Goal: Task Accomplishment & Management: Manage account settings

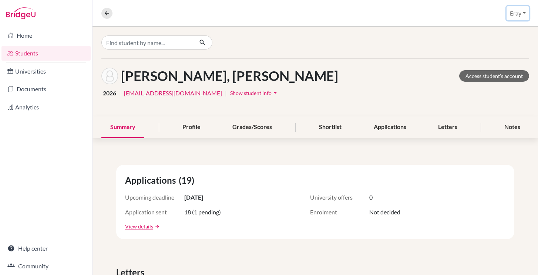
click at [516, 17] on button "Eray" at bounding box center [518, 13] width 23 height 14
click at [498, 39] on link "School Settings" at bounding box center [501, 42] width 58 height 12
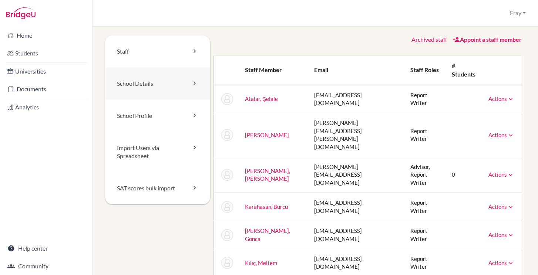
click at [172, 85] on link "School Details" at bounding box center [157, 84] width 105 height 32
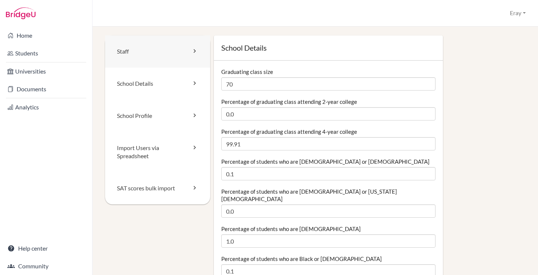
click at [148, 51] on link "Staff" at bounding box center [157, 52] width 105 height 32
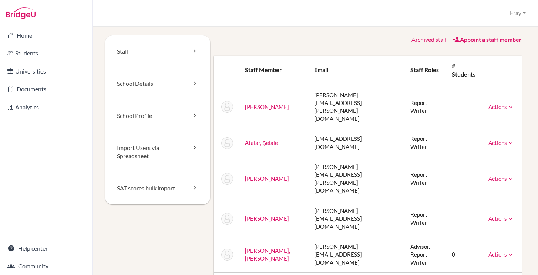
scroll to position [9, 0]
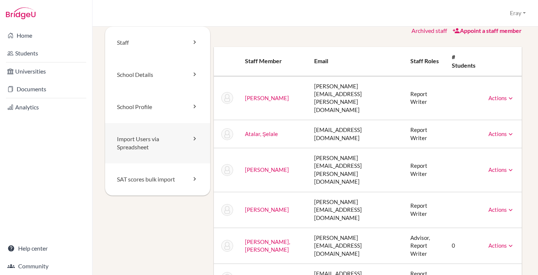
click at [182, 135] on link "Import Users via Spreadsheet" at bounding box center [157, 143] width 105 height 41
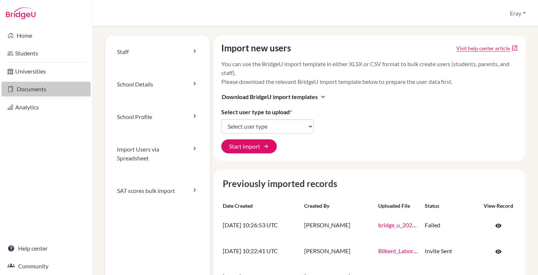
click at [59, 85] on link "Documents" at bounding box center [45, 89] width 89 height 15
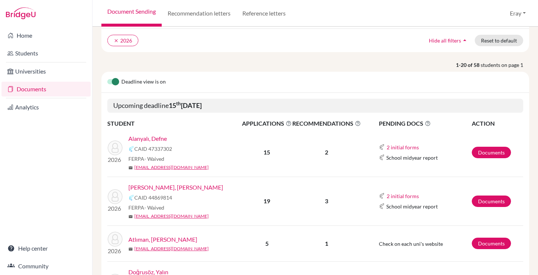
scroll to position [60, 0]
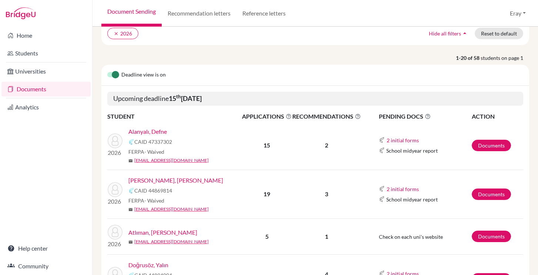
click at [155, 131] on link "Alanyalı, Defne" at bounding box center [147, 131] width 39 height 9
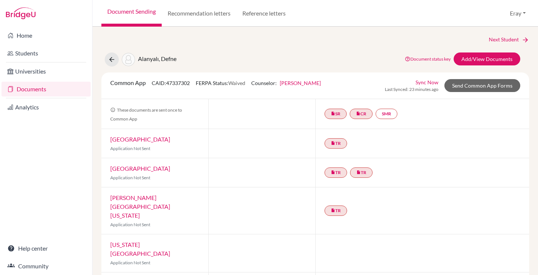
click at [151, 55] on div "Alanyalı, Defne" at bounding box center [141, 60] width 72 height 14
click at [132, 58] on img at bounding box center [128, 59] width 13 height 13
click at [113, 59] on icon at bounding box center [111, 59] width 7 height 7
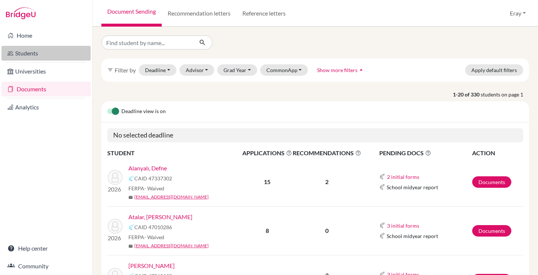
click at [66, 48] on link "Students" at bounding box center [45, 53] width 89 height 15
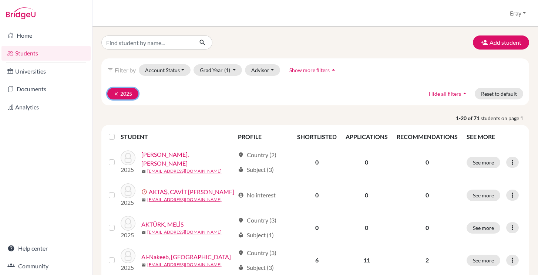
click at [116, 93] on icon "clear" at bounding box center [116, 93] width 5 height 5
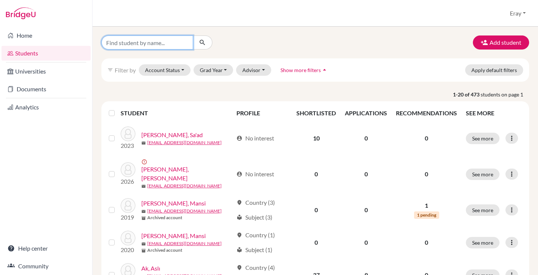
click at [142, 43] on input "Find student by name..." at bounding box center [147, 43] width 92 height 14
type input "alanyalı"
click button "submit" at bounding box center [203, 43] width 20 height 14
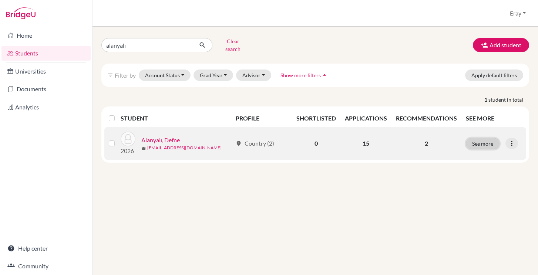
click at [489, 138] on button "See more" at bounding box center [483, 143] width 34 height 11
click at [489, 139] on button "See more" at bounding box center [483, 143] width 34 height 11
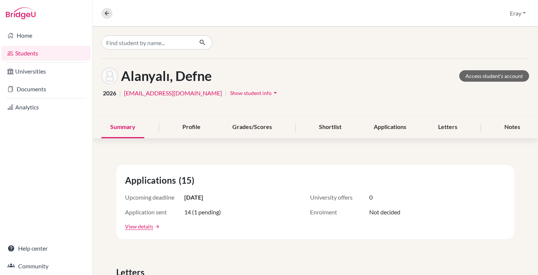
scroll to position [20, 0]
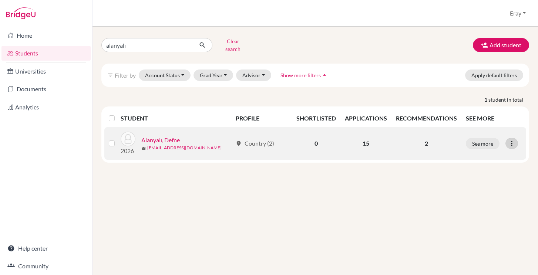
click at [513, 140] on icon at bounding box center [511, 143] width 7 height 7
click at [482, 153] on button "Edit student" at bounding box center [480, 159] width 58 height 12
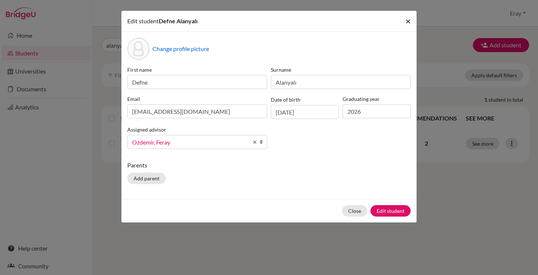
click at [410, 24] on span "×" at bounding box center [408, 21] width 5 height 11
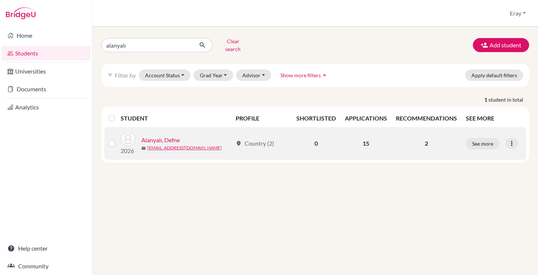
click at [436, 130] on td "2" at bounding box center [427, 143] width 70 height 33
click at [480, 143] on button "See more" at bounding box center [483, 143] width 34 height 11
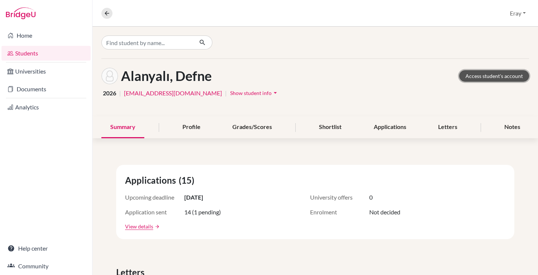
click at [482, 78] on link "Access student's account" at bounding box center [494, 75] width 70 height 11
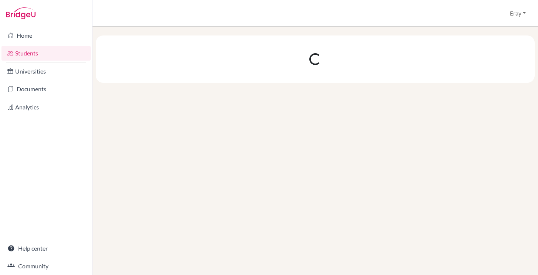
click at [51, 54] on link "Students" at bounding box center [45, 53] width 89 height 15
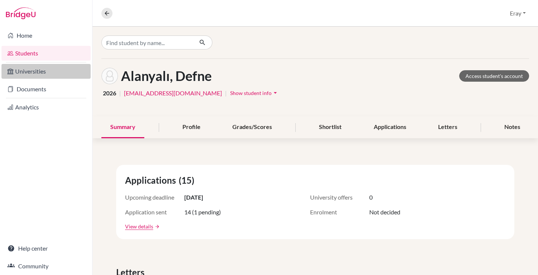
click at [50, 74] on link "Universities" at bounding box center [45, 71] width 89 height 15
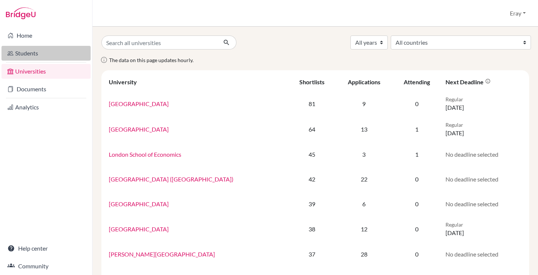
click at [41, 53] on link "Students" at bounding box center [45, 53] width 89 height 15
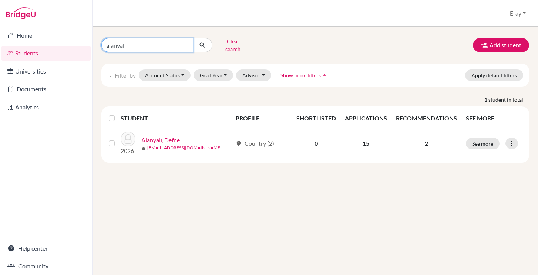
click at [134, 47] on input "alanyalı" at bounding box center [147, 45] width 92 height 14
type input "mert bora"
click button "submit" at bounding box center [203, 45] width 20 height 14
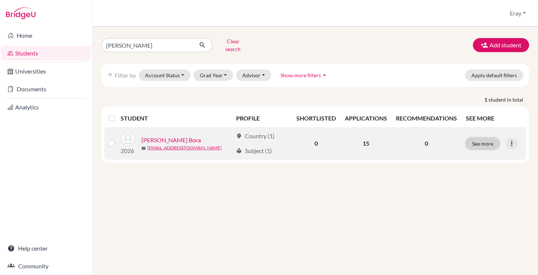
click at [485, 140] on button "See more" at bounding box center [483, 143] width 34 height 11
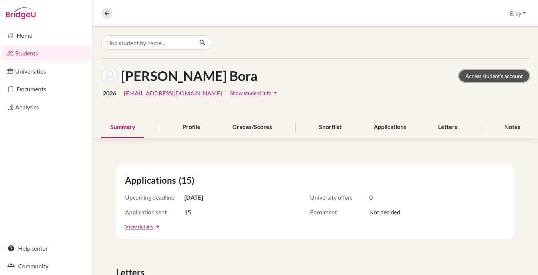
click at [482, 76] on link "Access student's account" at bounding box center [494, 75] width 70 height 11
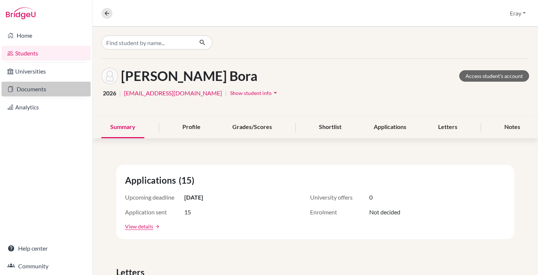
click at [37, 92] on link "Documents" at bounding box center [45, 89] width 89 height 15
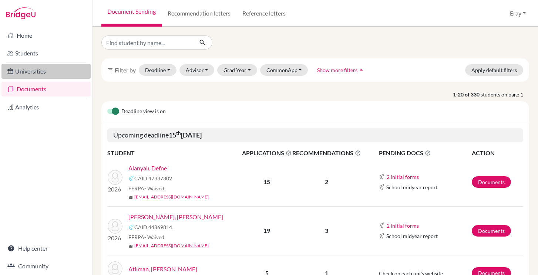
click at [52, 73] on link "Universities" at bounding box center [45, 71] width 89 height 15
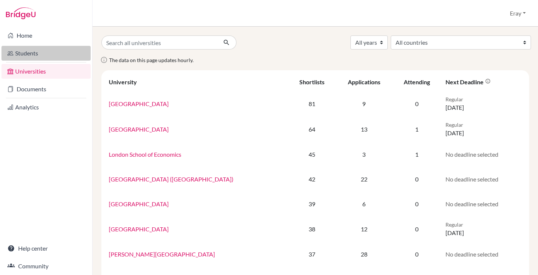
click at [57, 58] on link "Students" at bounding box center [45, 53] width 89 height 15
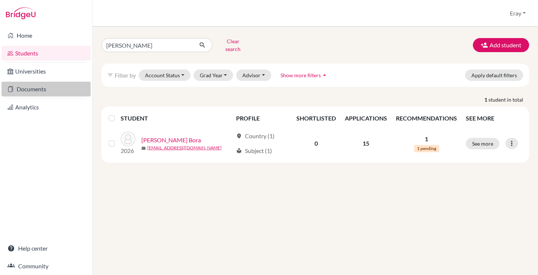
click at [46, 90] on link "Documents" at bounding box center [45, 89] width 89 height 15
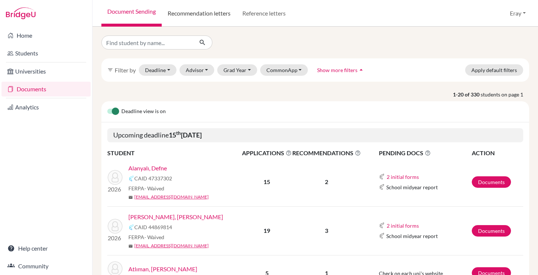
click at [209, 18] on link "Recommendation letters" at bounding box center [199, 13] width 75 height 27
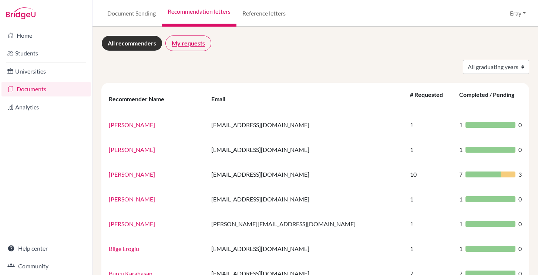
click at [186, 49] on link "My requests" at bounding box center [188, 44] width 46 height 16
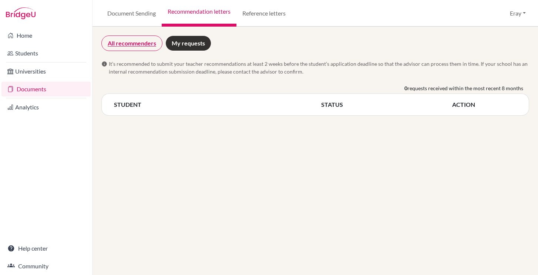
click at [152, 41] on link "All recommenders" at bounding box center [131, 44] width 61 height 16
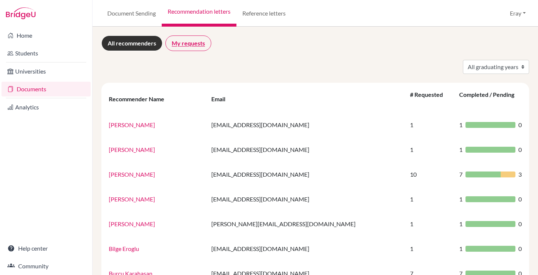
click at [178, 41] on link "My requests" at bounding box center [188, 44] width 46 height 16
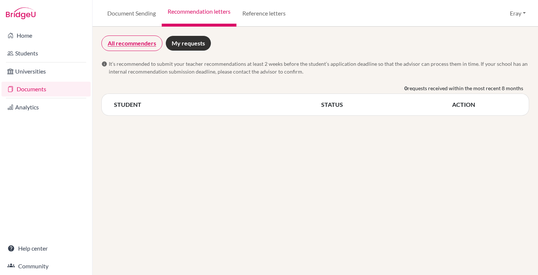
click at [154, 44] on link "All recommenders" at bounding box center [131, 44] width 61 height 16
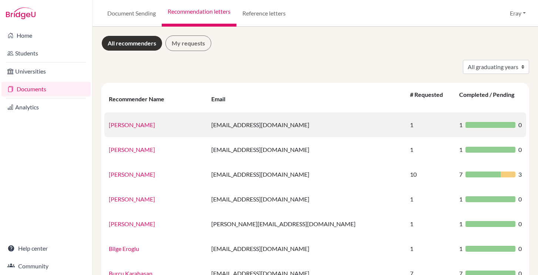
scroll to position [489, 0]
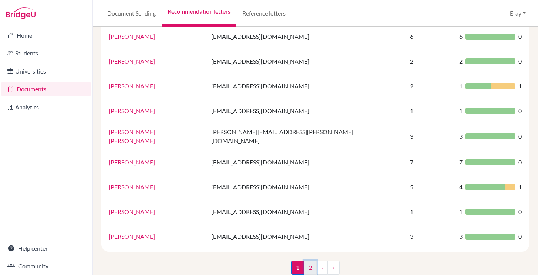
click at [310, 261] on link "2" at bounding box center [310, 268] width 13 height 14
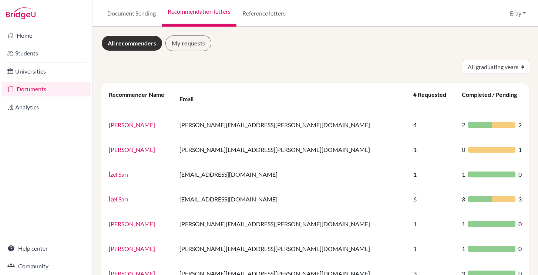
click at [146, 45] on link "All recommenders" at bounding box center [131, 44] width 61 height 16
click at [68, 82] on link "Documents" at bounding box center [45, 89] width 89 height 15
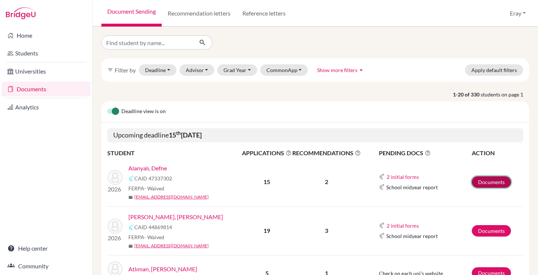
click at [482, 184] on link "Documents" at bounding box center [491, 182] width 39 height 11
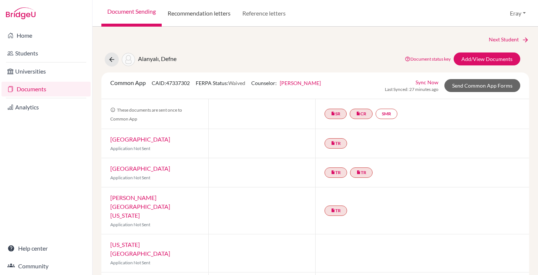
click at [198, 15] on link "Recommendation letters" at bounding box center [199, 13] width 75 height 27
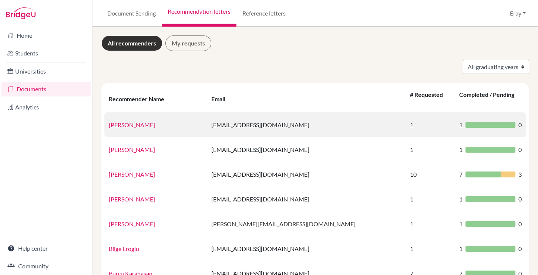
scroll to position [489, 0]
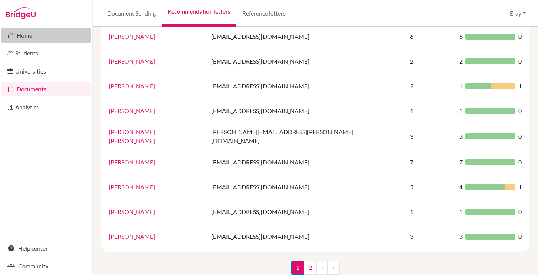
click at [35, 39] on link "Home" at bounding box center [45, 35] width 89 height 15
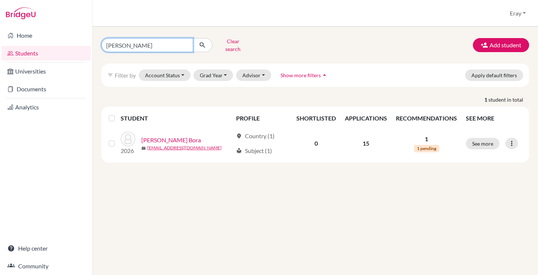
click at [185, 44] on input "mert bora" at bounding box center [147, 45] width 92 height 14
click at [222, 43] on button "Clear search" at bounding box center [232, 45] width 41 height 19
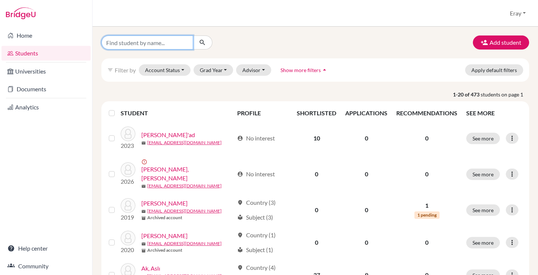
click at [180, 39] on input "Find student by name..." at bounding box center [147, 43] width 92 height 14
type input "mert bora"
click button "submit" at bounding box center [203, 43] width 20 height 14
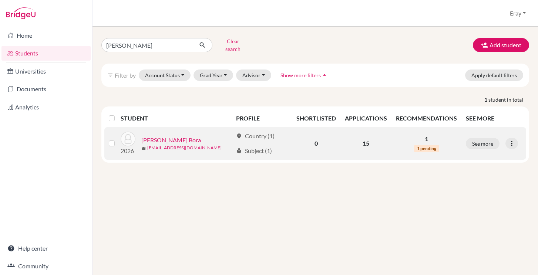
click at [426, 135] on p "1" at bounding box center [426, 139] width 61 height 9
click at [508, 139] on div at bounding box center [512, 143] width 13 height 11
click at [492, 139] on button "See more" at bounding box center [483, 143] width 34 height 11
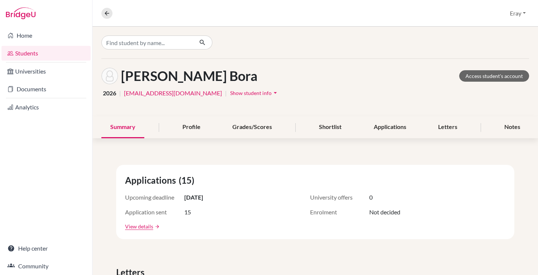
click at [446, 127] on div "Letters" at bounding box center [447, 128] width 37 height 22
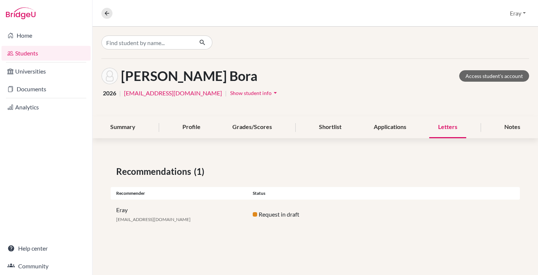
click at [259, 216] on div "Request in draft" at bounding box center [315, 214] width 137 height 9
click at [502, 125] on div "Notes" at bounding box center [513, 128] width 34 height 22
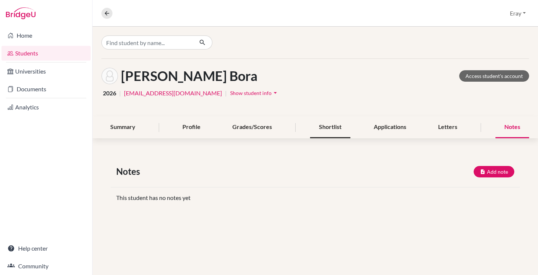
click at [316, 128] on div "Shortlist" at bounding box center [330, 128] width 40 height 22
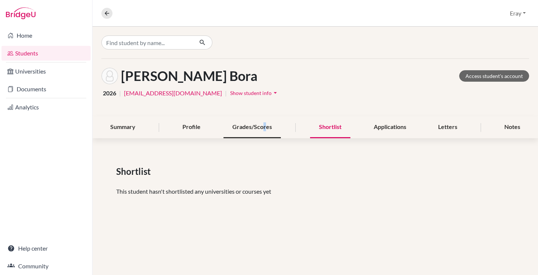
click at [264, 124] on div "Grades/Scores" at bounding box center [252, 128] width 57 height 22
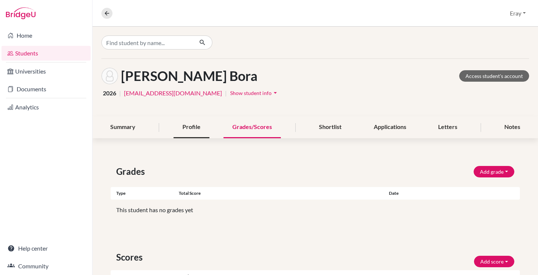
click at [187, 117] on div "Profile" at bounding box center [192, 128] width 36 height 22
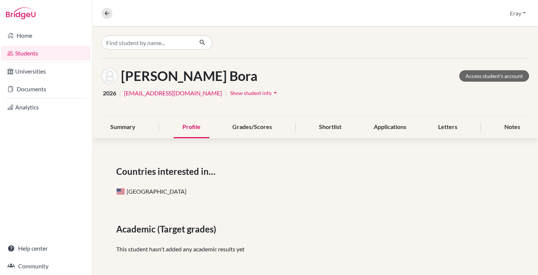
click at [105, 111] on div "Duman, Mert Bora Access student's account 2026 | 219093@blisankara.org | Show s…" at bounding box center [316, 88] width 446 height 58
click at [131, 128] on div "Summary" at bounding box center [122, 128] width 43 height 22
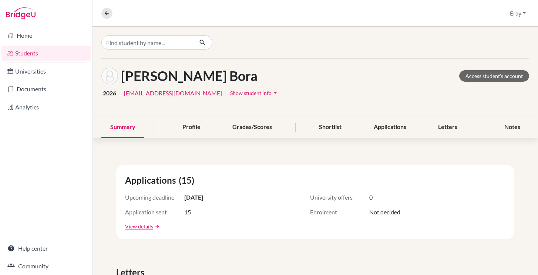
click at [519, 83] on div "Duman, Mert Bora Access student's account" at bounding box center [315, 76] width 428 height 17
click at [518, 82] on div "Duman, Mert Bora Access student's account" at bounding box center [315, 76] width 428 height 17
click at [518, 81] on link "Access student's account" at bounding box center [494, 75] width 70 height 11
click at [467, 129] on div "Summary Profile Grades/Scores Shortlist Applications Letters Notes" at bounding box center [315, 128] width 428 height 22
click at [449, 126] on div "Letters" at bounding box center [447, 128] width 37 height 22
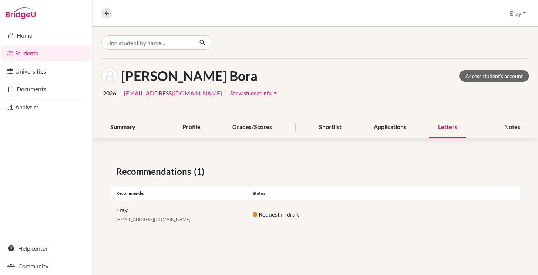
click at [260, 213] on div "Request in draft" at bounding box center [315, 214] width 137 height 9
click at [141, 225] on div "Eray eray.kocamanoglu@blisnkara.org Request in draft" at bounding box center [315, 215] width 409 height 30
click at [136, 217] on div "Eray eray.kocamanoglu@blisnkara.org" at bounding box center [179, 215] width 137 height 18
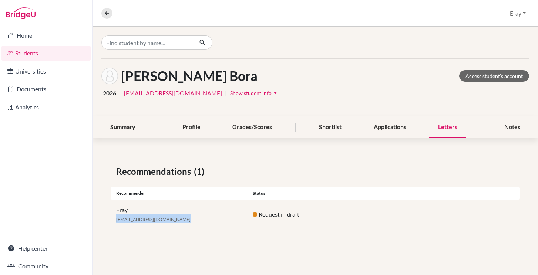
click at [230, 95] on span "Show student info" at bounding box center [250, 93] width 41 height 6
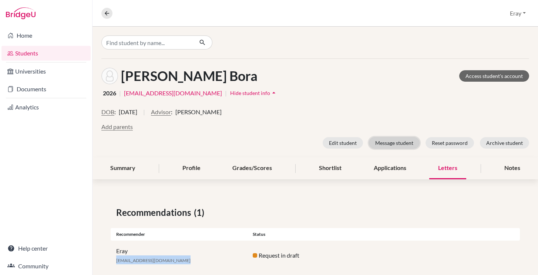
click at [382, 144] on button "Message student" at bounding box center [394, 142] width 51 height 11
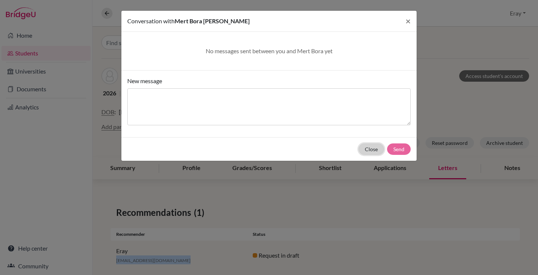
click at [368, 148] on button "Close" at bounding box center [372, 149] width 26 height 11
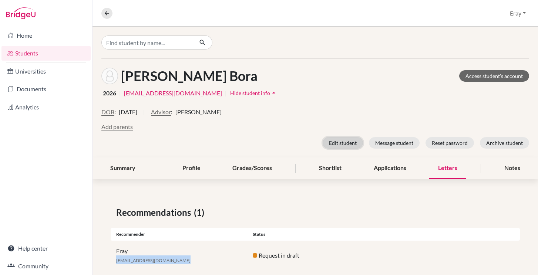
click at [351, 138] on button "Edit student" at bounding box center [343, 142] width 40 height 11
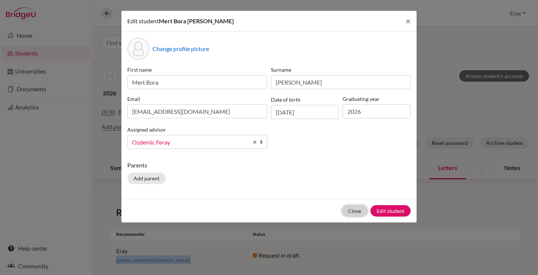
click at [359, 209] on button "Close" at bounding box center [355, 210] width 26 height 11
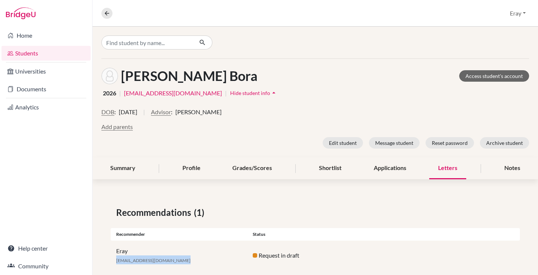
scroll to position [13, 0]
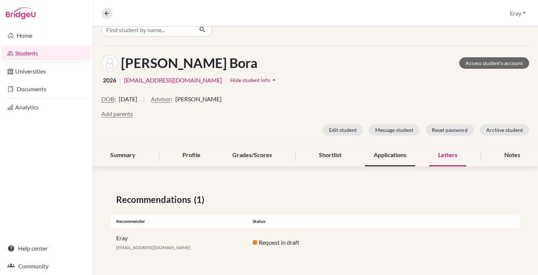
click at [378, 153] on div "Applications" at bounding box center [390, 156] width 50 height 22
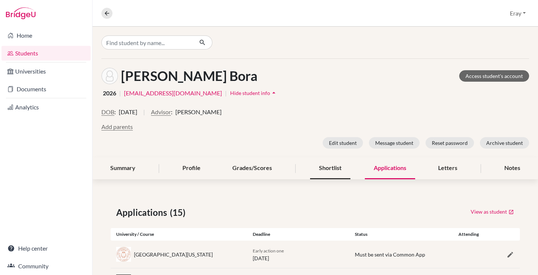
click at [327, 165] on div "Shortlist" at bounding box center [330, 169] width 40 height 22
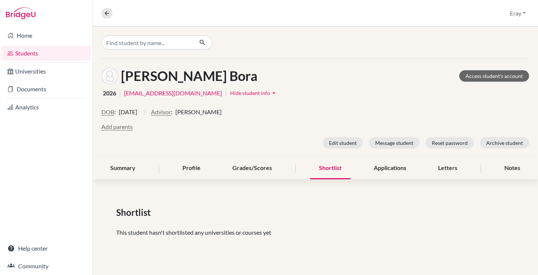
click at [486, 183] on div "Duman, Mert Bora Access student's account 2026 | 219093@blisankara.org | Hide s…" at bounding box center [316, 144] width 446 height 234
click at [506, 165] on div "Notes" at bounding box center [513, 169] width 34 height 22
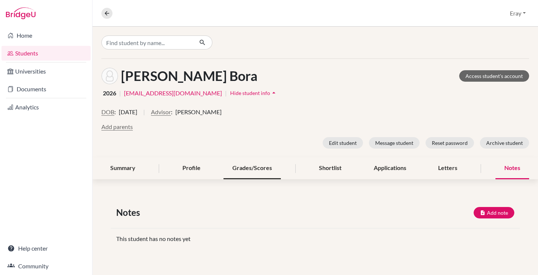
click at [242, 167] on div "Grades/Scores" at bounding box center [252, 169] width 57 height 22
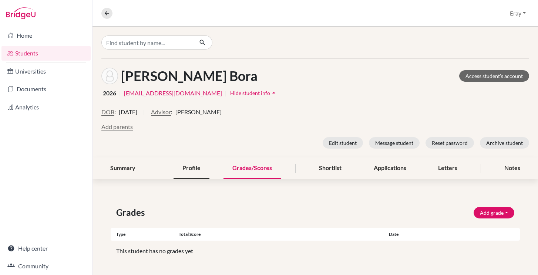
click at [185, 167] on div "Profile" at bounding box center [192, 169] width 36 height 22
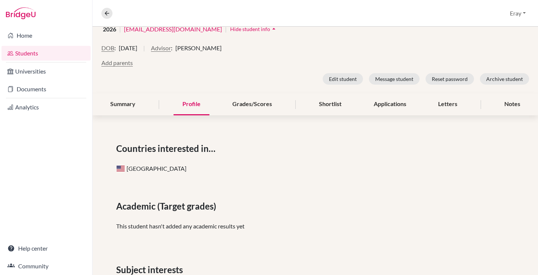
scroll to position [81, 0]
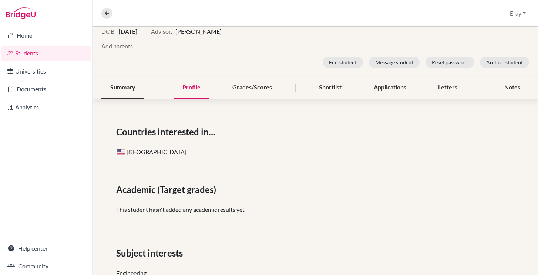
click at [119, 83] on div "Summary" at bounding box center [122, 88] width 43 height 22
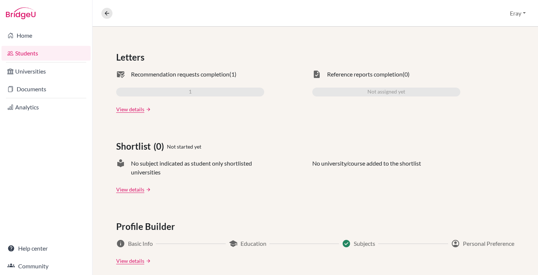
scroll to position [417, 0]
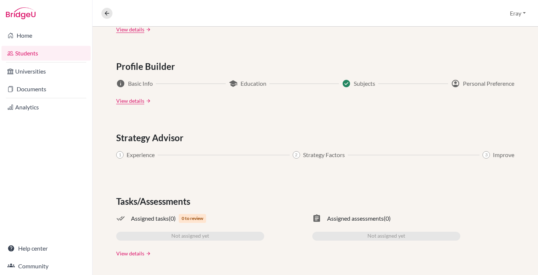
click at [122, 252] on link "View details" at bounding box center [130, 254] width 28 height 8
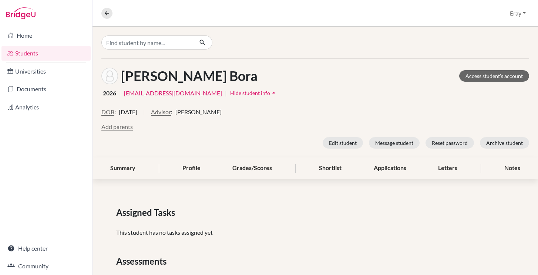
scroll to position [34, 0]
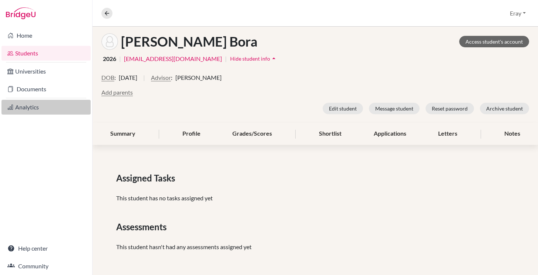
click at [30, 107] on link "Analytics" at bounding box center [45, 107] width 89 height 15
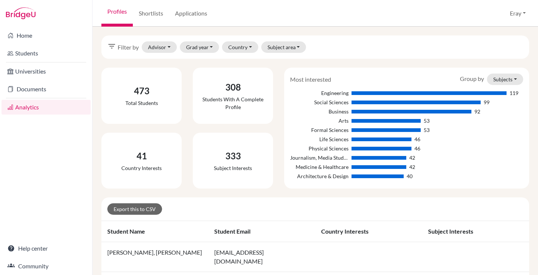
click at [37, 91] on link "Documents" at bounding box center [45, 89] width 89 height 15
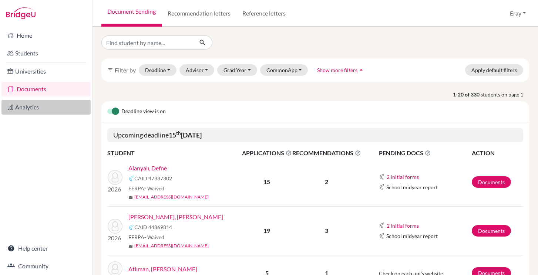
click at [39, 105] on link "Analytics" at bounding box center [45, 107] width 89 height 15
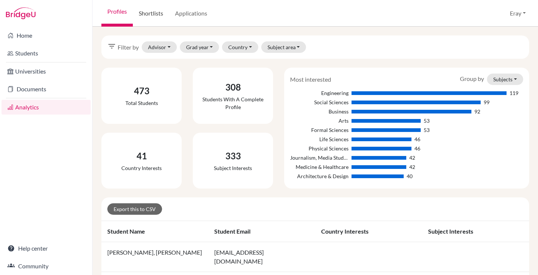
click at [137, 14] on link "Shortlists" at bounding box center [151, 13] width 36 height 27
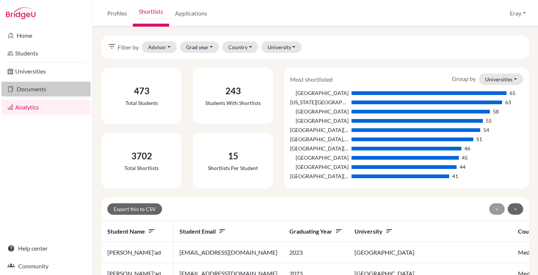
click at [32, 84] on link "Documents" at bounding box center [45, 89] width 89 height 15
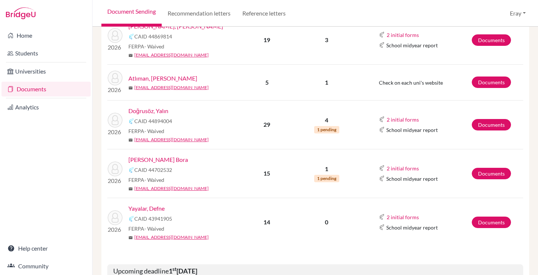
scroll to position [194, 0]
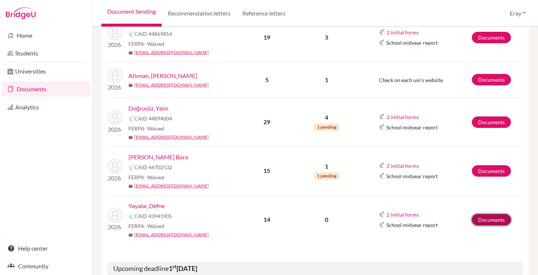
click at [483, 216] on link "Documents" at bounding box center [491, 219] width 39 height 11
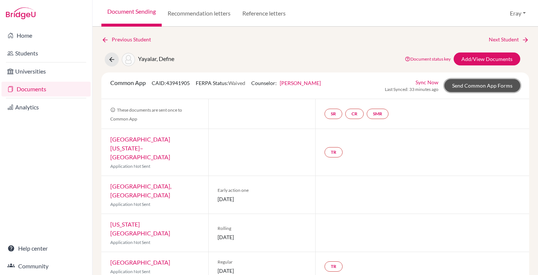
click at [479, 87] on link "Send Common App Forms" at bounding box center [483, 85] width 76 height 13
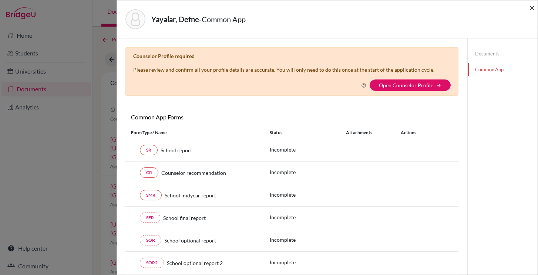
click at [532, 7] on span "×" at bounding box center [532, 7] width 5 height 11
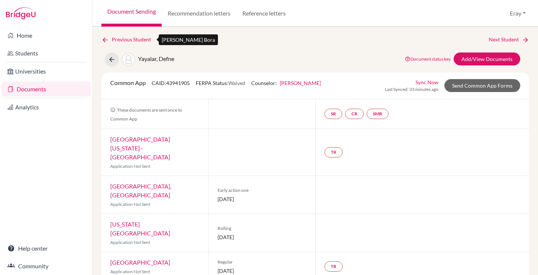
click at [110, 41] on link "Previous Student" at bounding box center [129, 40] width 56 height 8
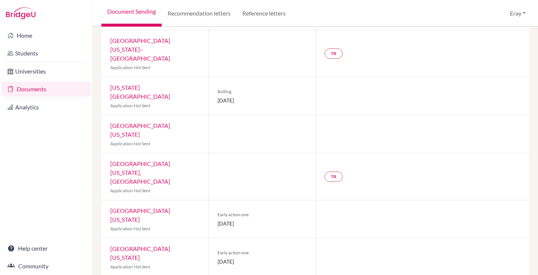
scroll to position [327, 0]
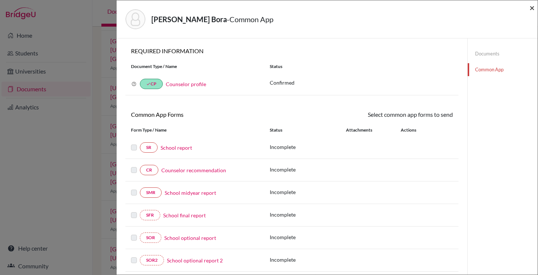
click at [533, 10] on span "×" at bounding box center [532, 7] width 5 height 11
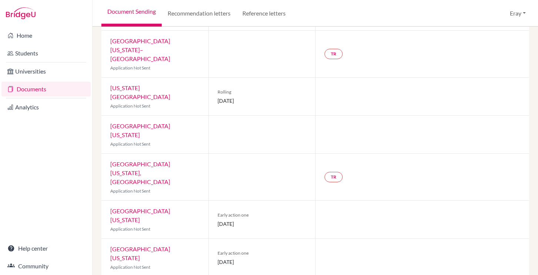
click at [26, 88] on link "Documents" at bounding box center [45, 89] width 89 height 15
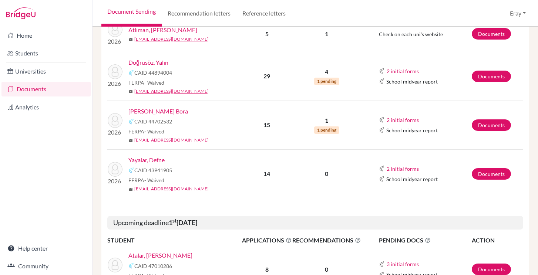
scroll to position [244, 0]
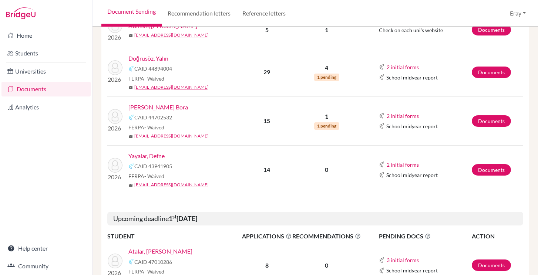
click at [154, 153] on link "Yayalar, Defne" at bounding box center [146, 156] width 36 height 9
click at [486, 170] on link "Documents" at bounding box center [491, 169] width 39 height 11
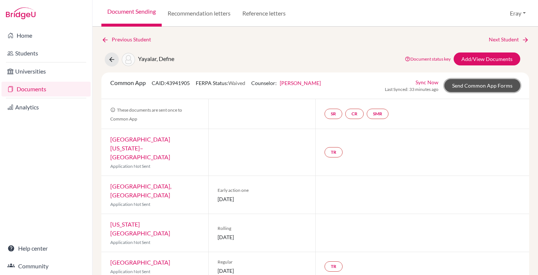
click at [488, 88] on link "Send Common App Forms" at bounding box center [483, 85] width 76 height 13
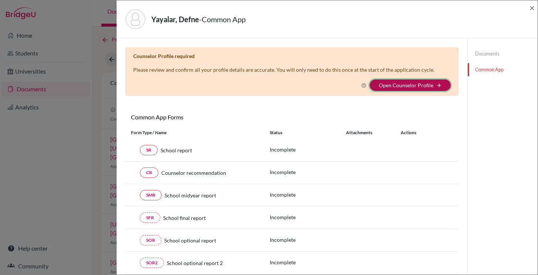
click at [436, 82] on button "Open Counselor Profile arrow_forward" at bounding box center [410, 85] width 81 height 11
click at [421, 87] on link "Open Counselor Profile" at bounding box center [406, 85] width 54 height 6
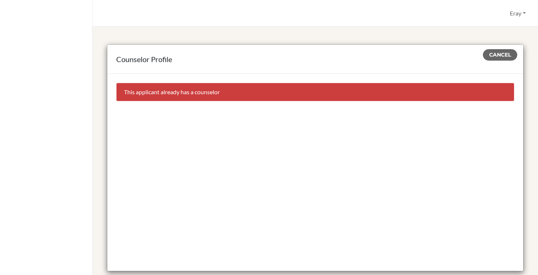
click at [516, 51] on div "Cancel" at bounding box center [503, 54] width 40 height 11
click at [505, 53] on span "Cancel" at bounding box center [500, 54] width 22 height 7
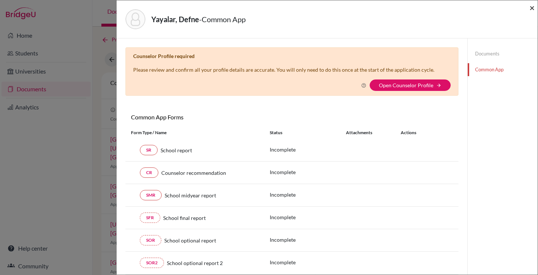
click at [530, 9] on span "×" at bounding box center [532, 7] width 5 height 11
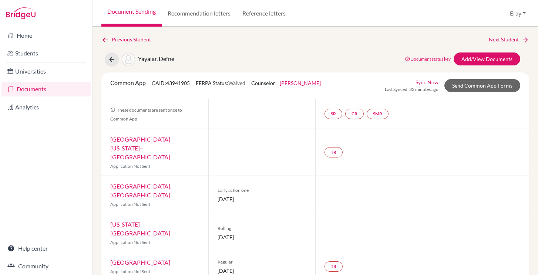
click at [61, 88] on link "Documents" at bounding box center [45, 89] width 89 height 15
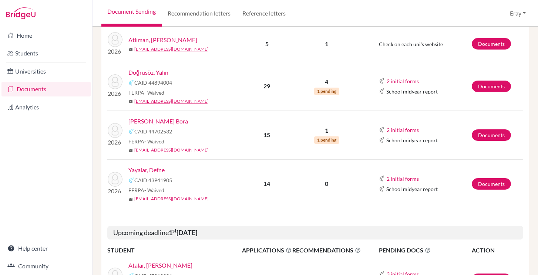
scroll to position [237, 0]
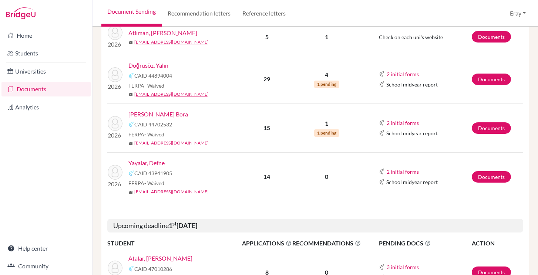
click at [139, 166] on link "Yayalar, Defne" at bounding box center [146, 163] width 36 height 9
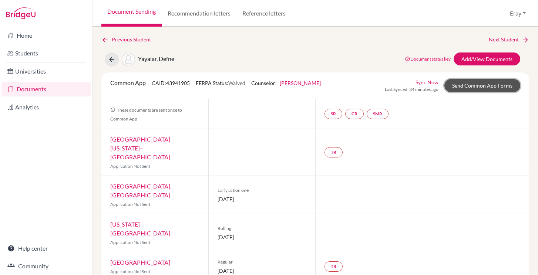
click at [473, 84] on link "Send Common App Forms" at bounding box center [483, 85] width 76 height 13
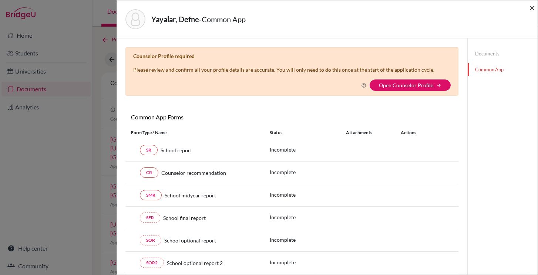
click at [533, 10] on span "×" at bounding box center [532, 7] width 5 height 11
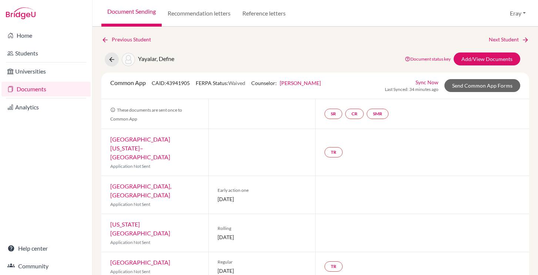
click at [57, 88] on link "Documents" at bounding box center [45, 89] width 89 height 15
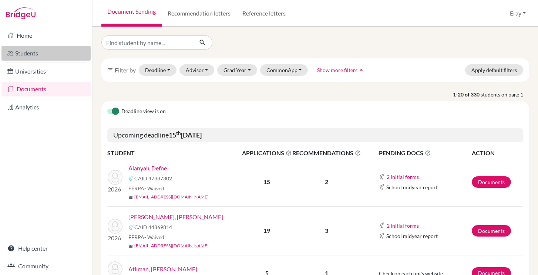
click at [51, 56] on link "Students" at bounding box center [45, 53] width 89 height 15
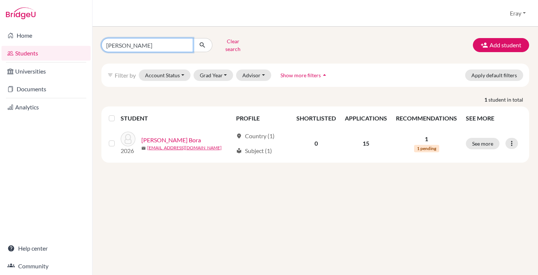
click at [147, 40] on input "mert bora" at bounding box center [147, 45] width 92 height 14
type input "defne"
click at [198, 40] on button "submit" at bounding box center [203, 45] width 20 height 14
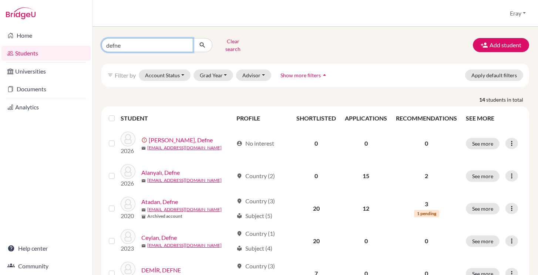
click at [181, 41] on input "defne" at bounding box center [147, 45] width 92 height 14
type input "defne yaya"
click button "submit" at bounding box center [203, 45] width 20 height 14
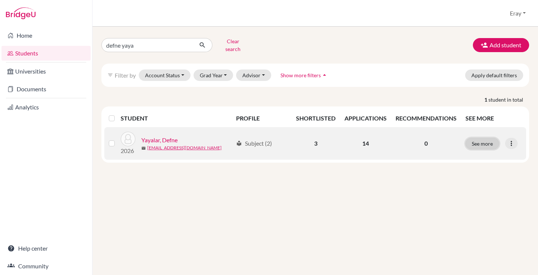
click at [476, 139] on button "See more" at bounding box center [483, 143] width 34 height 11
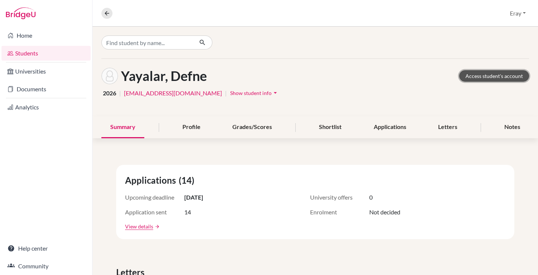
click at [495, 73] on link "Access student's account" at bounding box center [494, 75] width 70 height 11
click at [32, 55] on link "Students" at bounding box center [45, 53] width 89 height 15
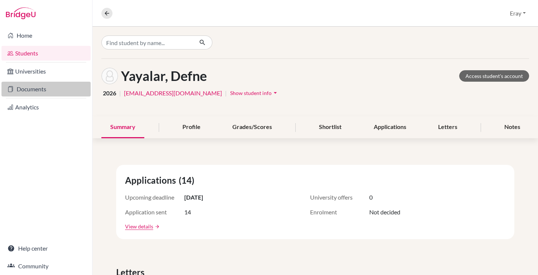
click at [34, 82] on link "Documents" at bounding box center [45, 89] width 89 height 15
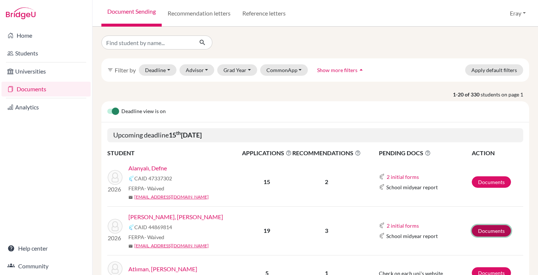
click at [479, 229] on link "Documents" at bounding box center [491, 230] width 39 height 11
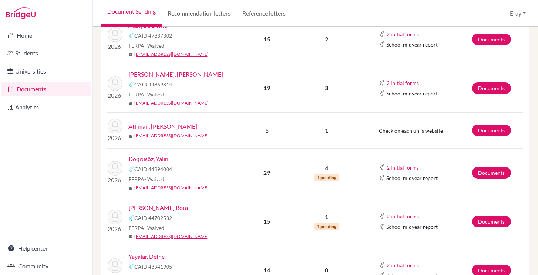
scroll to position [158, 0]
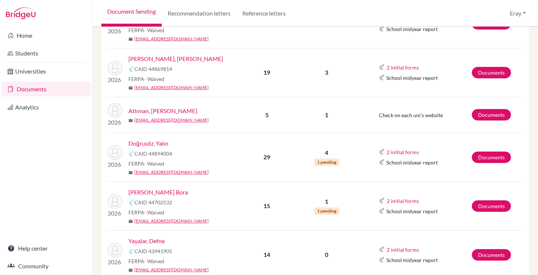
click at [149, 242] on link "Yayalar, Defne" at bounding box center [146, 241] width 36 height 9
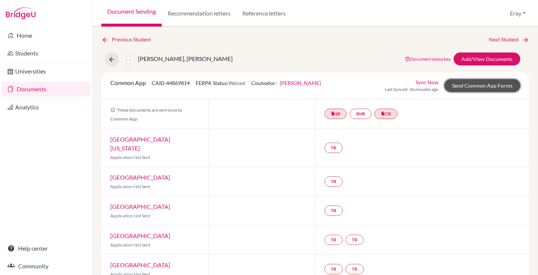
click at [465, 89] on link "Send Common App Forms" at bounding box center [483, 85] width 76 height 13
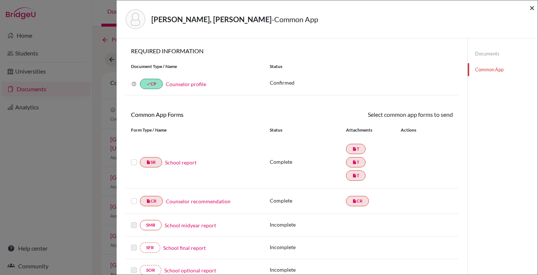
click at [535, 6] on span "×" at bounding box center [532, 7] width 5 height 11
click at [533, 9] on span "×" at bounding box center [532, 7] width 5 height 11
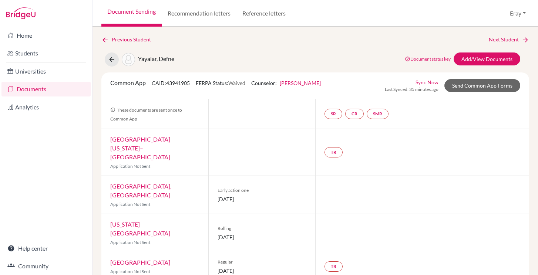
click at [296, 86] on link "[PERSON_NAME]" at bounding box center [300, 83] width 41 height 6
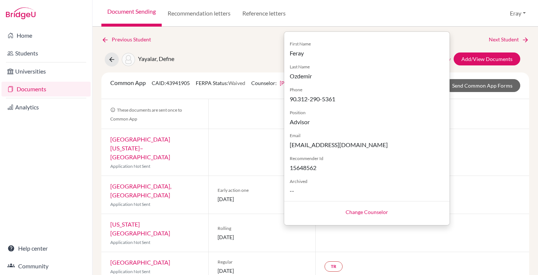
click at [375, 212] on link "Change Counselor" at bounding box center [367, 212] width 43 height 6
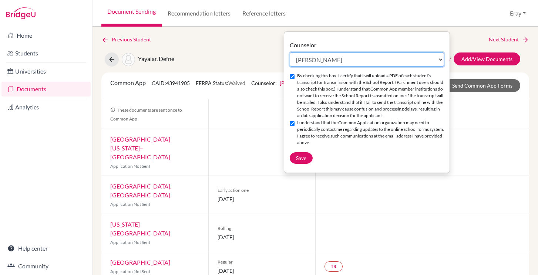
click at [323, 62] on select "Select counselor Ayşegül Erdem Eray Kocamanoğlu Mark Krugman Feray Ozdemir Fera…" at bounding box center [367, 60] width 154 height 14
select select "458445"
click at [290, 53] on select "Select counselor Ayşegül Erdem Eray Kocamanoğlu Mark Krugman Feray Ozdemir Fera…" at bounding box center [367, 60] width 154 height 14
checkbox input "false"
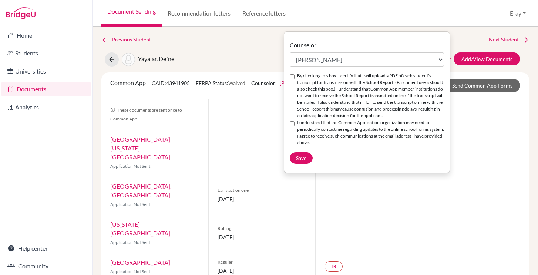
click at [299, 117] on label "By checking this box, I certify that I will upload a PDF of each student’s tran…" at bounding box center [370, 96] width 147 height 47
click at [295, 79] on input "By checking this box, I certify that I will upload a PDF of each student’s tran…" at bounding box center [292, 76] width 5 height 5
checkbox input "true"
click at [297, 124] on label "I understand that the Common Application organization may need to periodically …" at bounding box center [370, 133] width 147 height 27
click at [295, 124] on input "I understand that the Common Application organization may need to periodically …" at bounding box center [292, 123] width 5 height 5
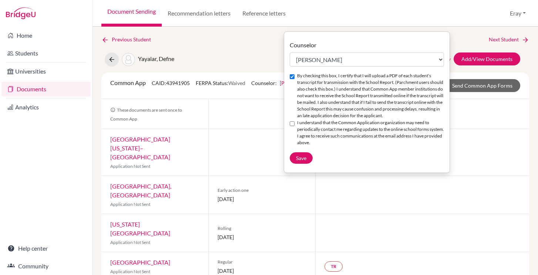
checkbox input "true"
click at [300, 161] on span "Save" at bounding box center [301, 158] width 10 height 6
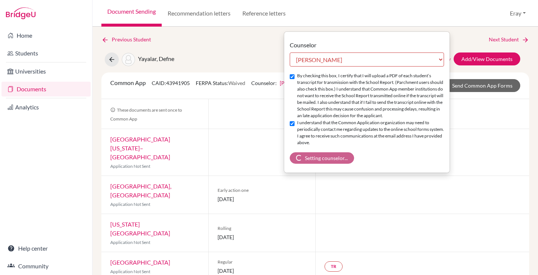
click at [380, 21] on div "Document Sending Recommendation letters Reference letters Eray Profile School S…" at bounding box center [316, 13] width 446 height 27
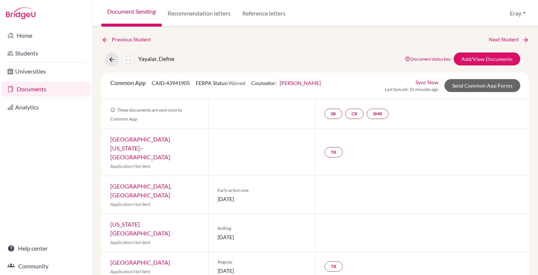
click at [431, 83] on link "Sync Now" at bounding box center [427, 82] width 23 height 8
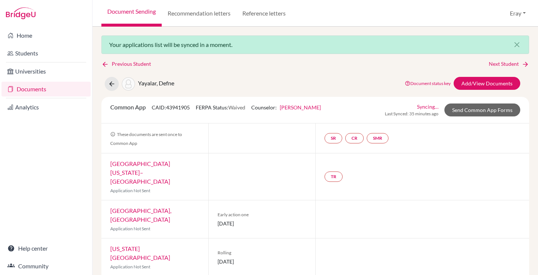
click at [289, 105] on link "[PERSON_NAME]" at bounding box center [300, 107] width 41 height 6
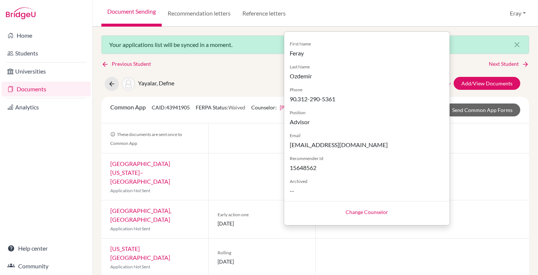
click at [379, 212] on link "Change Counselor" at bounding box center [367, 212] width 43 height 6
select select "383520"
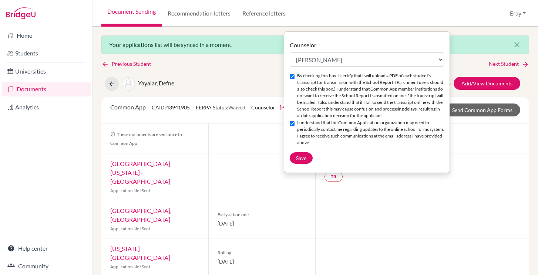
click at [215, 117] on div "Common App CAID: 43941905 FERPA Status: Waived Counselor: [PERSON_NAME] Counsel…" at bounding box center [315, 110] width 428 height 27
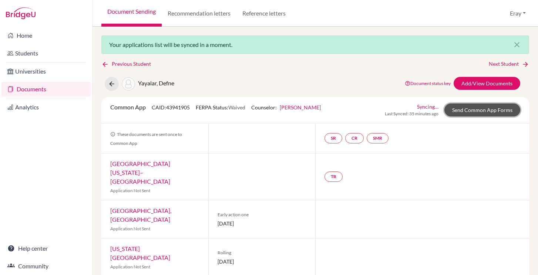
click at [492, 108] on link "Send Common App Forms" at bounding box center [483, 110] width 76 height 13
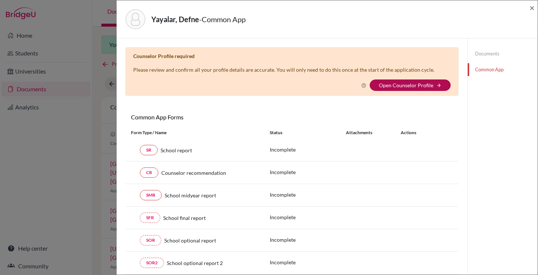
click at [428, 84] on link "Open Counselor Profile" at bounding box center [406, 85] width 54 height 6
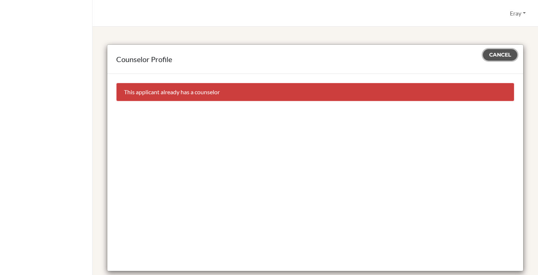
click at [509, 59] on button "Cancel" at bounding box center [500, 54] width 34 height 11
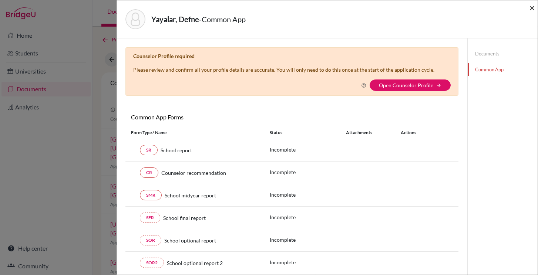
click at [533, 10] on span "×" at bounding box center [532, 7] width 5 height 11
click at [532, 7] on span "×" at bounding box center [532, 7] width 5 height 11
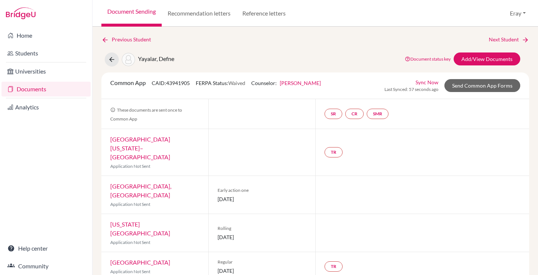
scroll to position [23, 0]
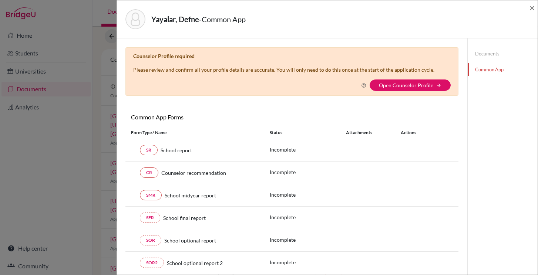
click at [534, 13] on div "×" at bounding box center [532, 19] width 5 height 32
click at [533, 5] on span "×" at bounding box center [532, 7] width 5 height 11
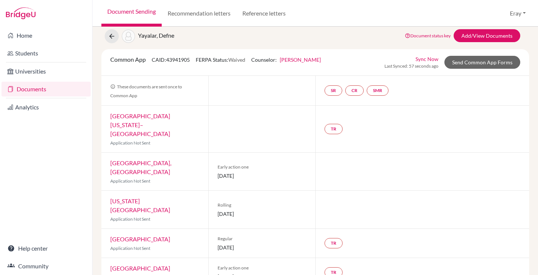
click at [40, 90] on link "Documents" at bounding box center [45, 89] width 89 height 15
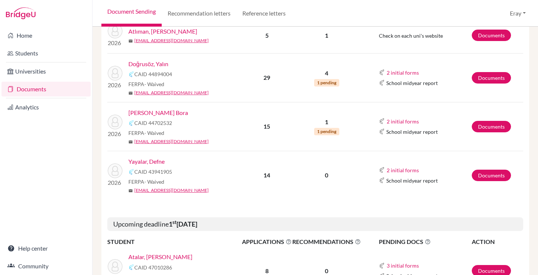
scroll to position [240, 0]
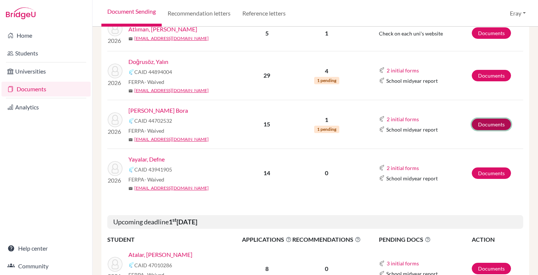
click at [487, 123] on link "Documents" at bounding box center [491, 124] width 39 height 11
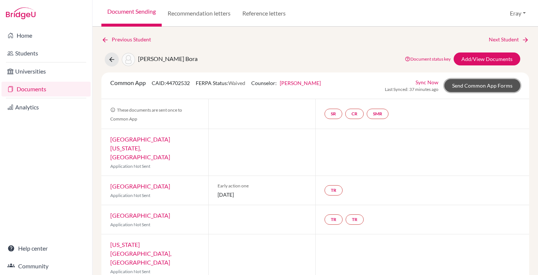
click at [479, 89] on link "Send Common App Forms" at bounding box center [483, 85] width 76 height 13
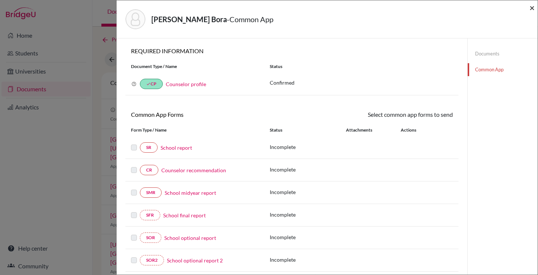
click at [534, 10] on span "×" at bounding box center [532, 7] width 5 height 11
click at [533, 12] on span "×" at bounding box center [532, 7] width 5 height 11
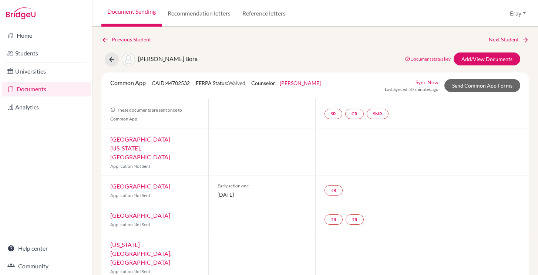
click at [54, 95] on link "Documents" at bounding box center [45, 89] width 89 height 15
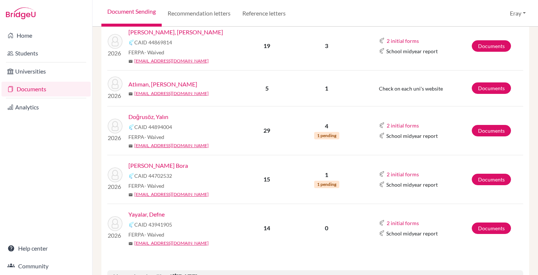
scroll to position [221, 0]
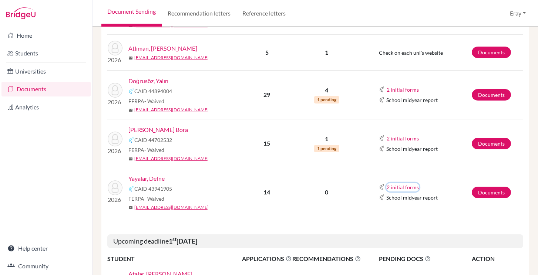
click at [414, 189] on button "2 initial forms" at bounding box center [402, 187] width 33 height 9
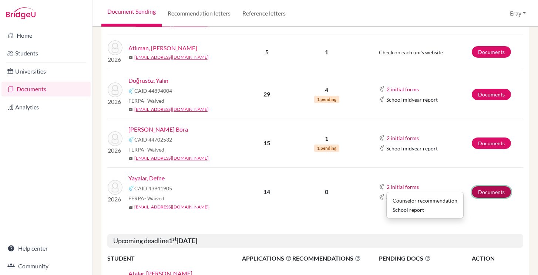
click at [478, 190] on link "Documents" at bounding box center [491, 192] width 39 height 11
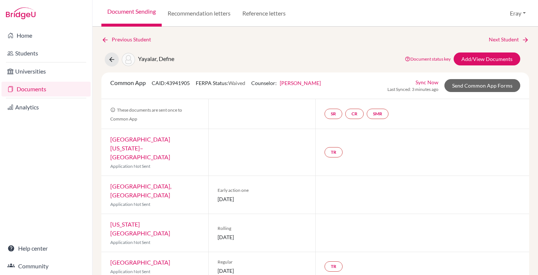
click at [438, 79] on link "Sync Now" at bounding box center [427, 82] width 23 height 8
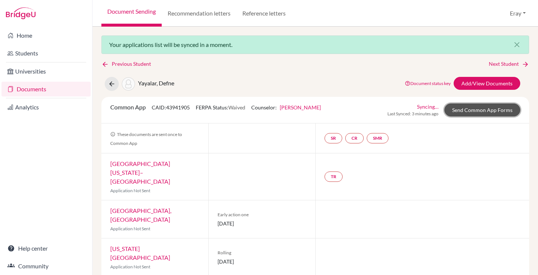
click at [475, 108] on link "Send Common App Forms" at bounding box center [483, 110] width 76 height 13
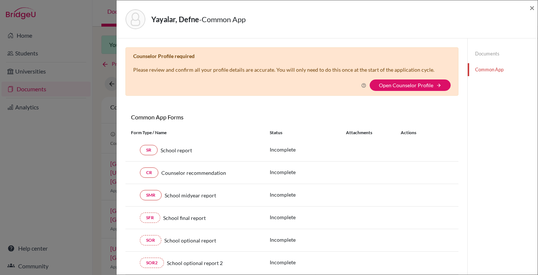
click at [363, 87] on icon at bounding box center [363, 85] width 5 height 5
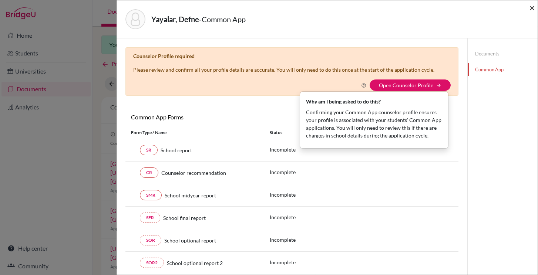
click at [530, 9] on span "×" at bounding box center [532, 7] width 5 height 11
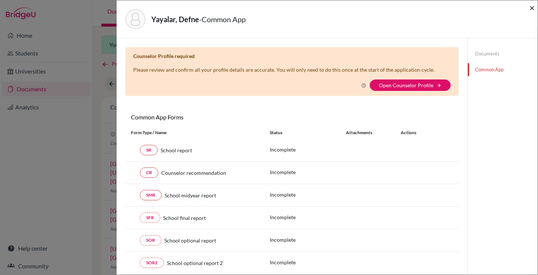
click at [530, 5] on span "×" at bounding box center [532, 7] width 5 height 11
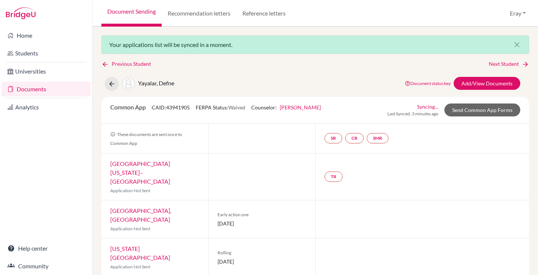
click at [56, 86] on link "Documents" at bounding box center [45, 89] width 89 height 15
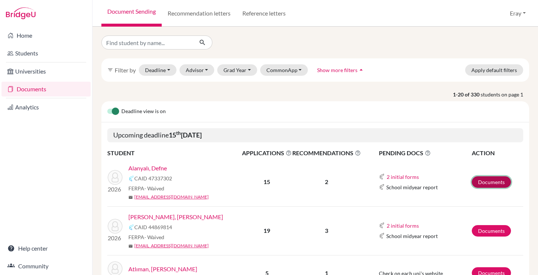
click at [500, 186] on link "Documents" at bounding box center [491, 182] width 39 height 11
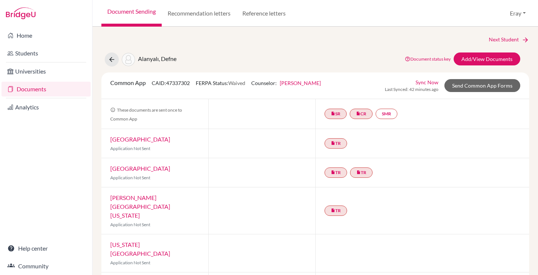
click at [496, 95] on div "Common App CAID: 47337302 FERPA Status: Waived Counselor: Feray Ozdemir First N…" at bounding box center [315, 86] width 428 height 27
click at [499, 90] on link "Send Common App Forms" at bounding box center [483, 85] width 76 height 13
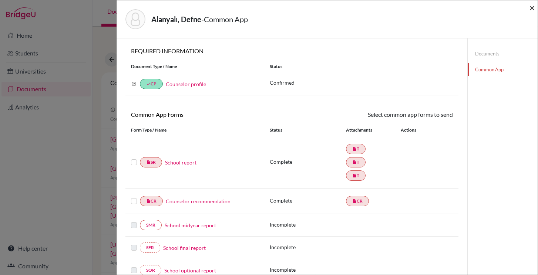
click at [532, 7] on span "×" at bounding box center [532, 7] width 5 height 11
click at [530, 11] on span "×" at bounding box center [532, 7] width 5 height 11
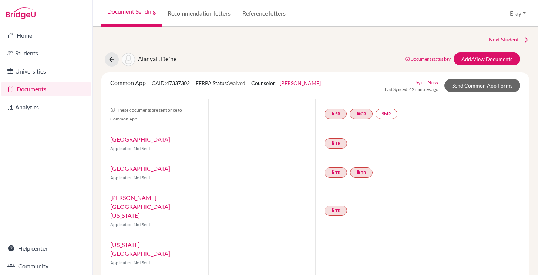
click at [43, 94] on link "Documents" at bounding box center [45, 89] width 89 height 15
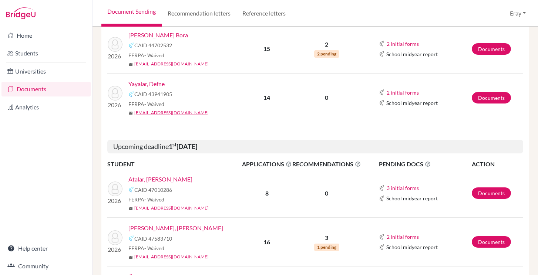
scroll to position [339, 0]
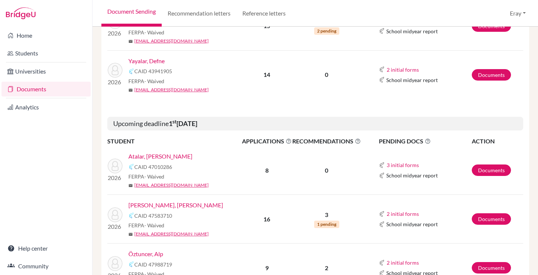
click at [168, 154] on link "Atalar, [PERSON_NAME]" at bounding box center [160, 156] width 64 height 9
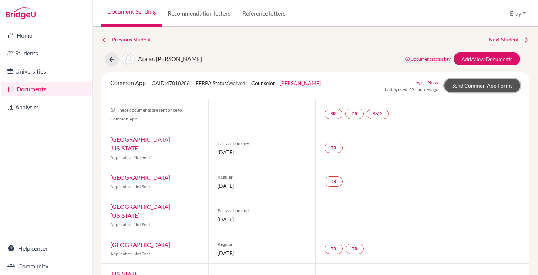
click at [492, 86] on link "Send Common App Forms" at bounding box center [483, 85] width 76 height 13
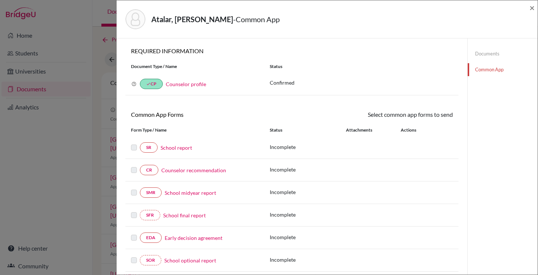
click at [529, 10] on div "Atalar, Arda Bartu - Common App ×" at bounding box center [327, 19] width 415 height 32
click at [533, 3] on span "×" at bounding box center [532, 7] width 5 height 11
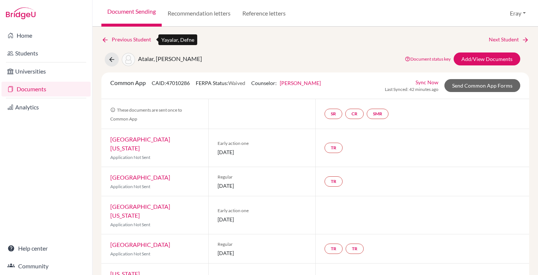
click at [106, 37] on icon at bounding box center [104, 39] width 7 height 7
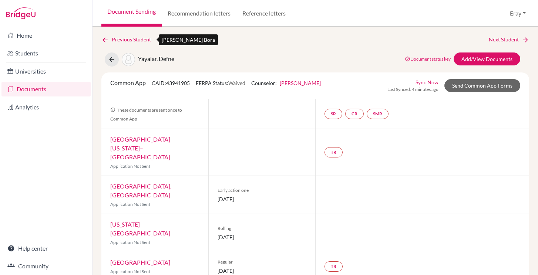
click at [106, 37] on icon at bounding box center [104, 39] width 7 height 7
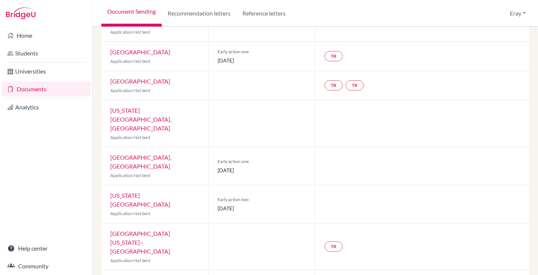
scroll to position [192, 0]
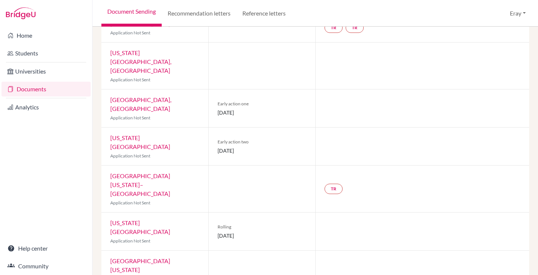
click at [54, 84] on link "Documents" at bounding box center [45, 89] width 89 height 15
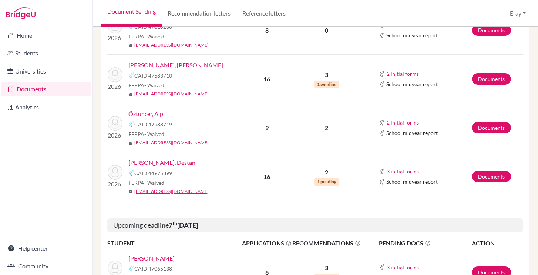
scroll to position [479, 0]
click at [170, 165] on link "[PERSON_NAME], Destan" at bounding box center [161, 162] width 67 height 9
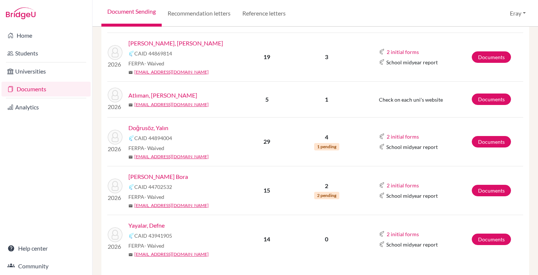
scroll to position [170, 0]
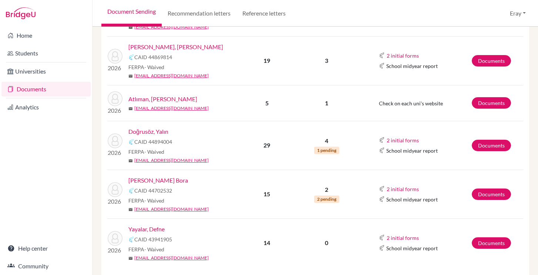
click at [157, 232] on link "Yayalar, Defne" at bounding box center [146, 229] width 36 height 9
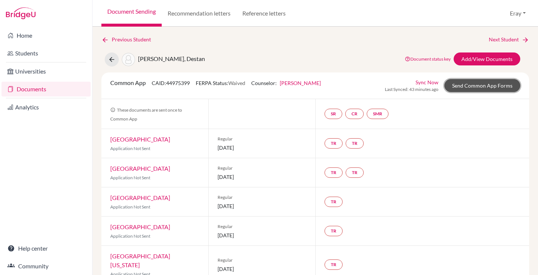
click at [486, 84] on link "Send Common App Forms" at bounding box center [483, 85] width 76 height 13
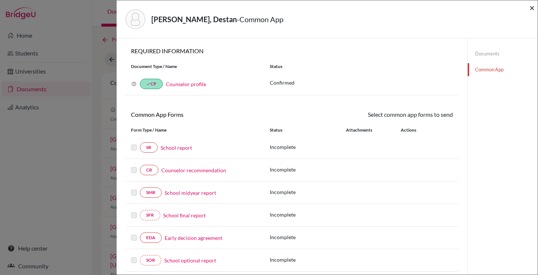
click at [532, 8] on span "×" at bounding box center [532, 7] width 5 height 11
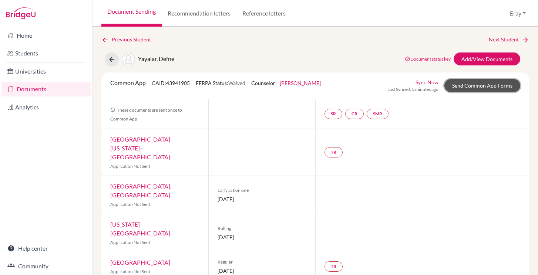
click at [469, 84] on link "Send Common App Forms" at bounding box center [483, 85] width 76 height 13
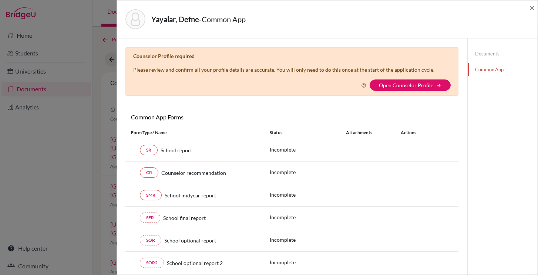
click at [528, 9] on div "Yayalar, Defne - Common App ×" at bounding box center [327, 19] width 415 height 32
click at [530, 9] on span "×" at bounding box center [532, 7] width 5 height 11
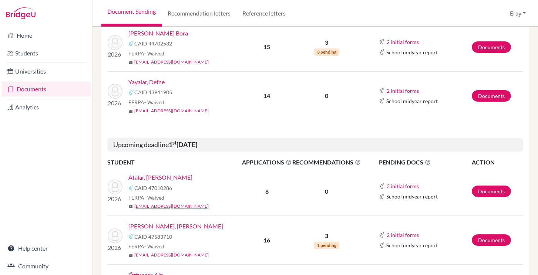
scroll to position [401, 0]
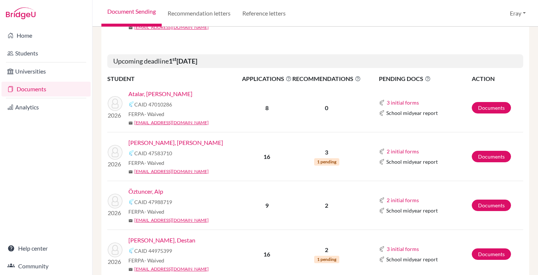
click at [164, 91] on link "Atalar, [PERSON_NAME]" at bounding box center [160, 94] width 64 height 9
click at [162, 94] on link "Atalar, [PERSON_NAME]" at bounding box center [160, 94] width 64 height 9
click at [25, 53] on link "Students" at bounding box center [45, 53] width 89 height 15
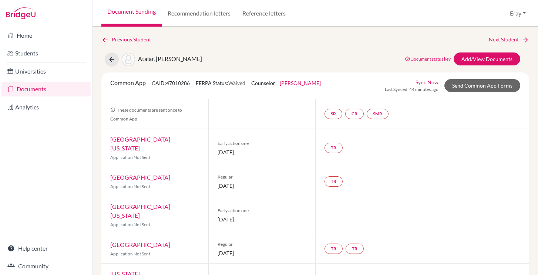
click at [308, 84] on link "[PERSON_NAME]" at bounding box center [300, 83] width 41 height 6
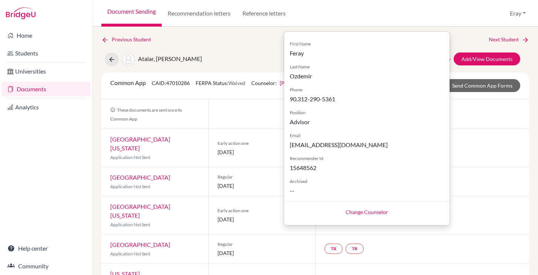
click at [526, 58] on div "Atalar, Arda Bartu Document status key TR Requirement. Document not uploaded ye…" at bounding box center [315, 60] width 439 height 14
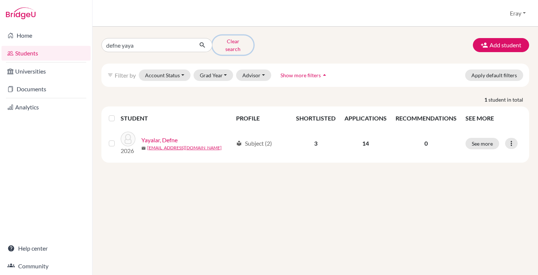
click at [228, 43] on button "Clear search" at bounding box center [232, 45] width 41 height 19
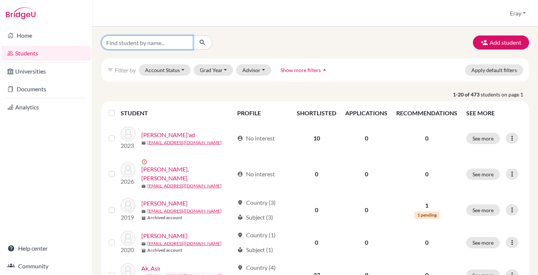
click at [172, 42] on input "Find student by name..." at bounding box center [147, 43] width 92 height 14
type input "atalar"
click button "submit" at bounding box center [203, 43] width 20 height 14
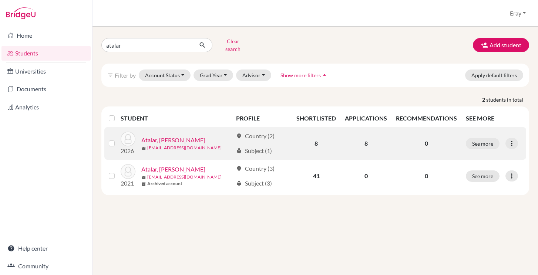
click at [172, 136] on link "Atalar, [PERSON_NAME]" at bounding box center [173, 140] width 64 height 9
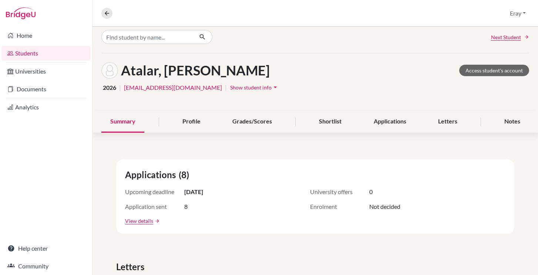
scroll to position [6, 0]
click at [145, 223] on link "View details" at bounding box center [139, 221] width 28 height 8
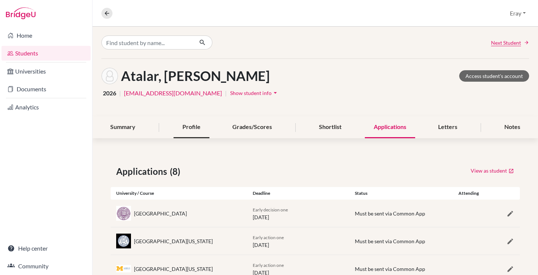
click at [186, 129] on div "Profile" at bounding box center [192, 128] width 36 height 22
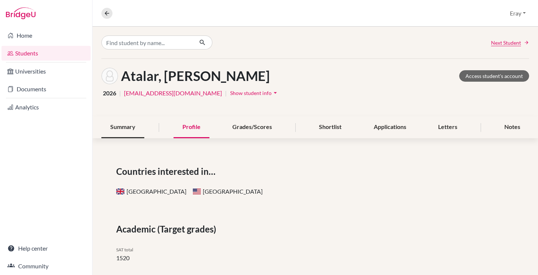
click at [126, 128] on div "Summary" at bounding box center [122, 128] width 43 height 22
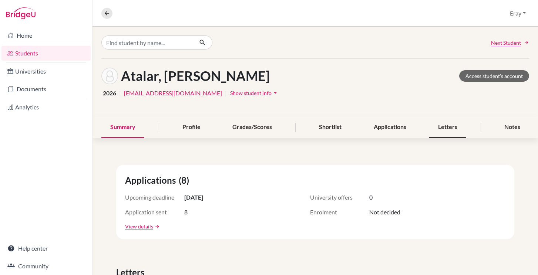
click at [462, 132] on div "Letters" at bounding box center [447, 128] width 37 height 22
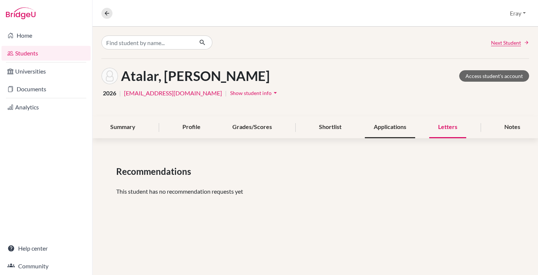
click at [386, 130] on div "Applications" at bounding box center [390, 128] width 50 height 22
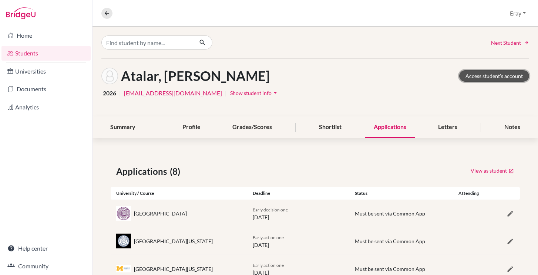
click at [508, 75] on link "Access student's account" at bounding box center [494, 75] width 70 height 11
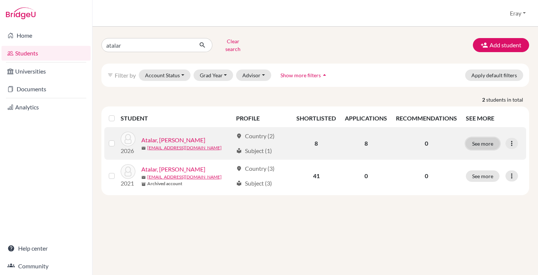
click at [495, 138] on button "See more" at bounding box center [483, 143] width 34 height 11
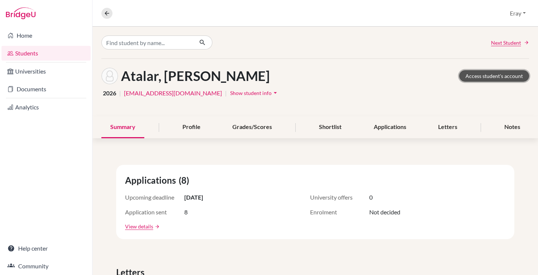
click at [518, 77] on link "Access student's account" at bounding box center [494, 75] width 70 height 11
click at [230, 95] on span "Show student info" at bounding box center [250, 93] width 41 height 6
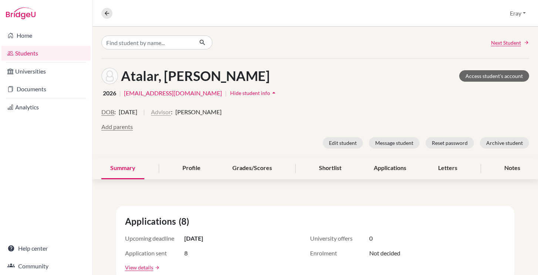
click at [171, 113] on button "Advisor" at bounding box center [161, 112] width 20 height 9
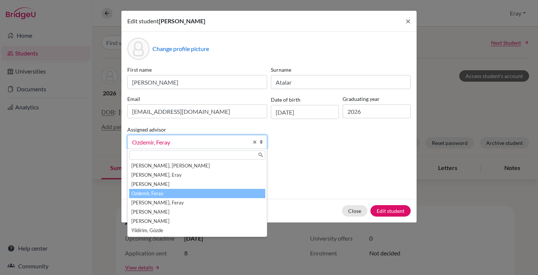
click at [242, 147] on link "Ozdemir, Feray" at bounding box center [197, 142] width 140 height 14
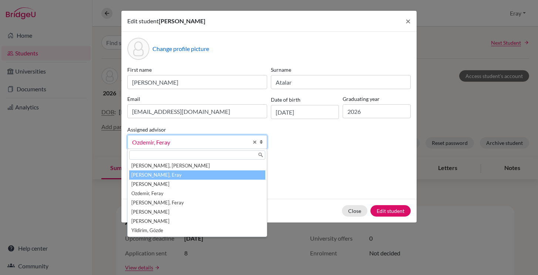
click at [220, 175] on li "[PERSON_NAME], Eray" at bounding box center [197, 175] width 136 height 9
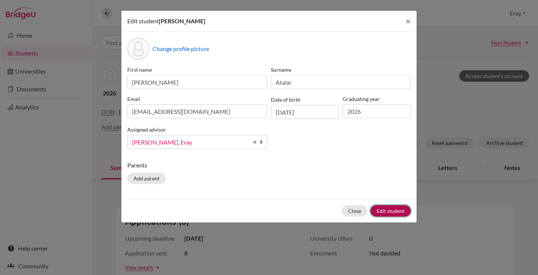
click at [396, 208] on button "Edit student" at bounding box center [391, 210] width 40 height 11
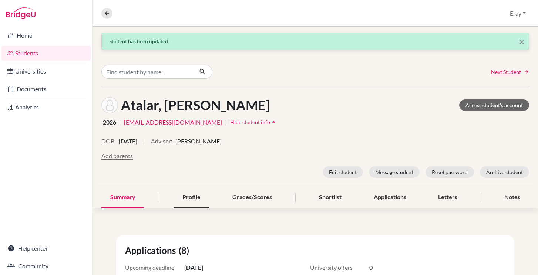
click at [181, 190] on div "Profile" at bounding box center [192, 198] width 36 height 22
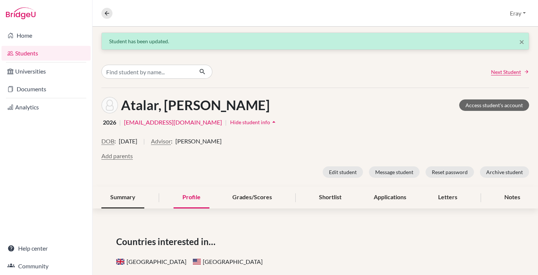
click at [133, 202] on div "Summary" at bounding box center [122, 198] width 43 height 22
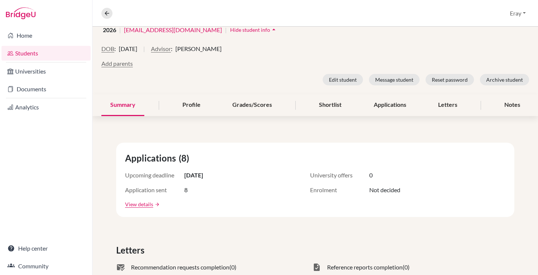
scroll to position [93, 0]
click at [29, 50] on link "Students" at bounding box center [45, 53] width 89 height 15
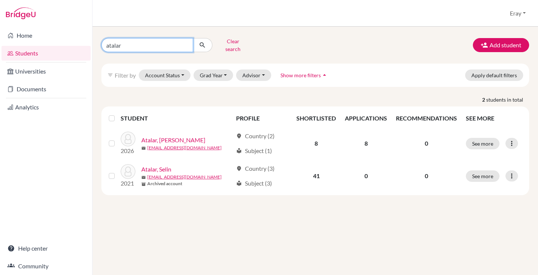
click at [189, 47] on input "atalar" at bounding box center [147, 45] width 92 height 14
type input "defne yayalar"
click button "submit" at bounding box center [203, 45] width 20 height 14
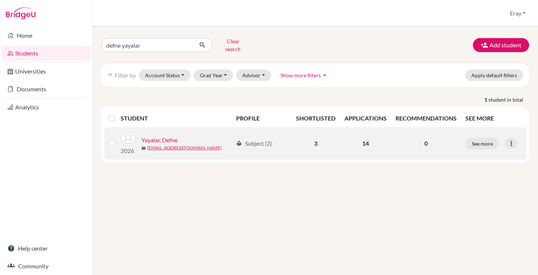
click at [159, 136] on link "Yayalar, Defne" at bounding box center [159, 140] width 36 height 9
click at [482, 141] on button "See more" at bounding box center [483, 143] width 34 height 11
click at [509, 142] on div at bounding box center [511, 143] width 13 height 11
click at [493, 154] on button "Edit student" at bounding box center [480, 159] width 58 height 12
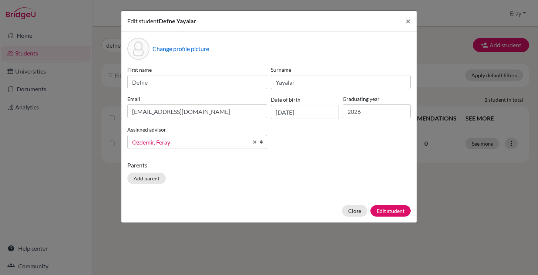
click at [227, 147] on link "Ozdemir, Feray" at bounding box center [197, 142] width 140 height 14
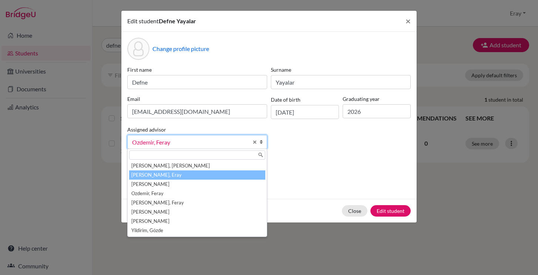
click at [208, 175] on li "Kocamanoğlu, Eray" at bounding box center [197, 175] width 136 height 9
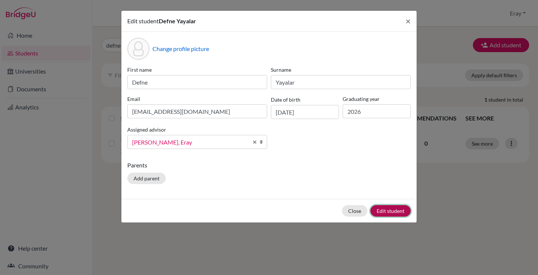
click at [397, 210] on button "Edit student" at bounding box center [391, 210] width 40 height 11
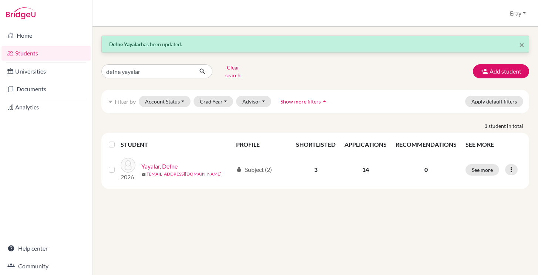
click at [41, 51] on link "Students" at bounding box center [45, 53] width 89 height 15
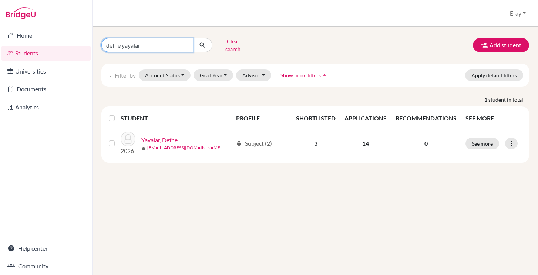
click at [186, 42] on input "defne yayalar" at bounding box center [147, 45] width 92 height 14
click at [178, 42] on input "Find student by name..." at bounding box center [147, 45] width 92 height 14
type input "defne"
click button "submit" at bounding box center [203, 45] width 20 height 14
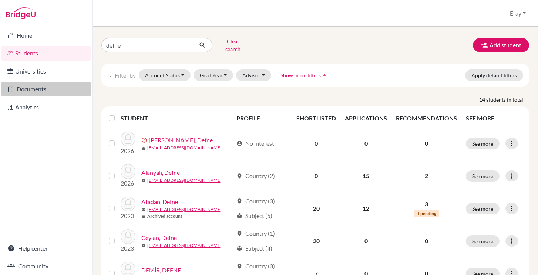
click at [54, 89] on link "Documents" at bounding box center [45, 89] width 89 height 15
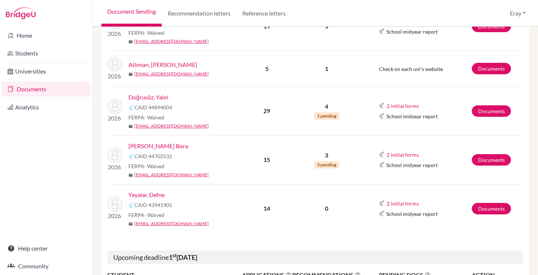
scroll to position [205, 0]
click at [150, 195] on link "Yayalar, Defne" at bounding box center [146, 194] width 36 height 9
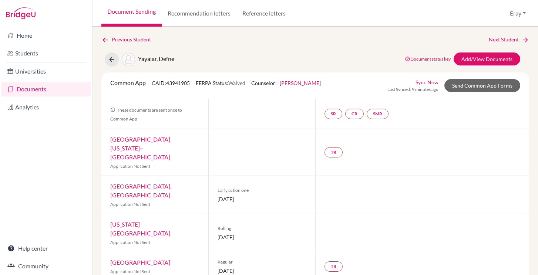
click at [428, 79] on link "Sync Now" at bounding box center [427, 82] width 23 height 8
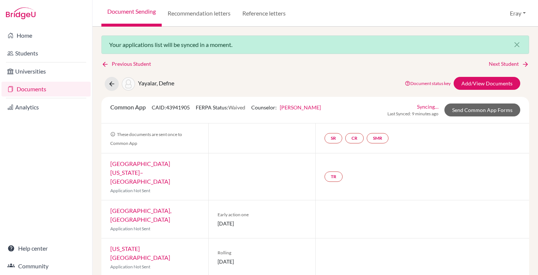
click at [299, 106] on link "[PERSON_NAME]" at bounding box center [300, 107] width 41 height 6
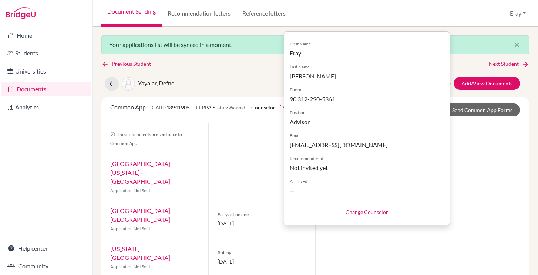
click at [506, 154] on div "TR" at bounding box center [422, 177] width 214 height 47
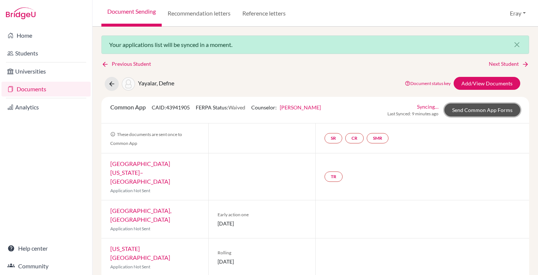
click at [492, 112] on link "Send Common App Forms" at bounding box center [483, 110] width 76 height 13
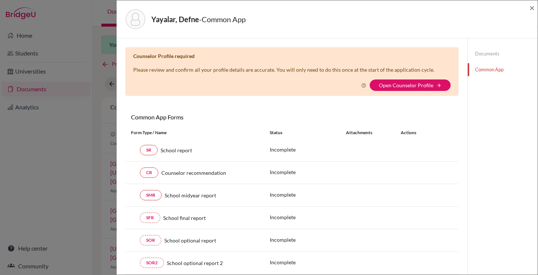
click at [528, 7] on div "Yayalar, Defne - Common App ×" at bounding box center [327, 19] width 415 height 32
click at [530, 7] on span "×" at bounding box center [532, 7] width 5 height 11
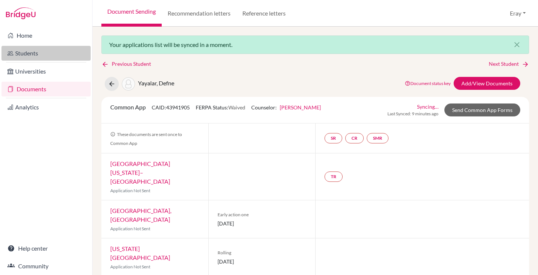
click at [38, 50] on link "Students" at bounding box center [45, 53] width 89 height 15
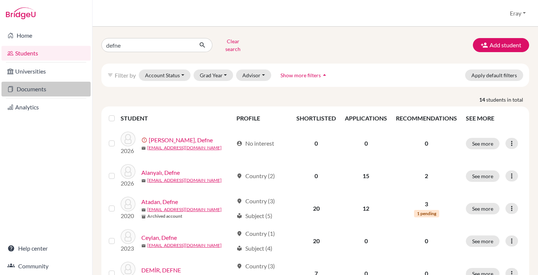
click at [37, 90] on link "Documents" at bounding box center [45, 89] width 89 height 15
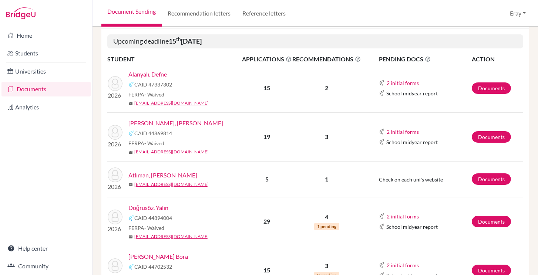
scroll to position [136, 0]
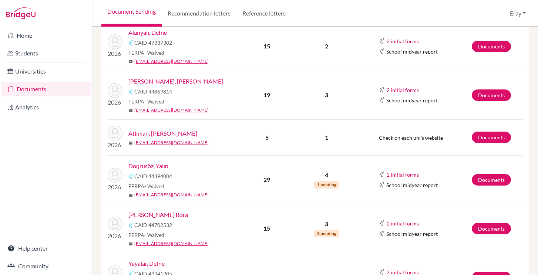
click at [163, 212] on link "[PERSON_NAME] Bora" at bounding box center [158, 215] width 60 height 9
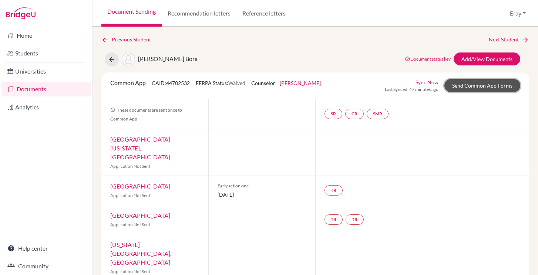
click at [469, 86] on link "Send Common App Forms" at bounding box center [483, 85] width 76 height 13
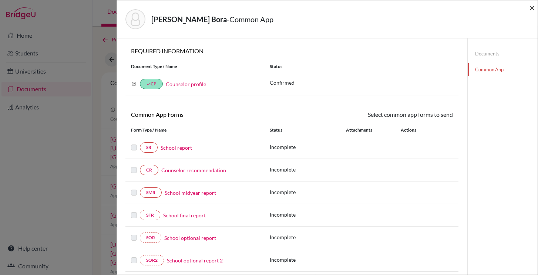
click at [533, 8] on span "×" at bounding box center [532, 7] width 5 height 11
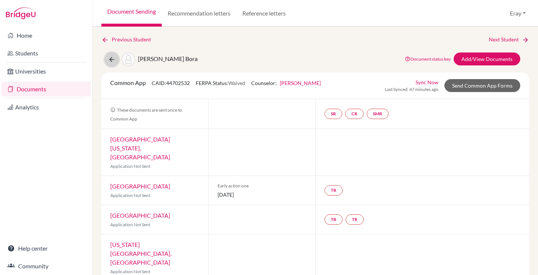
click at [112, 59] on icon at bounding box center [111, 59] width 7 height 7
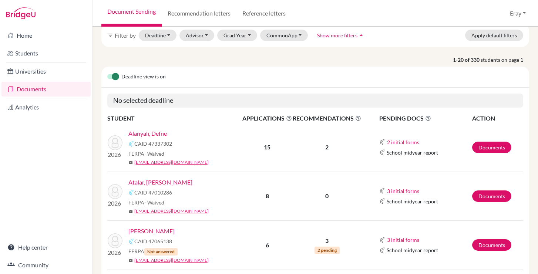
scroll to position [40, 0]
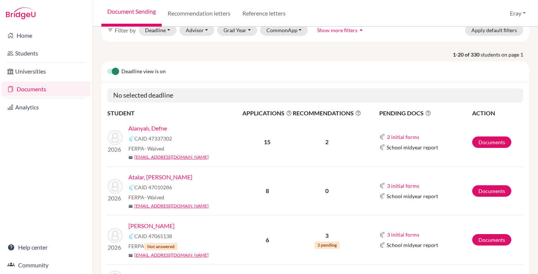
click at [66, 88] on link "Documents" at bounding box center [45, 89] width 89 height 15
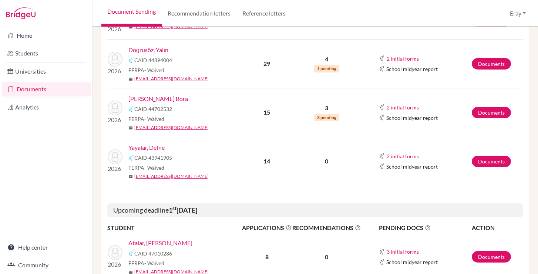
scroll to position [240, 0]
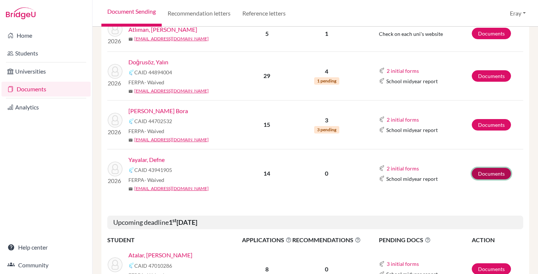
click at [507, 170] on link "Documents" at bounding box center [491, 173] width 39 height 11
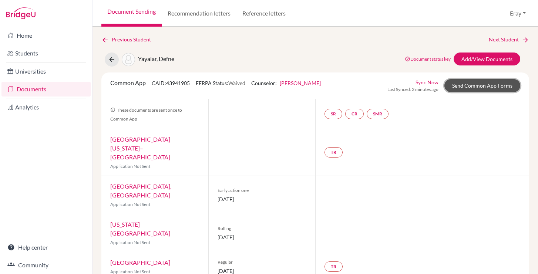
click at [472, 87] on link "Send Common App Forms" at bounding box center [483, 85] width 76 height 13
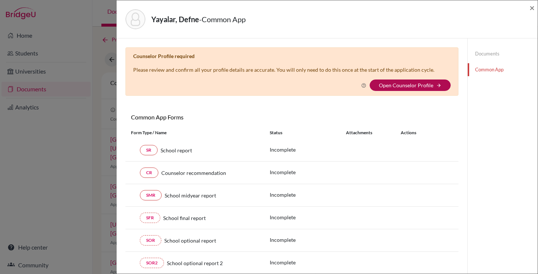
click at [425, 84] on link "Open Counselor Profile" at bounding box center [406, 85] width 54 height 6
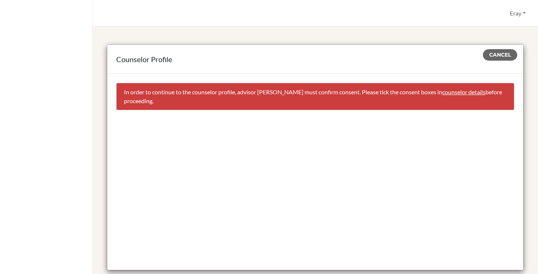
click at [482, 92] on link "counselor details" at bounding box center [463, 91] width 43 height 7
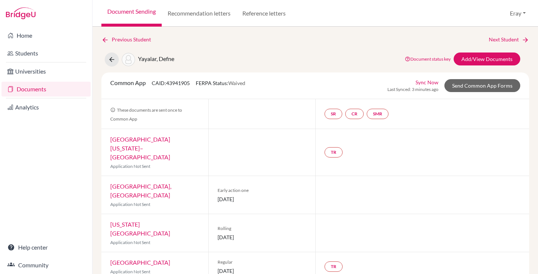
select select "458445"
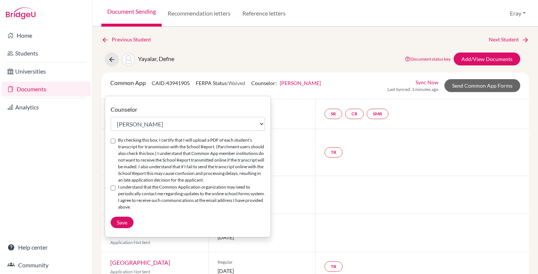
click at [112, 142] on input "By checking this box, I certify that I will upload a PDF of each student’s tran…" at bounding box center [113, 141] width 5 height 5
checkbox input "true"
click at [116, 189] on div "I understand that the Common Application organization may need to periodically …" at bounding box center [188, 197] width 154 height 27
click at [113, 188] on input "I understand that the Common Application organization may need to periodically …" at bounding box center [113, 188] width 5 height 5
checkbox input "true"
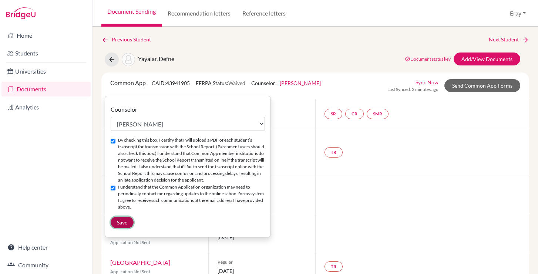
click at [120, 218] on button "Save" at bounding box center [122, 222] width 23 height 11
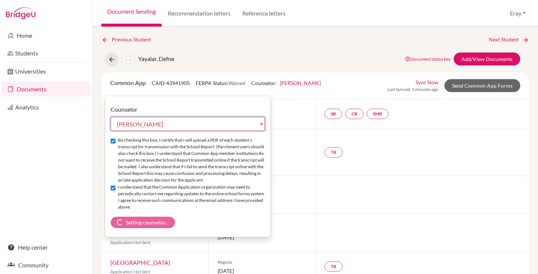
click at [172, 130] on select "Select counselor Ayşegül Erdem Eray Kocamanoğlu Mark Krugman Feray Ozdemir Fera…" at bounding box center [188, 124] width 154 height 14
click at [274, 56] on div "Yayalar, Defne Document status key TR Requirement. Document not uploaded yet. T…" at bounding box center [315, 60] width 439 height 14
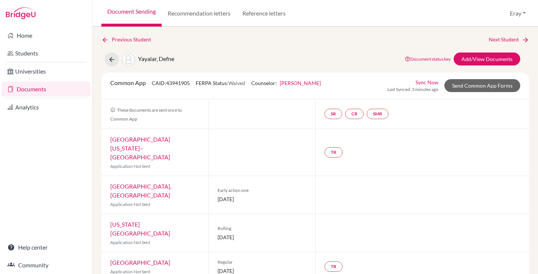
click at [42, 86] on link "Documents" at bounding box center [45, 89] width 89 height 15
click at [464, 81] on link "Send Common App Forms" at bounding box center [483, 85] width 76 height 13
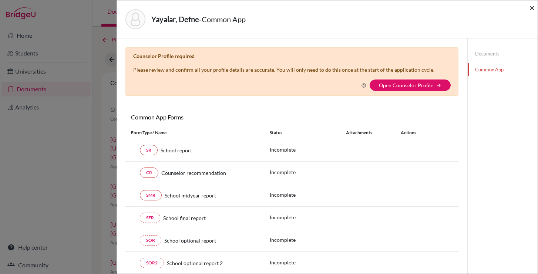
click at [533, 7] on span "×" at bounding box center [532, 7] width 5 height 11
click at [532, 7] on span "×" at bounding box center [532, 7] width 5 height 11
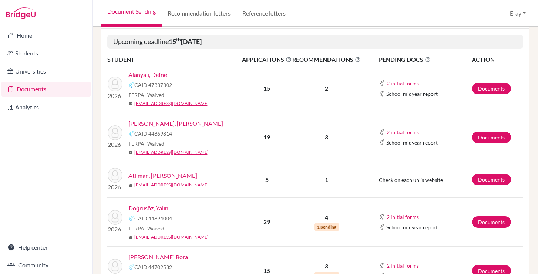
scroll to position [97, 0]
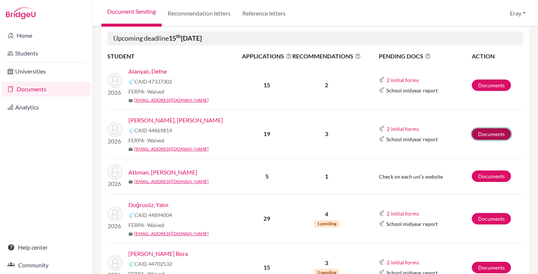
click at [496, 138] on link "Documents" at bounding box center [491, 133] width 39 height 11
click at [483, 130] on link "Documents" at bounding box center [491, 133] width 39 height 11
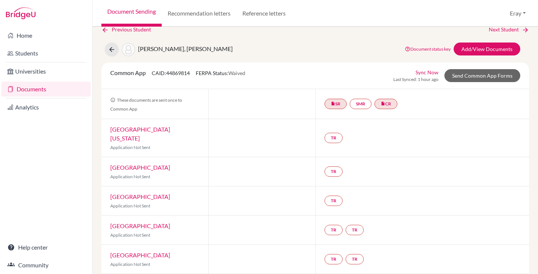
scroll to position [17, 0]
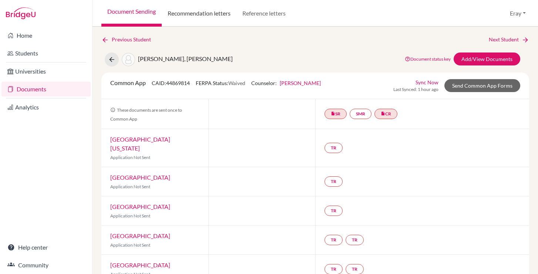
drag, startPoint x: 207, startPoint y: 14, endPoint x: 213, endPoint y: 19, distance: 7.9
click at [207, 11] on link "Recommendation letters" at bounding box center [199, 13] width 75 height 27
click at [204, 11] on link "Recommendation letters" at bounding box center [199, 13] width 75 height 27
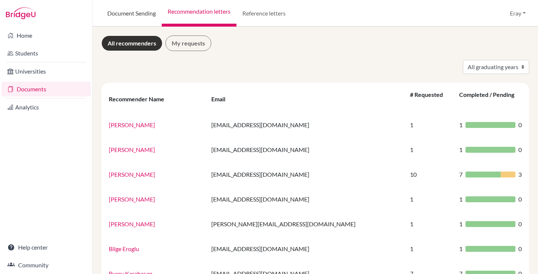
click at [161, 20] on link "Document Sending" at bounding box center [131, 13] width 60 height 27
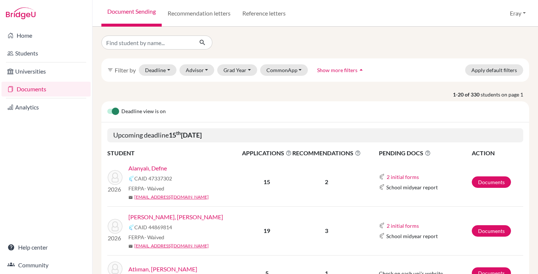
scroll to position [187, 0]
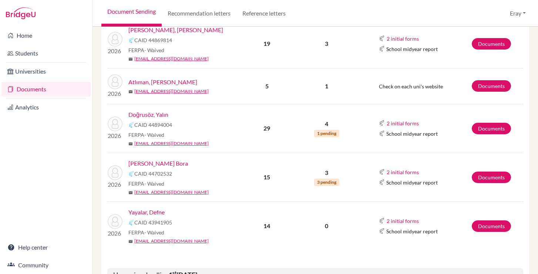
click at [490, 38] on td "Documents" at bounding box center [498, 43] width 52 height 49
click at [489, 41] on link "Documents" at bounding box center [491, 43] width 39 height 11
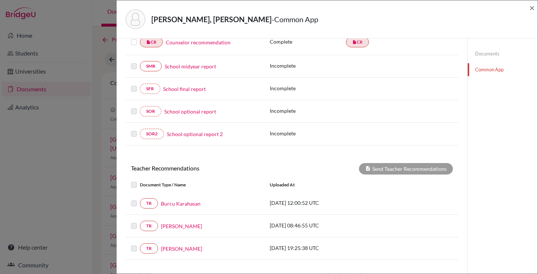
scroll to position [222, 0]
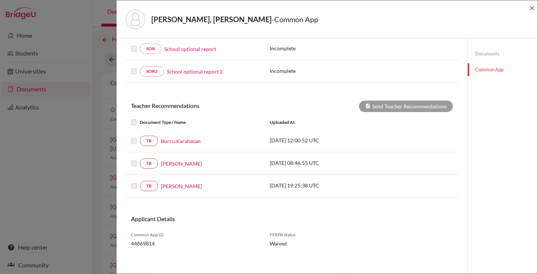
click at [140, 159] on label at bounding box center [140, 159] width 0 height 0
click at [140, 118] on label at bounding box center [140, 118] width 0 height 0
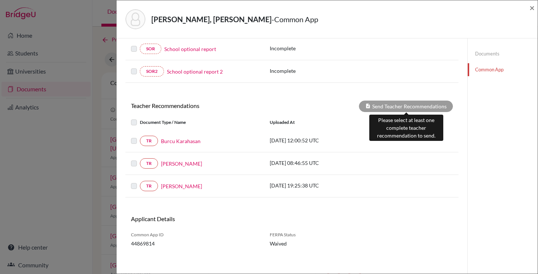
click at [419, 110] on div "Send Teacher Recommendations" at bounding box center [406, 106] width 94 height 11
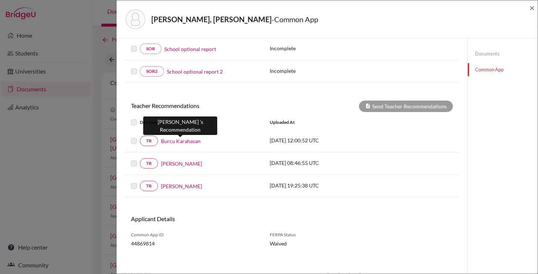
click at [184, 142] on link "Burcu Karahasan" at bounding box center [181, 141] width 40 height 8
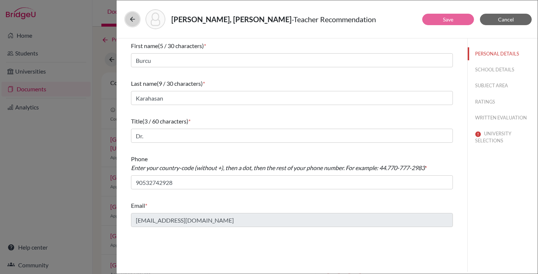
click at [134, 20] on icon at bounding box center [132, 19] width 7 height 7
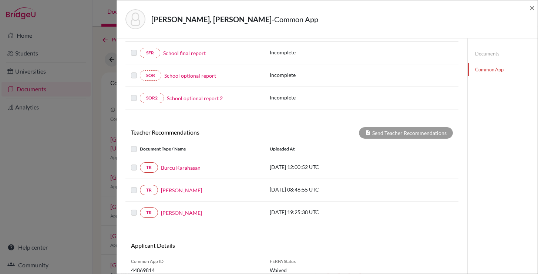
scroll to position [225, 0]
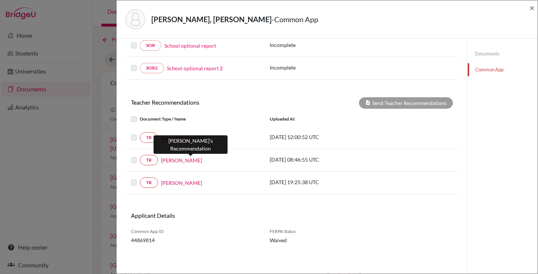
click at [185, 160] on link "Fatma Güzin Dulkadiroğlu" at bounding box center [181, 161] width 41 height 8
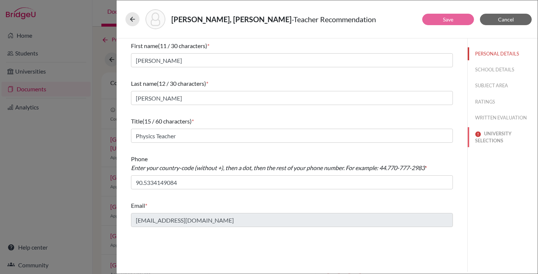
click at [493, 137] on button "UNIVERSITY SELECTIONS" at bounding box center [503, 137] width 70 height 20
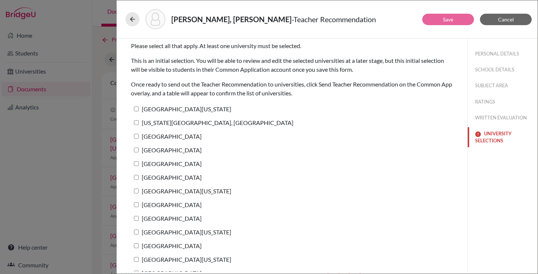
scroll to position [40, 0]
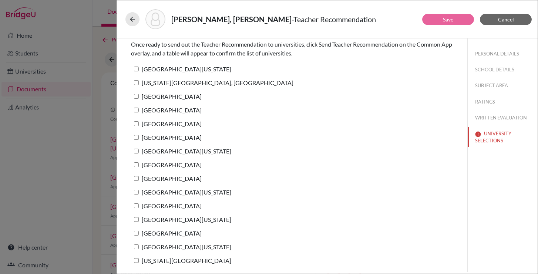
click at [196, 66] on label "University of Texas at Austin" at bounding box center [181, 69] width 100 height 11
click at [139, 67] on input "University of Texas at Austin" at bounding box center [136, 69] width 5 height 5
checkbox input "true"
click at [455, 17] on button "Save" at bounding box center [448, 19] width 52 height 11
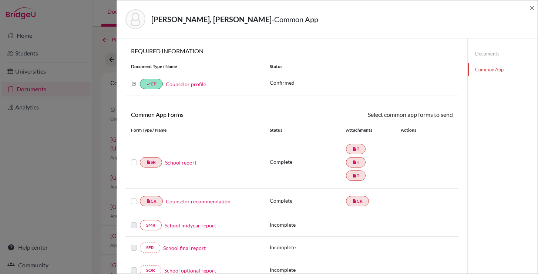
scroll to position [225, 0]
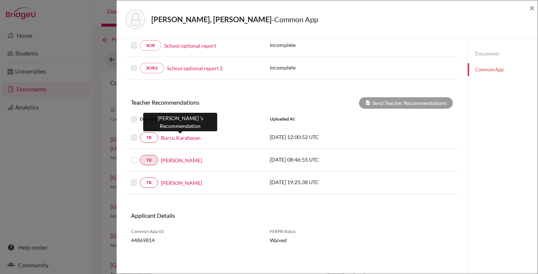
click at [181, 137] on link "Burcu Karahasan" at bounding box center [181, 138] width 40 height 8
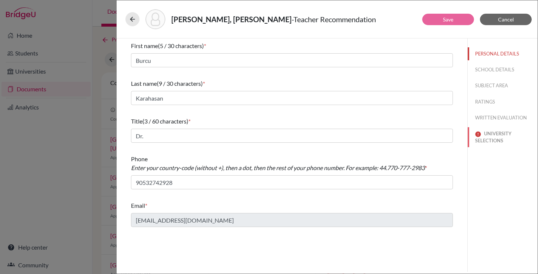
click at [486, 140] on button "UNIVERSITY SELECTIONS" at bounding box center [503, 137] width 70 height 20
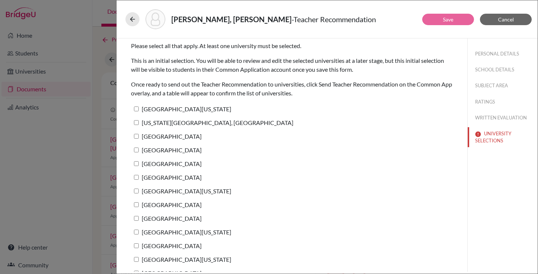
click at [200, 108] on label "University of Texas at Austin" at bounding box center [181, 109] width 100 height 11
click at [139, 108] on input "University of Texas at Austin" at bounding box center [136, 109] width 5 height 5
checkbox input "true"
click at [458, 20] on button "Save" at bounding box center [448, 19] width 52 height 11
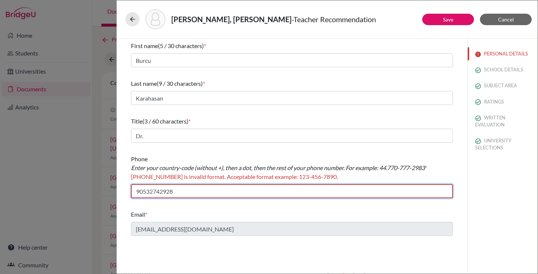
click at [175, 195] on input "90532742928" at bounding box center [292, 191] width 322 height 14
drag, startPoint x: 153, startPoint y: 193, endPoint x: 160, endPoint y: 194, distance: 7.5
click at [160, 194] on input "90532742928" at bounding box center [292, 191] width 322 height 14
click at [197, 195] on input "90532742928" at bounding box center [292, 191] width 322 height 14
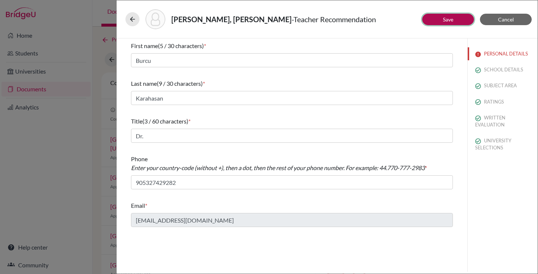
click at [456, 21] on button "Save" at bounding box center [448, 19] width 52 height 11
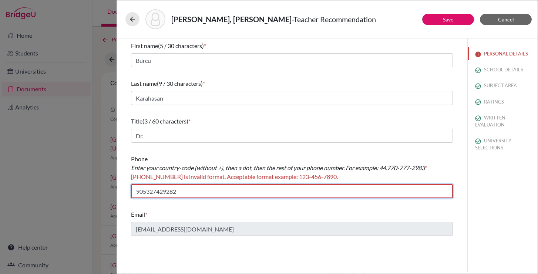
click at [201, 193] on input "905327429282" at bounding box center [292, 191] width 322 height 14
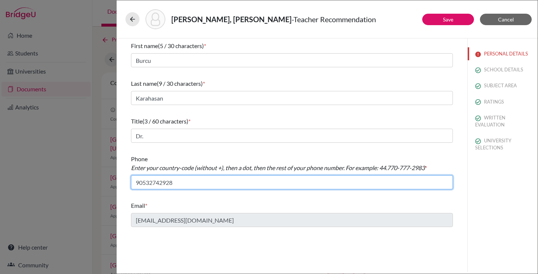
drag, startPoint x: 153, startPoint y: 184, endPoint x: 163, endPoint y: 184, distance: 10.0
click at [164, 184] on input "90532742928" at bounding box center [292, 182] width 322 height 14
click at [177, 183] on input "90532742928" at bounding box center [292, 182] width 322 height 14
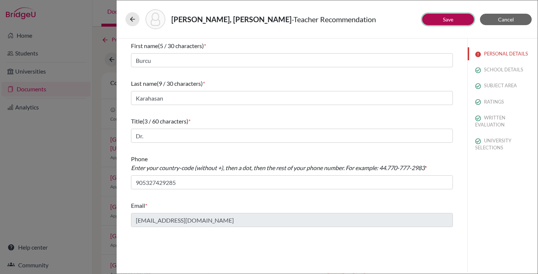
click at [433, 25] on button "Save" at bounding box center [448, 19] width 52 height 11
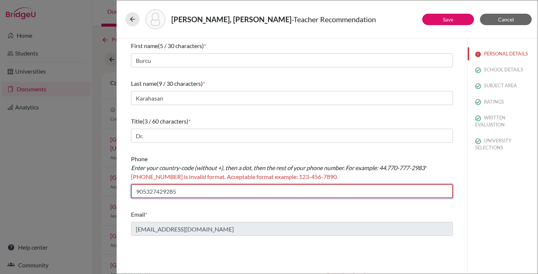
click at [143, 191] on input "905327429285" at bounding box center [292, 191] width 322 height 14
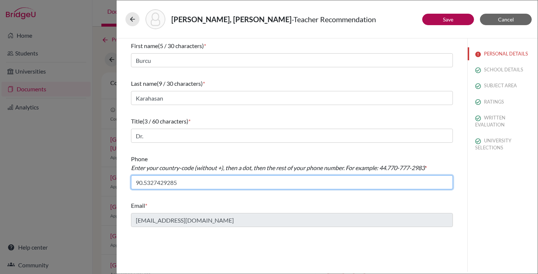
type input "90.5327429285"
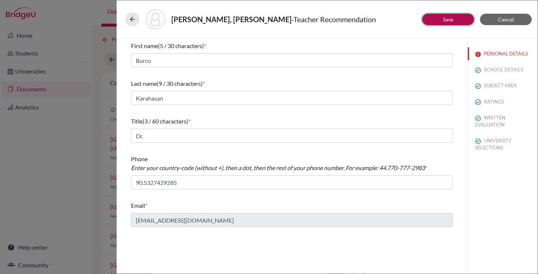
click at [448, 21] on link "Save" at bounding box center [448, 19] width 10 height 6
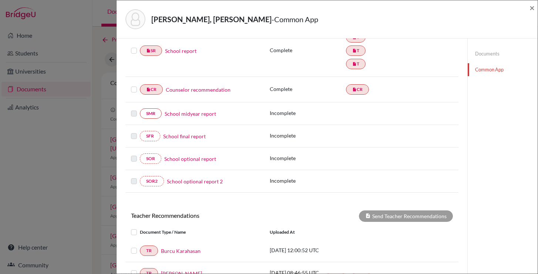
scroll to position [225, 0]
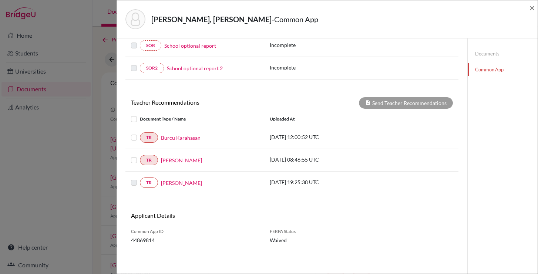
click at [140, 156] on label at bounding box center [140, 156] width 0 height 0
click at [0, 0] on input "checkbox" at bounding box center [0, 0] width 0 height 0
click at [135, 141] on div at bounding box center [135, 137] width 9 height 9
click at [140, 133] on label at bounding box center [140, 133] width 0 height 0
click at [0, 0] on input "checkbox" at bounding box center [0, 0] width 0 height 0
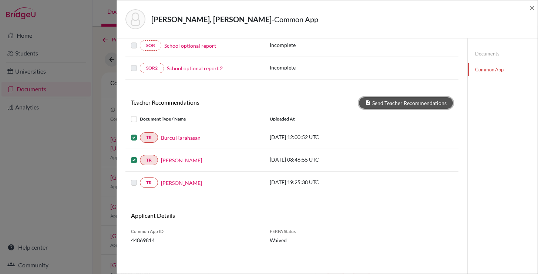
click at [431, 99] on button "Send Teacher Recommendations" at bounding box center [406, 102] width 94 height 11
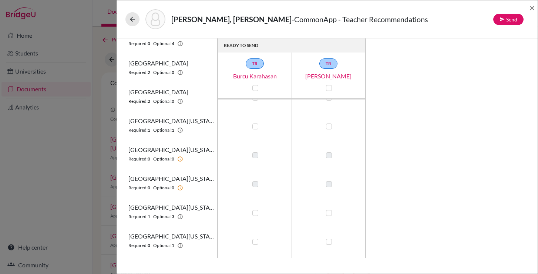
scroll to position [390, 0]
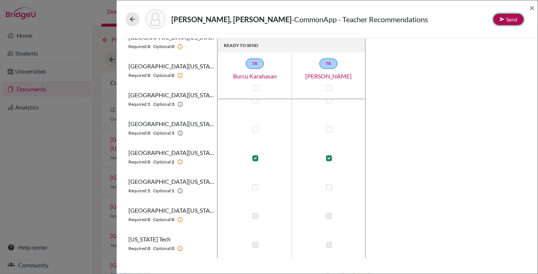
click at [511, 20] on button "Send" at bounding box center [508, 19] width 30 height 11
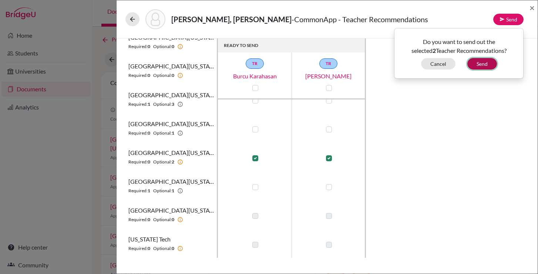
click at [490, 63] on button "Send" at bounding box center [483, 63] width 30 height 11
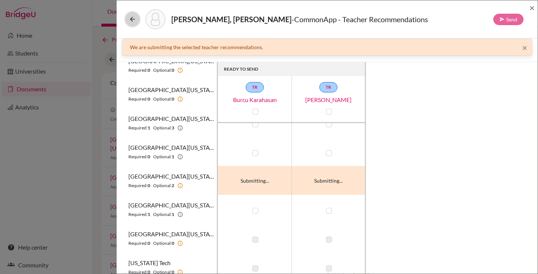
click at [132, 21] on icon at bounding box center [132, 19] width 7 height 7
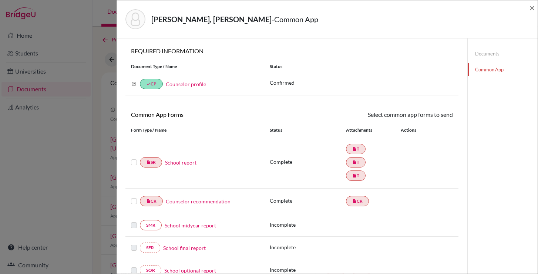
click at [135, 158] on label at bounding box center [134, 158] width 6 height 0
click at [0, 0] on input "checkbox" at bounding box center [0, 0] width 0 height 0
click at [134, 198] on label at bounding box center [134, 198] width 6 height 0
click at [0, 0] on input "checkbox" at bounding box center [0, 0] width 0 height 0
click at [431, 114] on icon at bounding box center [432, 116] width 6 height 6
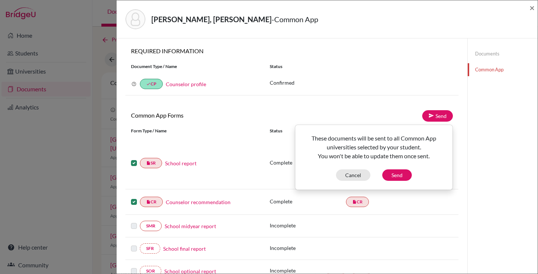
click at [358, 120] on div "Send These documents will be sent to all Common App universities selected by yo…" at bounding box center [375, 115] width 167 height 11
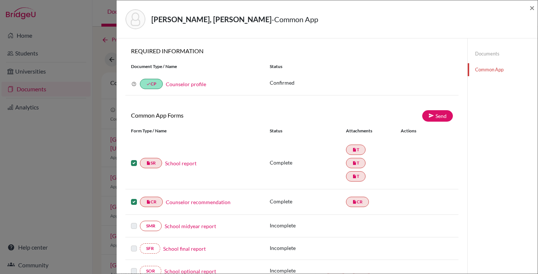
click at [171, 169] on div "insert_drive_file SR School report Complete insert_drive_file T insert_drive_fi…" at bounding box center [291, 163] width 333 height 52
click at [175, 165] on link "School report" at bounding box center [180, 164] width 31 height 8
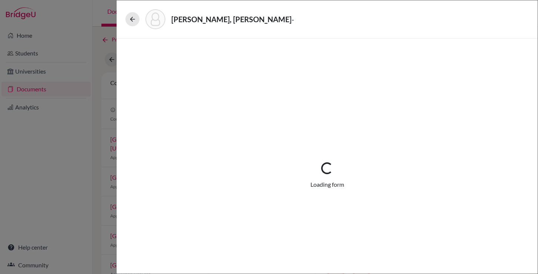
select select "3"
select select "675316"
select select "0"
select select "1"
select select "675318"
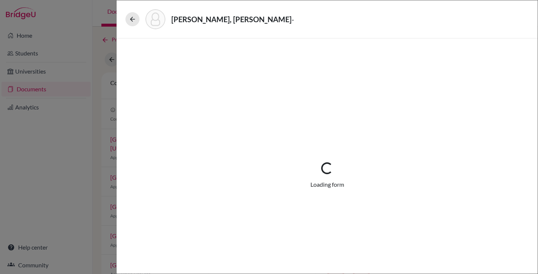
select select "675320"
select select "0"
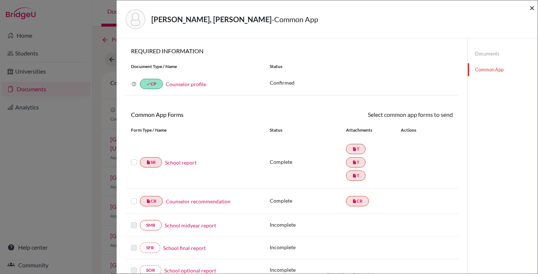
click at [530, 8] on span "×" at bounding box center [532, 7] width 5 height 11
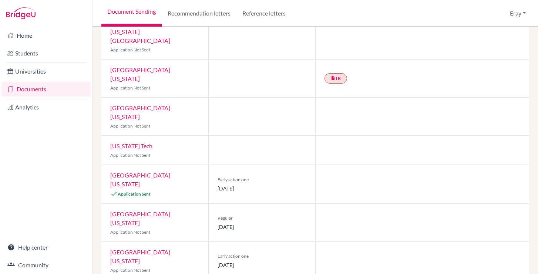
scroll to position [411, 0]
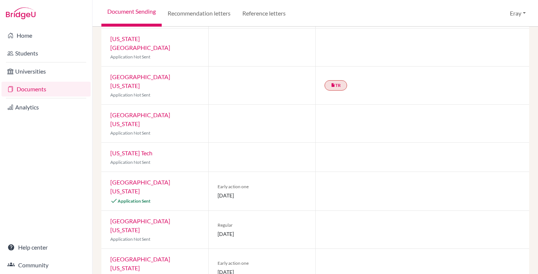
click at [167, 179] on link "[GEOGRAPHIC_DATA][US_STATE]" at bounding box center [140, 187] width 60 height 16
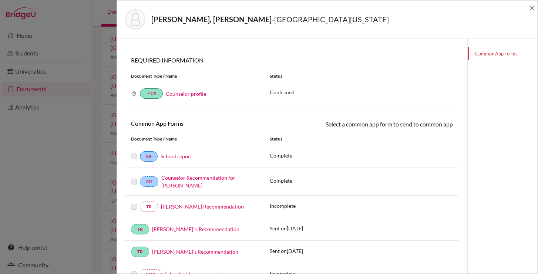
scroll to position [32, 0]
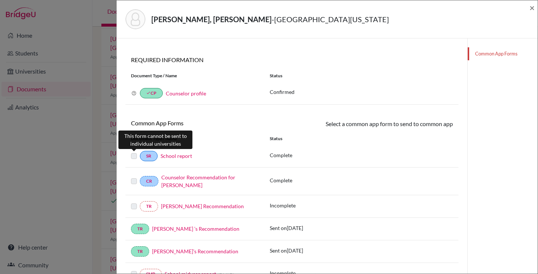
click at [133, 152] on label at bounding box center [134, 152] width 6 height 0
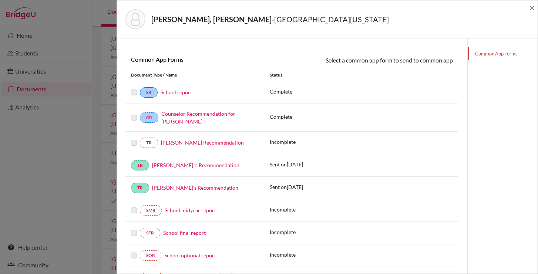
scroll to position [67, 0]
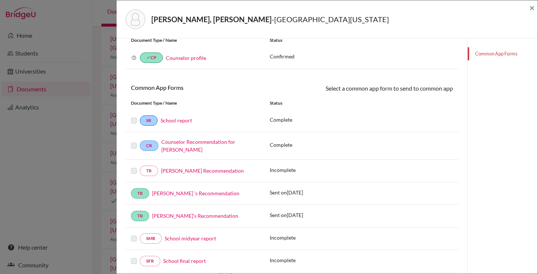
click at [134, 141] on label at bounding box center [134, 141] width 6 height 0
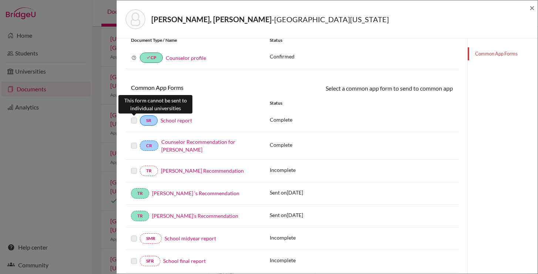
click at [133, 116] on label at bounding box center [134, 116] width 6 height 0
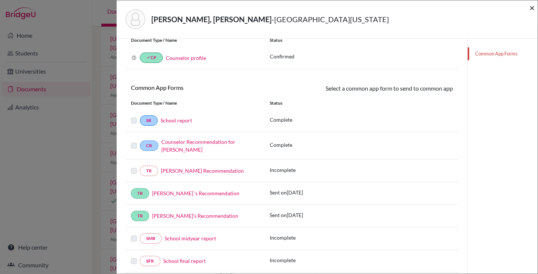
click at [532, 7] on span "×" at bounding box center [532, 7] width 5 height 11
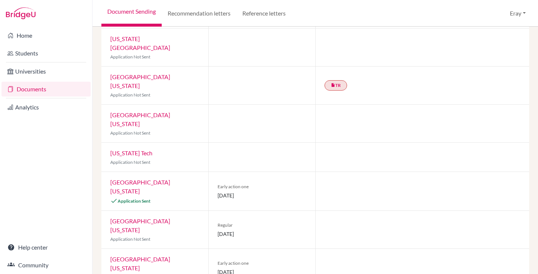
click at [174, 172] on div "University of Texas at Austin Application Sent" at bounding box center [154, 191] width 107 height 39
click at [170, 179] on link "University of Texas at Austin" at bounding box center [140, 187] width 60 height 16
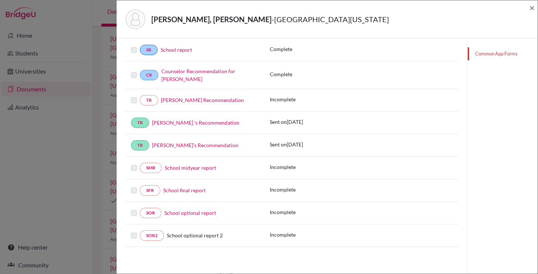
scroll to position [112, 0]
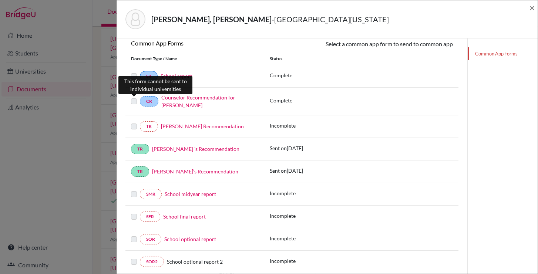
click at [136, 97] on label at bounding box center [134, 97] width 6 height 0
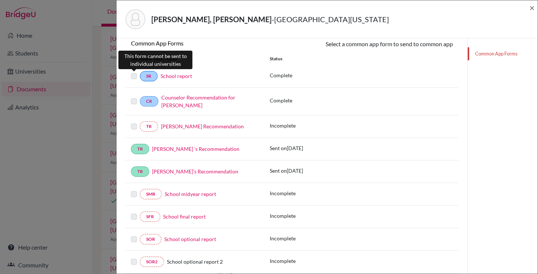
click at [131, 72] on label at bounding box center [134, 72] width 6 height 0
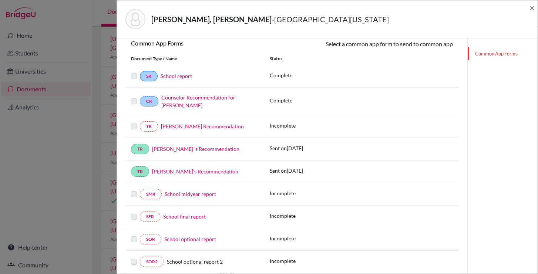
scroll to position [0, 0]
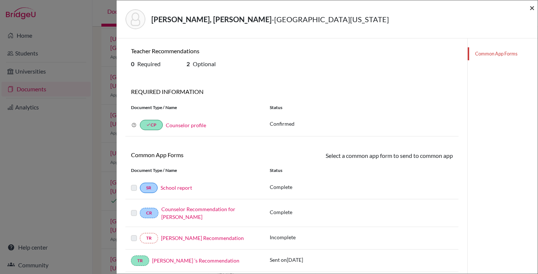
click at [530, 8] on span "×" at bounding box center [532, 7] width 5 height 11
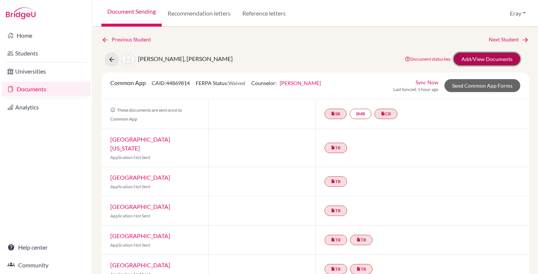
click at [475, 57] on link "Add/View Documents" at bounding box center [487, 59] width 67 height 13
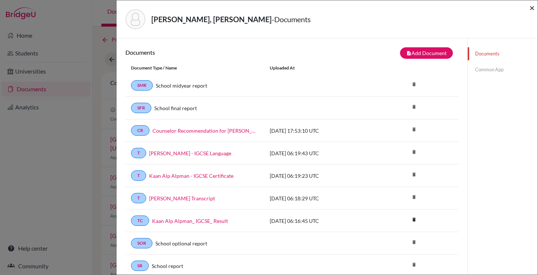
click at [533, 5] on span "×" at bounding box center [532, 7] width 5 height 11
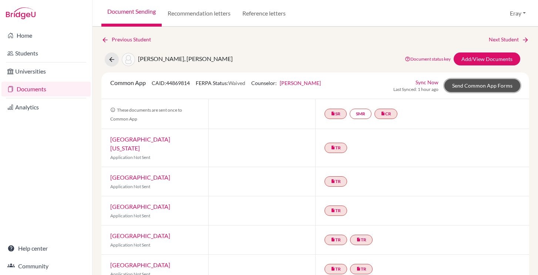
click at [485, 84] on link "Send Common App Forms" at bounding box center [483, 85] width 76 height 13
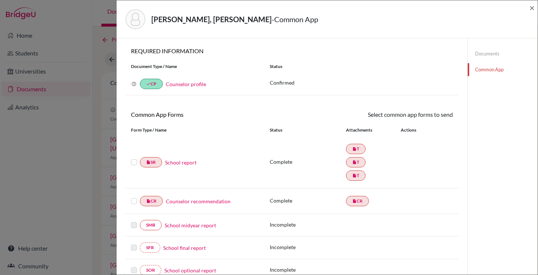
click at [135, 166] on div at bounding box center [135, 162] width 9 height 9
click at [135, 158] on label at bounding box center [134, 158] width 6 height 0
click at [0, 0] on input "checkbox" at bounding box center [0, 0] width 0 height 0
click at [133, 198] on label at bounding box center [134, 198] width 6 height 0
click at [0, 0] on input "checkbox" at bounding box center [0, 0] width 0 height 0
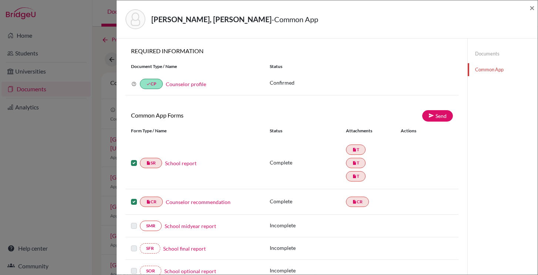
click at [133, 198] on label at bounding box center [134, 198] width 6 height 0
click at [0, 0] on input "checkbox" at bounding box center [0, 0] width 0 height 0
click at [441, 116] on link "Send" at bounding box center [437, 115] width 31 height 11
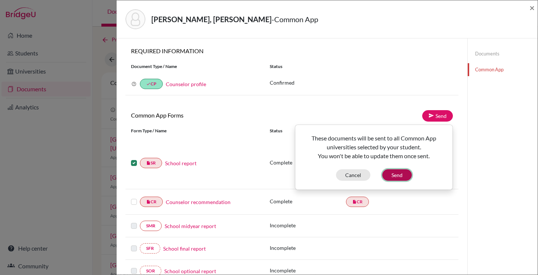
click at [390, 175] on button "Send" at bounding box center [397, 175] width 30 height 11
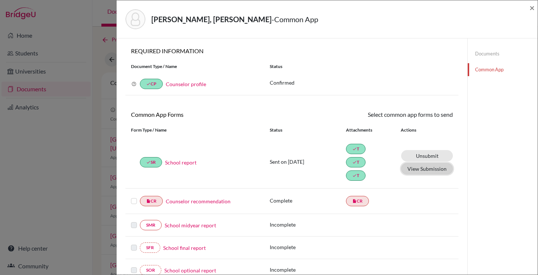
click at [431, 171] on button "View Submission" at bounding box center [427, 168] width 52 height 11
click at [532, 8] on span "×" at bounding box center [532, 7] width 5 height 11
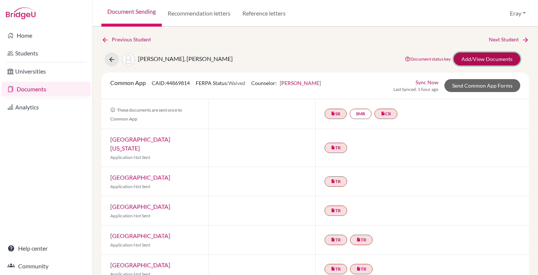
click at [491, 62] on link "Add/View Documents" at bounding box center [487, 59] width 67 height 13
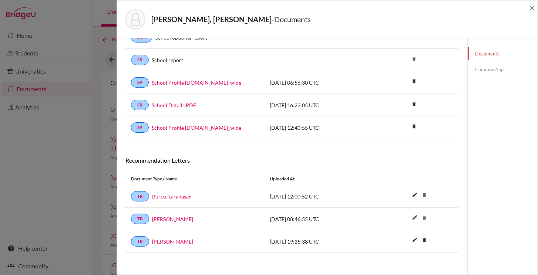
scroll to position [211, 0]
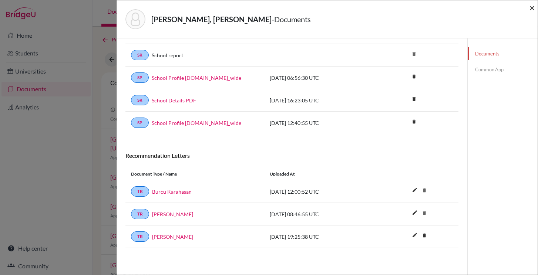
click at [530, 6] on span "×" at bounding box center [532, 7] width 5 height 11
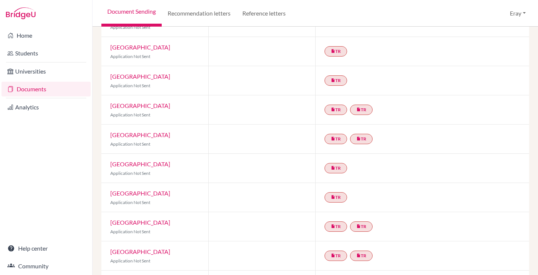
scroll to position [141, 0]
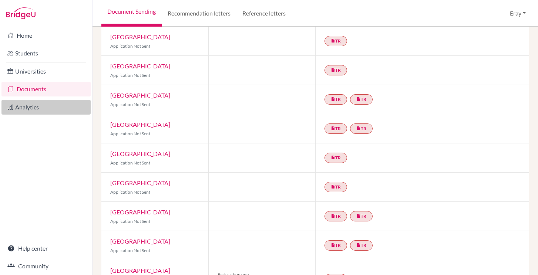
click at [54, 103] on link "Analytics" at bounding box center [45, 107] width 89 height 15
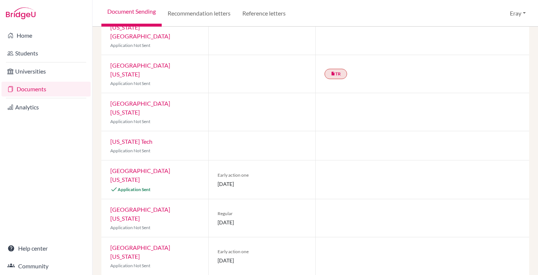
scroll to position [436, 0]
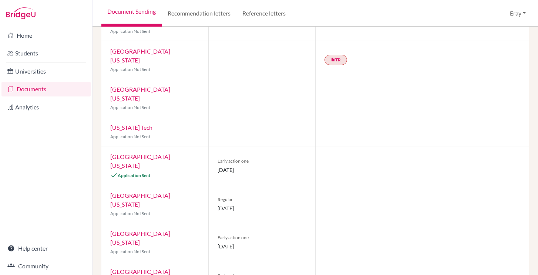
click at [154, 153] on link "[GEOGRAPHIC_DATA][US_STATE]" at bounding box center [140, 161] width 60 height 16
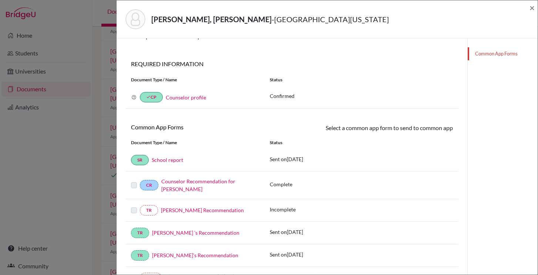
scroll to position [44, 0]
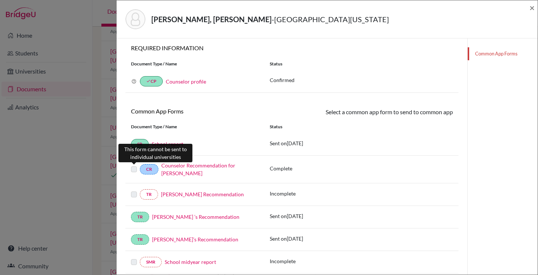
click at [134, 165] on label at bounding box center [134, 165] width 6 height 0
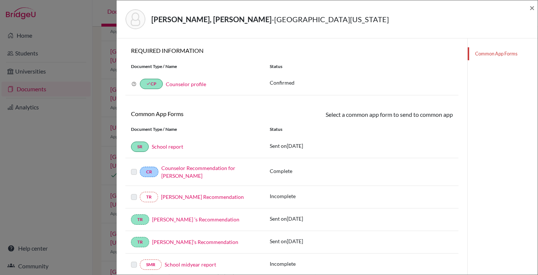
scroll to position [37, 0]
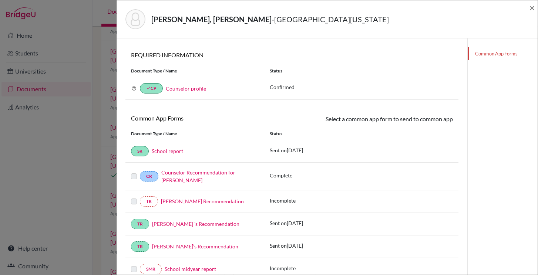
click at [187, 88] on link "Counselor profile" at bounding box center [186, 89] width 40 height 6
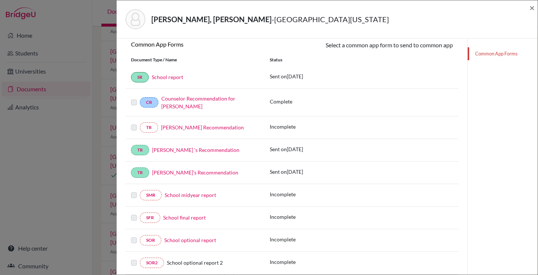
scroll to position [137, 0]
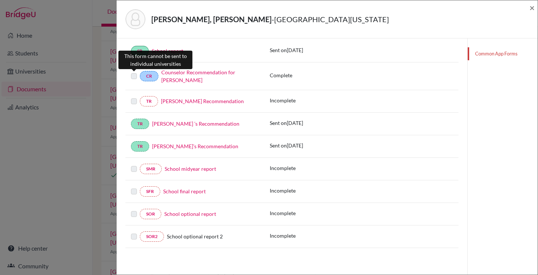
click at [134, 72] on label at bounding box center [134, 72] width 6 height 0
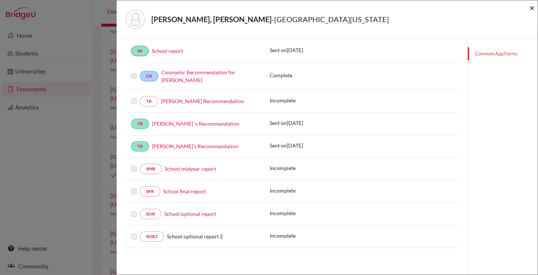
click at [535, 9] on span "×" at bounding box center [532, 7] width 5 height 11
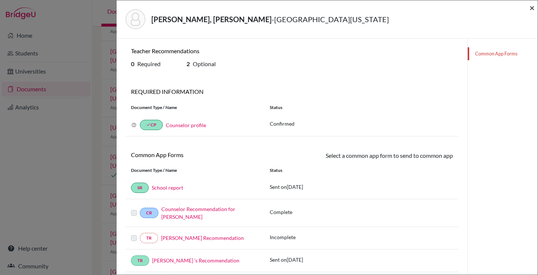
click at [531, 11] on span "×" at bounding box center [532, 7] width 5 height 11
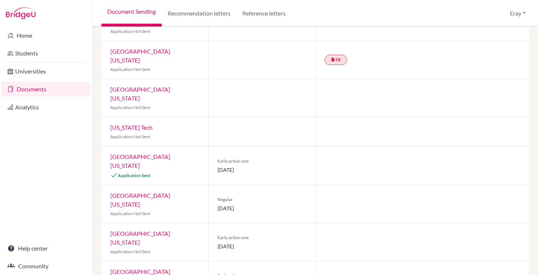
click at [170, 153] on link "[GEOGRAPHIC_DATA][US_STATE]" at bounding box center [140, 161] width 60 height 16
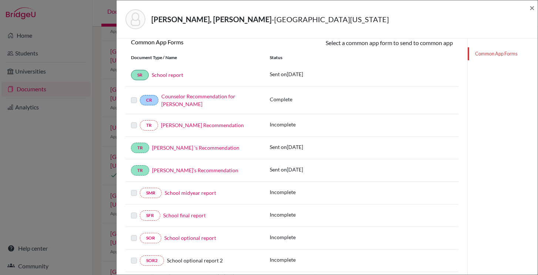
scroll to position [112, 0]
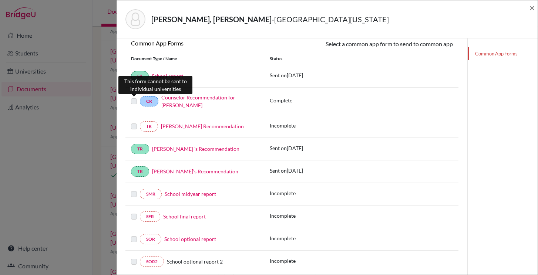
click at [135, 97] on label at bounding box center [134, 97] width 6 height 0
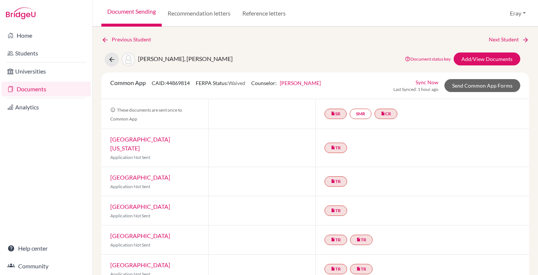
click at [426, 82] on link "Sync Now" at bounding box center [427, 82] width 23 height 8
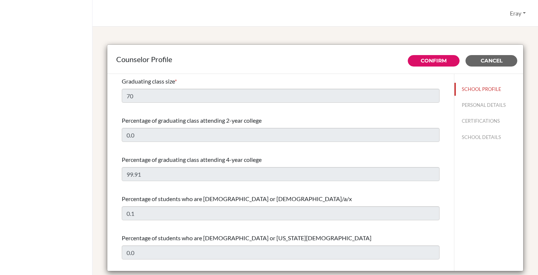
select select "0"
select select "351564"
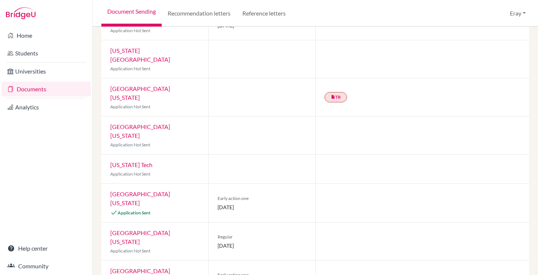
scroll to position [443, 0]
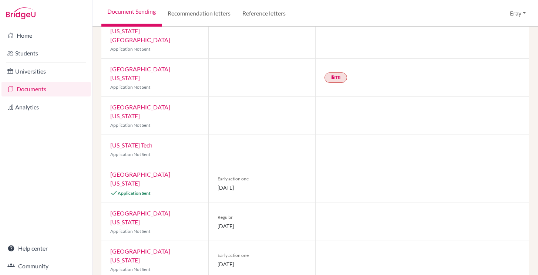
click at [160, 171] on link "[GEOGRAPHIC_DATA][US_STATE]" at bounding box center [140, 179] width 60 height 16
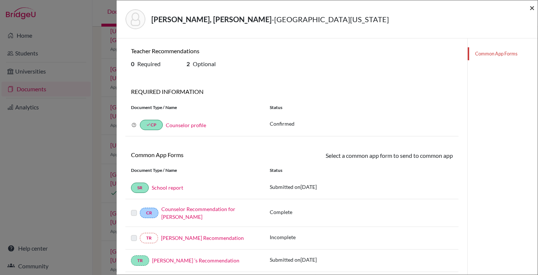
click at [534, 7] on span "×" at bounding box center [532, 7] width 5 height 11
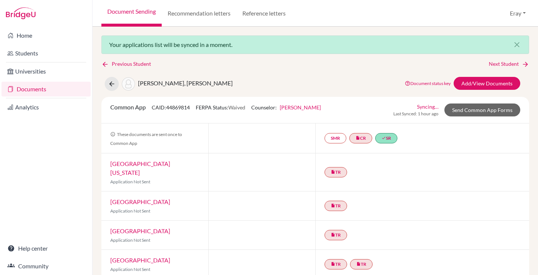
click at [432, 109] on link "Syncing…" at bounding box center [427, 107] width 21 height 8
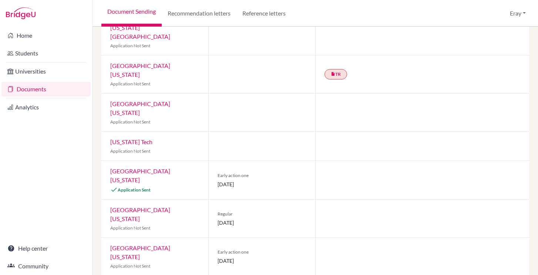
scroll to position [436, 0]
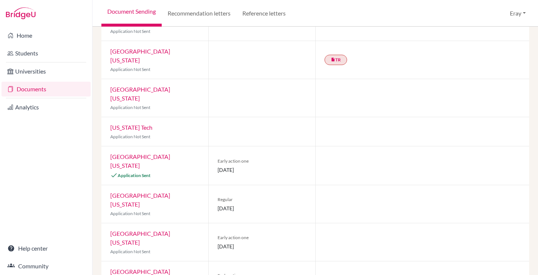
click at [160, 153] on link "[GEOGRAPHIC_DATA][US_STATE]" at bounding box center [140, 161] width 60 height 16
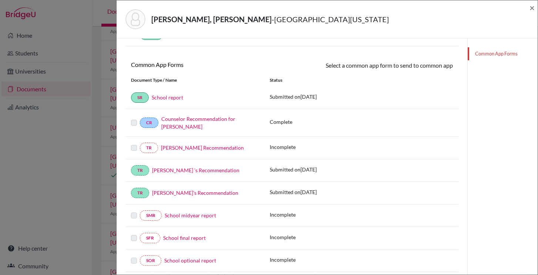
scroll to position [94, 0]
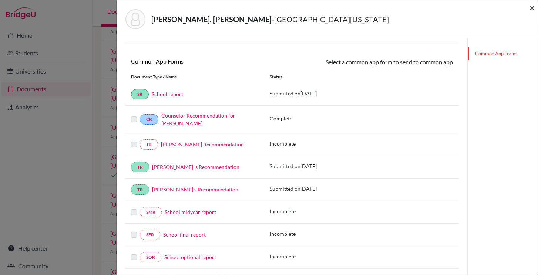
click at [533, 9] on span "×" at bounding box center [532, 7] width 5 height 11
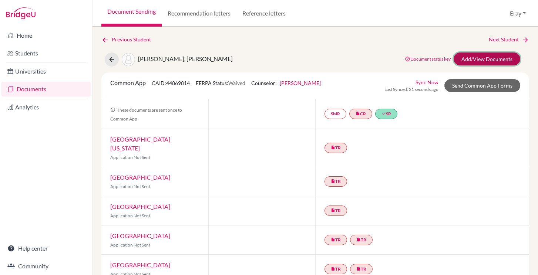
click at [513, 62] on link "Add/View Documents" at bounding box center [487, 59] width 67 height 13
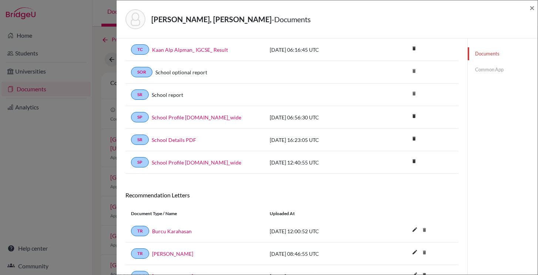
scroll to position [211, 0]
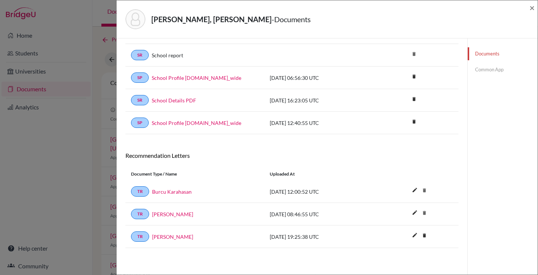
click at [506, 73] on link "Common App" at bounding box center [503, 69] width 70 height 13
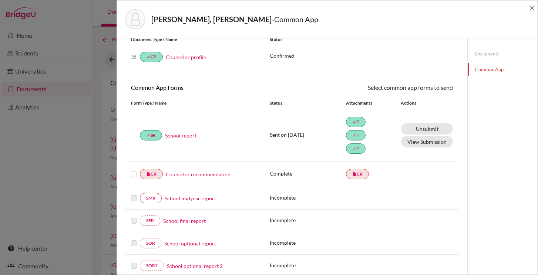
scroll to position [30, 0]
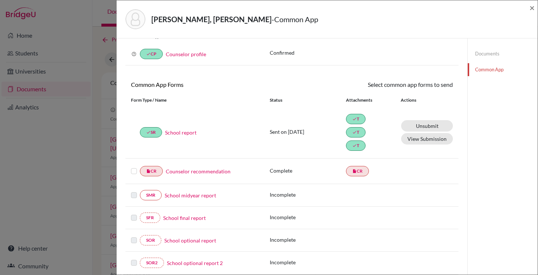
click at [134, 167] on label at bounding box center [134, 167] width 6 height 0
click at [0, 0] on input "checkbox" at bounding box center [0, 0] width 0 height 0
click at [434, 89] on link "Send" at bounding box center [437, 85] width 31 height 11
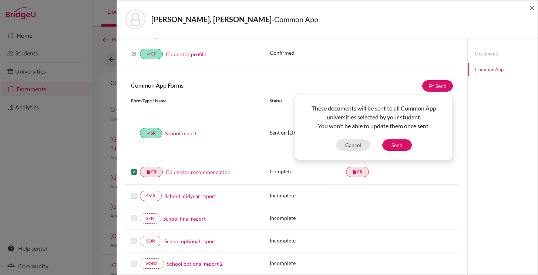
click at [355, 137] on div "These documents will be sent to all Common App universities selected by your st…" at bounding box center [374, 127] width 157 height 47
click at [352, 156] on div "These documents will be sent to all Common App universities selected by your st…" at bounding box center [374, 128] width 158 height 66
click at [352, 150] on button "Cancel" at bounding box center [353, 145] width 34 height 11
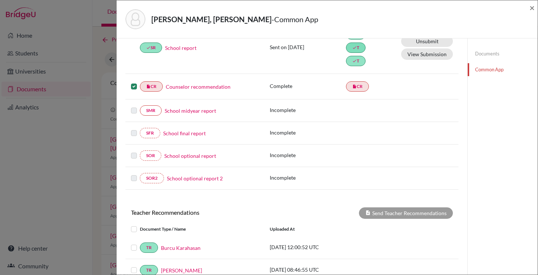
scroll to position [100, 0]
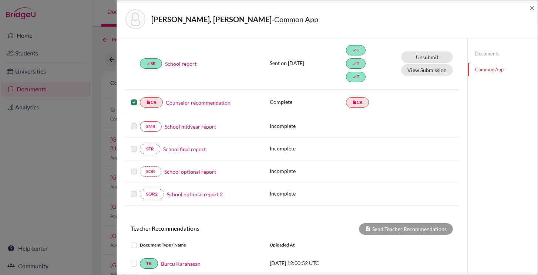
click at [135, 98] on label at bounding box center [134, 98] width 6 height 0
click at [0, 0] on input "checkbox" at bounding box center [0, 0] width 0 height 0
click at [131, 106] on div at bounding box center [135, 102] width 9 height 9
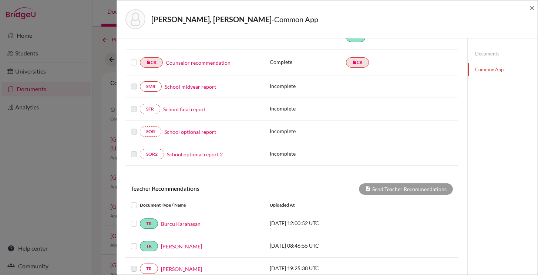
scroll to position [140, 0]
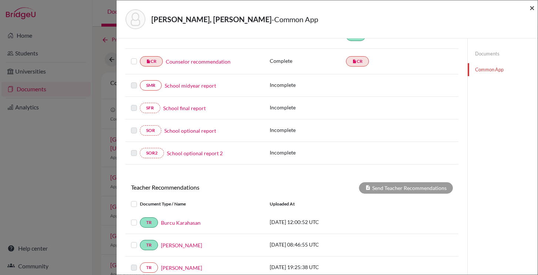
click at [530, 8] on span "×" at bounding box center [532, 7] width 5 height 11
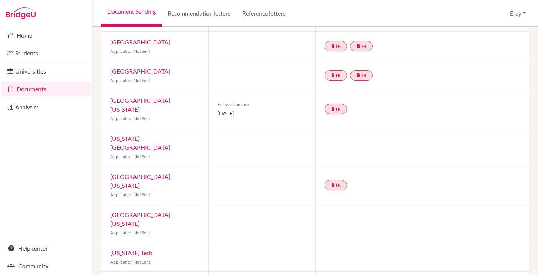
scroll to position [316, 0]
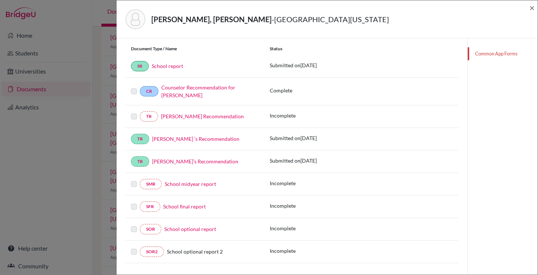
scroll to position [137, 0]
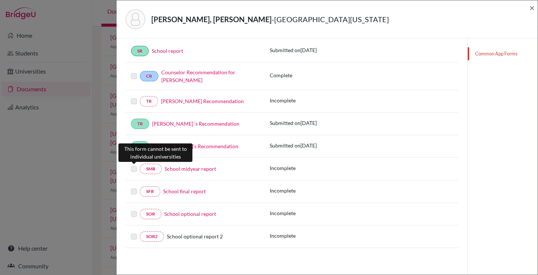
click at [133, 165] on label at bounding box center [134, 165] width 6 height 0
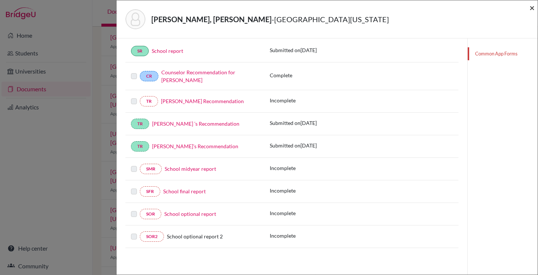
click at [531, 10] on span "×" at bounding box center [532, 7] width 5 height 11
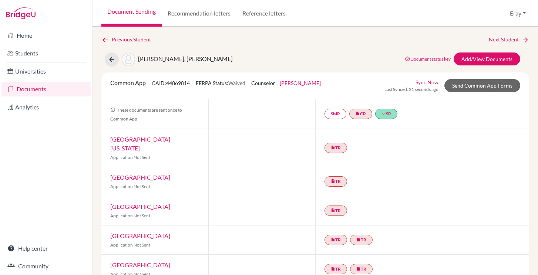
click at [429, 79] on link "Sync Now" at bounding box center [427, 82] width 23 height 8
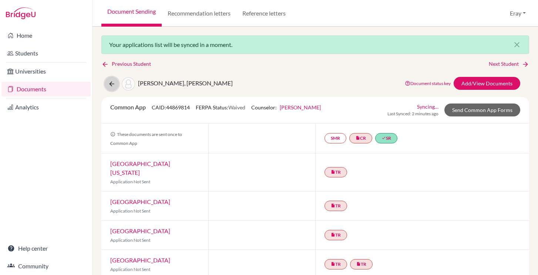
click at [107, 85] on button at bounding box center [112, 84] width 14 height 14
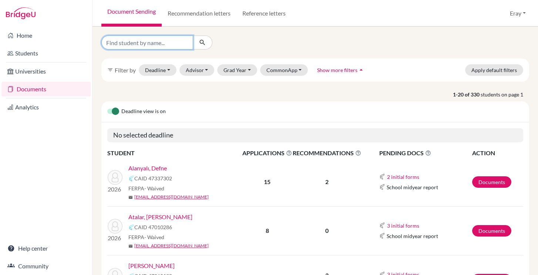
click at [184, 45] on input "Find student by name..." at bounding box center [147, 43] width 92 height 14
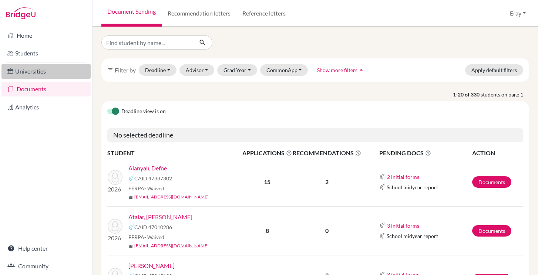
click at [44, 77] on link "Universities" at bounding box center [45, 71] width 89 height 15
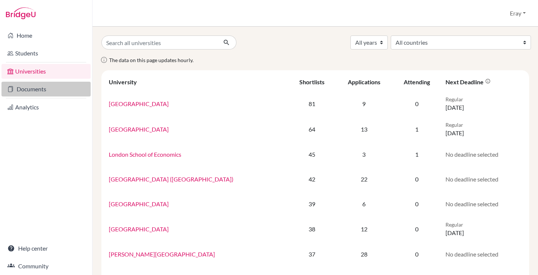
click at [46, 94] on link "Documents" at bounding box center [45, 89] width 89 height 15
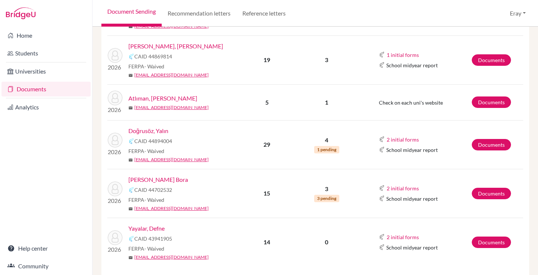
scroll to position [169, 0]
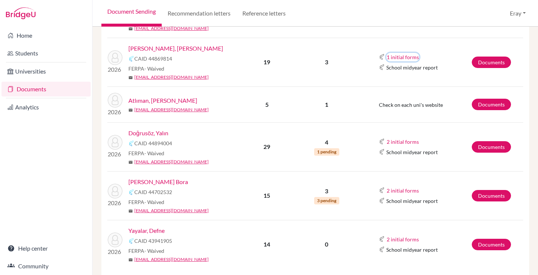
click at [413, 58] on button "1 initial forms" at bounding box center [402, 57] width 33 height 9
click at [426, 71] on div "Counselor recommendation" at bounding box center [425, 71] width 65 height 8
click at [485, 59] on link "Documents" at bounding box center [491, 62] width 39 height 11
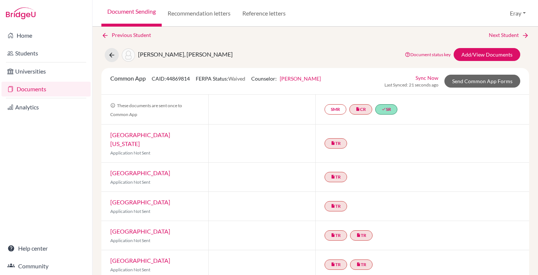
scroll to position [5, 0]
click at [467, 78] on link "Send Common App Forms" at bounding box center [483, 80] width 76 height 13
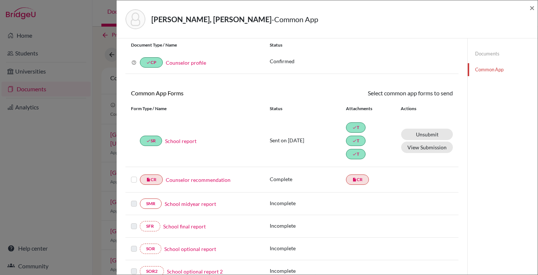
scroll to position [11, 0]
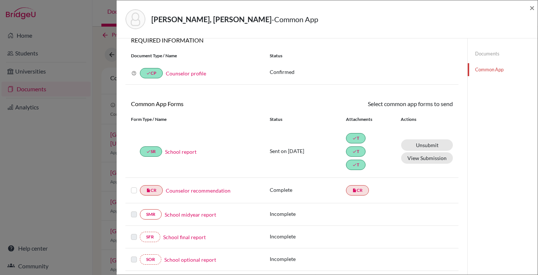
click at [131, 186] on label at bounding box center [134, 186] width 6 height 0
click at [0, 0] on input "checkbox" at bounding box center [0, 0] width 0 height 0
click at [534, 7] on span "×" at bounding box center [532, 7] width 5 height 11
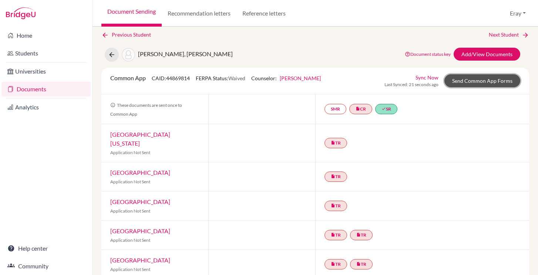
click at [493, 78] on link "Send Common App Forms" at bounding box center [483, 80] width 76 height 13
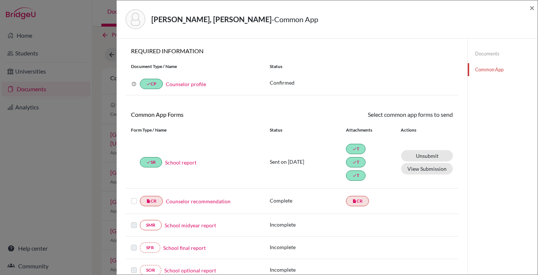
click at [126, 205] on div "insert_drive_file CR Counselor recommendation" at bounding box center [194, 201] width 139 height 10
click at [133, 197] on label at bounding box center [134, 197] width 6 height 0
click at [0, 0] on input "checkbox" at bounding box center [0, 0] width 0 height 0
click at [428, 118] on link "Send" at bounding box center [437, 115] width 31 height 11
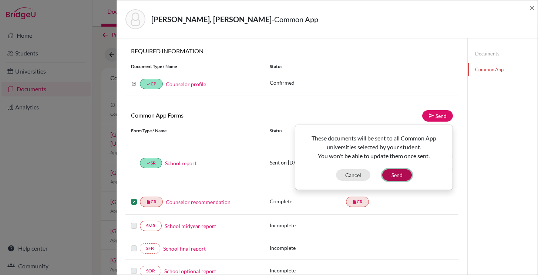
click at [396, 174] on button "Send" at bounding box center [397, 175] width 30 height 11
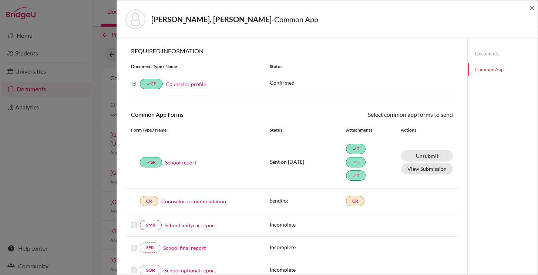
click at [217, 204] on link "Counselor recommendation" at bounding box center [193, 202] width 65 height 8
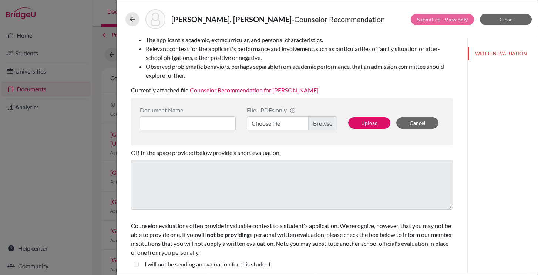
scroll to position [137, 0]
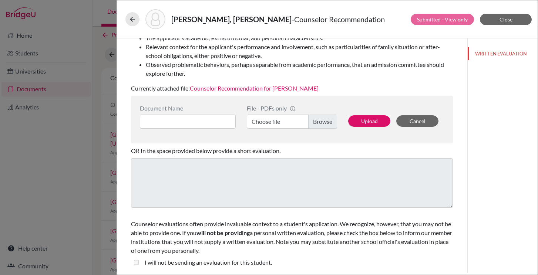
click at [283, 87] on link "Counselor Recommendation for Kaan Alp Alpman" at bounding box center [254, 88] width 129 height 7
click at [503, 24] on button "Close" at bounding box center [506, 19] width 52 height 11
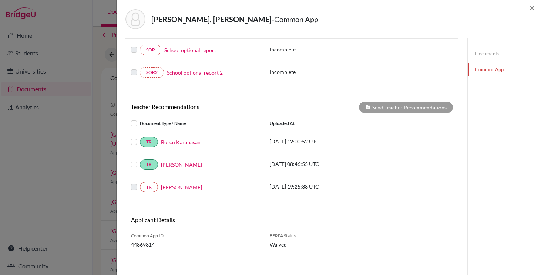
scroll to position [225, 0]
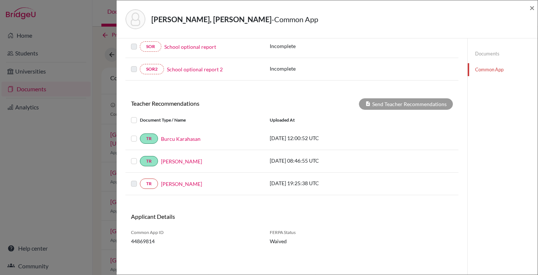
click at [140, 157] on label at bounding box center [140, 157] width 0 height 0
click at [0, 0] on input "checkbox" at bounding box center [0, 0] width 0 height 0
click at [140, 134] on label at bounding box center [140, 134] width 0 height 0
click at [0, 0] on input "checkbox" at bounding box center [0, 0] width 0 height 0
click at [140, 157] on label at bounding box center [140, 157] width 0 height 0
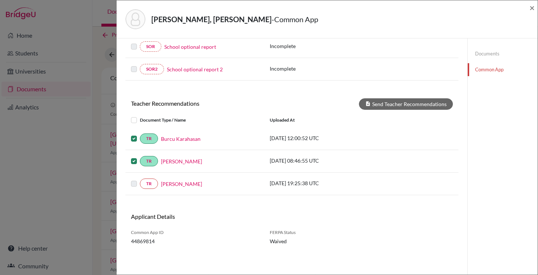
click at [0, 0] on input "checkbox" at bounding box center [0, 0] width 0 height 0
click at [134, 144] on div "TR Burcu Karahasan" at bounding box center [195, 139] width 128 height 10
click at [140, 134] on label at bounding box center [140, 134] width 0 height 0
click at [0, 0] on input "checkbox" at bounding box center [0, 0] width 0 height 0
click at [136, 143] on div at bounding box center [135, 138] width 9 height 9
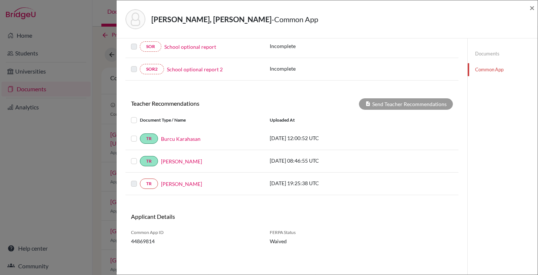
click at [136, 143] on div at bounding box center [135, 138] width 9 height 9
click at [140, 134] on label at bounding box center [140, 134] width 0 height 0
click at [0, 0] on input "checkbox" at bounding box center [0, 0] width 0 height 0
click at [140, 157] on label at bounding box center [140, 157] width 0 height 0
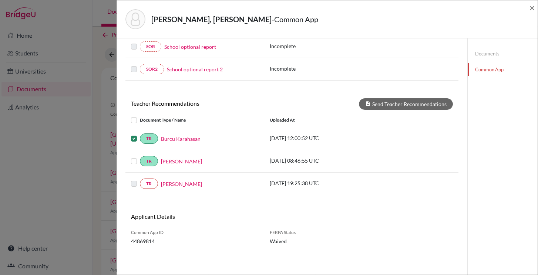
click at [0, 0] on input "checkbox" at bounding box center [0, 0] width 0 height 0
click at [412, 99] on button "Send Teacher Recommendations" at bounding box center [406, 103] width 94 height 11
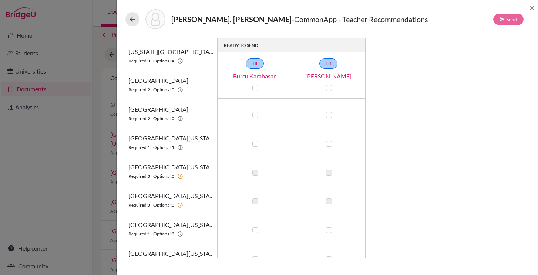
scroll to position [389, 0]
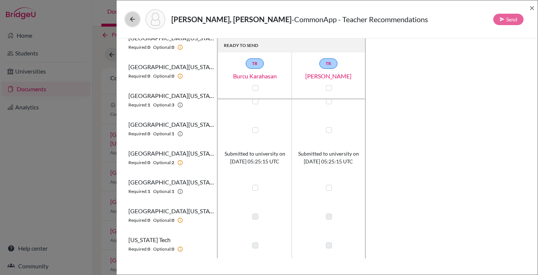
click at [131, 22] on icon at bounding box center [132, 19] width 7 height 7
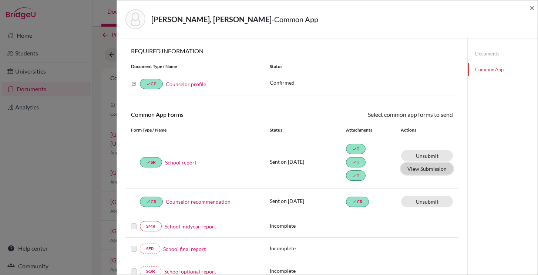
click at [425, 166] on button "View Submission" at bounding box center [427, 168] width 52 height 11
click at [530, 7] on span "×" at bounding box center [532, 7] width 5 height 11
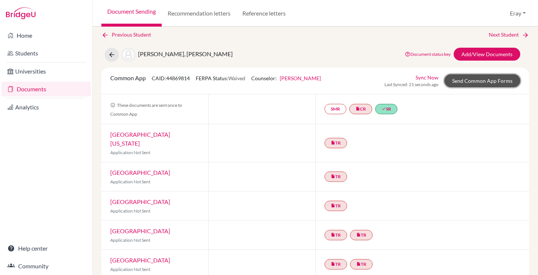
click at [456, 82] on link "Send Common App Forms" at bounding box center [483, 80] width 76 height 13
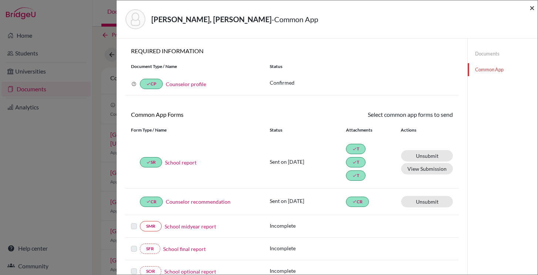
click at [533, 5] on span "×" at bounding box center [532, 7] width 5 height 11
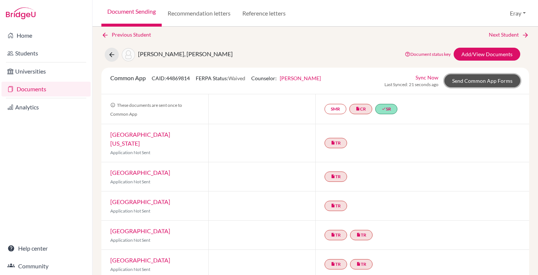
click at [496, 76] on link "Send Common App Forms" at bounding box center [483, 80] width 76 height 13
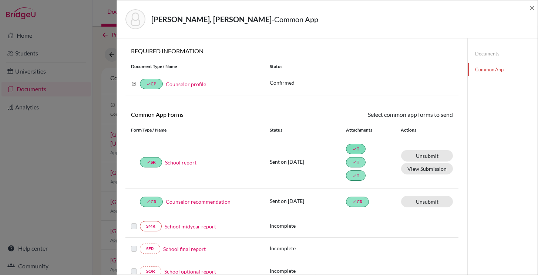
scroll to position [225, 0]
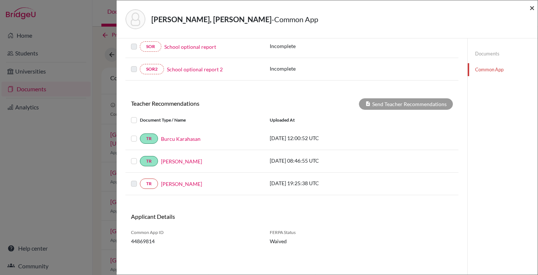
click at [533, 10] on span "×" at bounding box center [532, 7] width 5 height 11
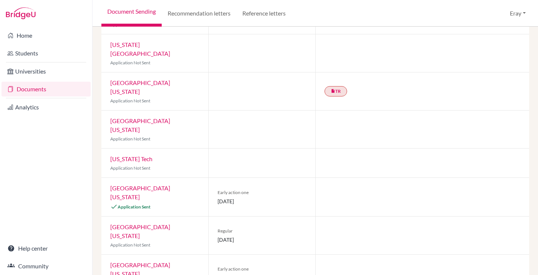
scroll to position [406, 0]
click at [147, 184] on link "University of Texas at Austin" at bounding box center [140, 192] width 60 height 16
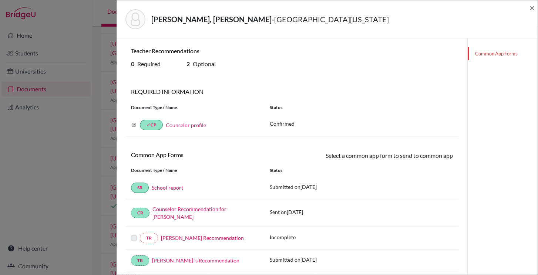
click at [528, 9] on div "Alpman, Kaan Alp - University of Texas at Austin ×" at bounding box center [327, 19] width 415 height 32
click at [529, 9] on div "Alpman, Kaan Alp - University of Texas at Austin ×" at bounding box center [327, 19] width 415 height 32
click at [531, 9] on span "×" at bounding box center [532, 7] width 5 height 11
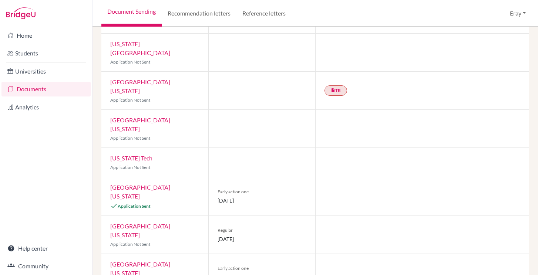
click at [137, 117] on link "University of Florida" at bounding box center [140, 125] width 60 height 16
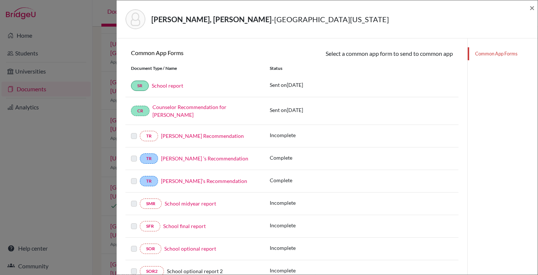
scroll to position [97, 0]
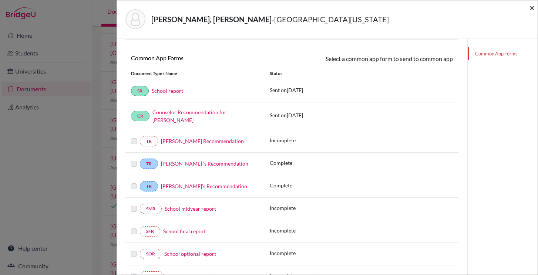
click at [531, 8] on span "×" at bounding box center [532, 7] width 5 height 11
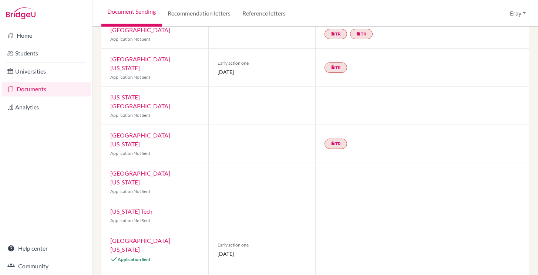
scroll to position [355, 0]
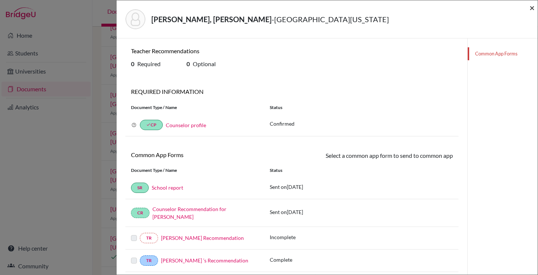
click at [533, 5] on span "×" at bounding box center [532, 7] width 5 height 11
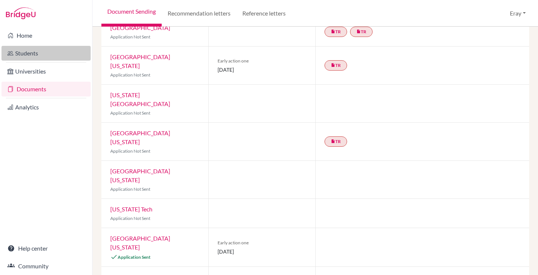
click at [73, 54] on link "Students" at bounding box center [45, 53] width 89 height 15
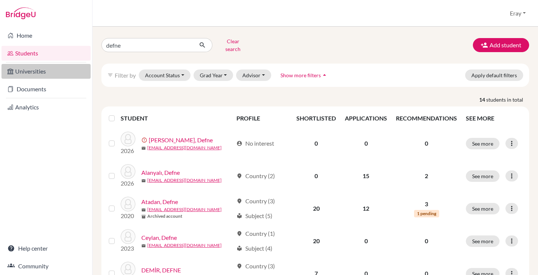
click at [69, 77] on link "Universities" at bounding box center [45, 71] width 89 height 15
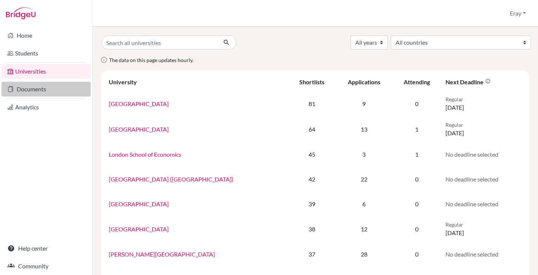
click at [62, 91] on link "Documents" at bounding box center [45, 89] width 89 height 15
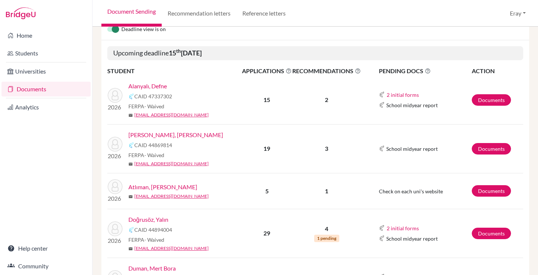
scroll to position [87, 0]
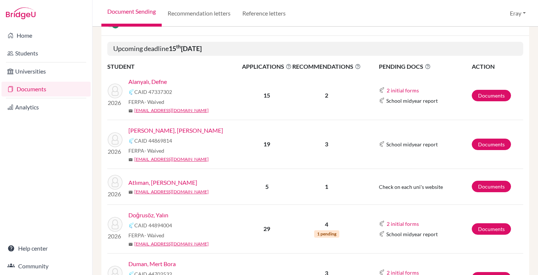
click at [402, 144] on span "School midyear report" at bounding box center [411, 145] width 51 height 8
click at [382, 144] on img at bounding box center [382, 144] width 6 height 6
click at [477, 144] on link "Documents" at bounding box center [491, 144] width 39 height 11
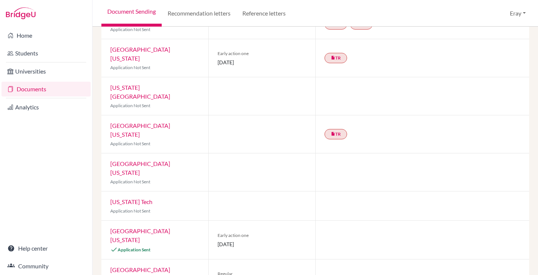
scroll to position [378, 0]
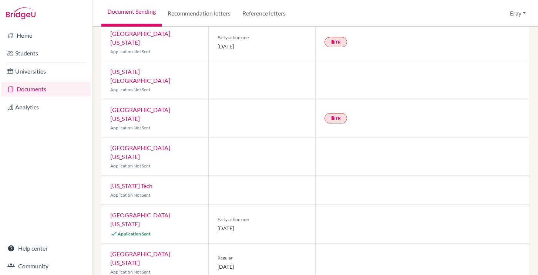
click at [170, 212] on link "[GEOGRAPHIC_DATA][US_STATE]" at bounding box center [140, 220] width 60 height 16
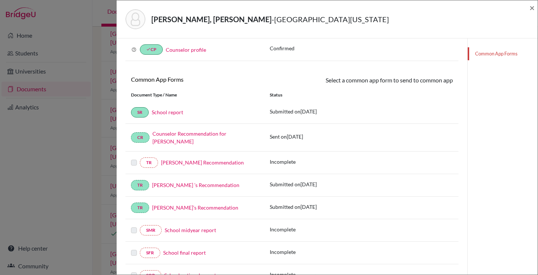
scroll to position [113, 0]
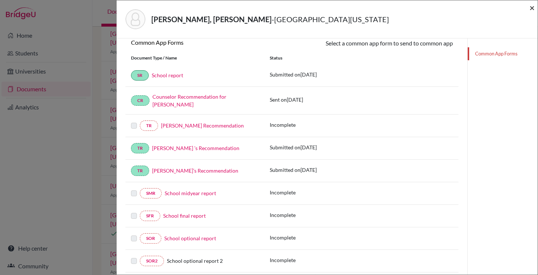
click at [533, 10] on span "×" at bounding box center [532, 7] width 5 height 11
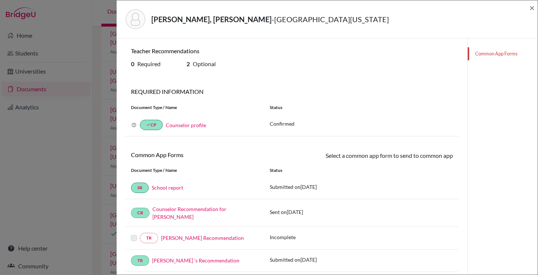
click at [535, 8] on div "Alpman, Kaan Alp - University of Texas at Austin ×" at bounding box center [327, 19] width 421 height 38
click at [533, 7] on span "×" at bounding box center [532, 7] width 5 height 11
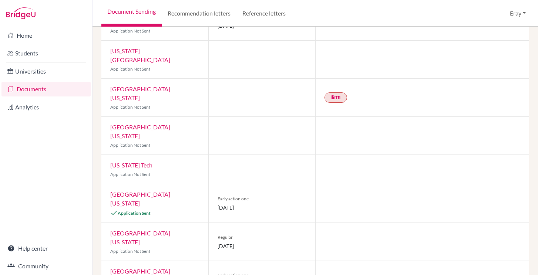
scroll to position [436, 0]
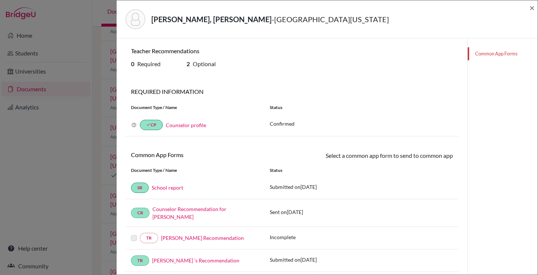
scroll to position [137, 0]
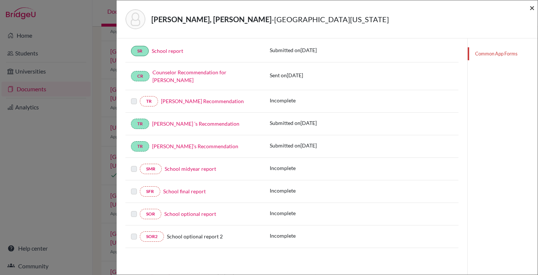
click at [530, 6] on span "×" at bounding box center [532, 7] width 5 height 11
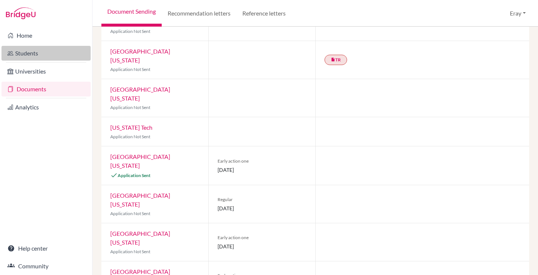
click at [53, 55] on link "Students" at bounding box center [45, 53] width 89 height 15
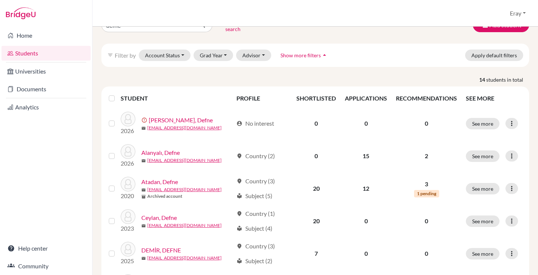
scroll to position [5, 0]
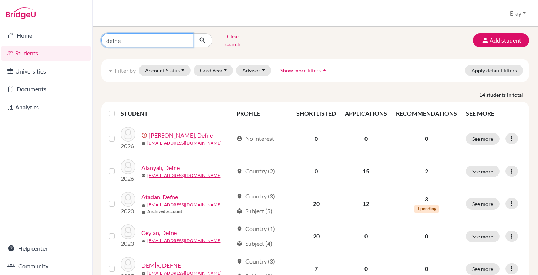
click at [171, 36] on input "defne" at bounding box center [147, 40] width 92 height 14
type input "d"
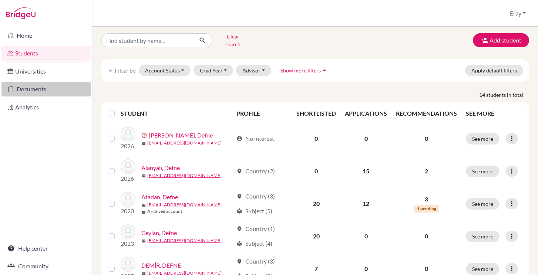
click at [62, 87] on link "Documents" at bounding box center [45, 89] width 89 height 15
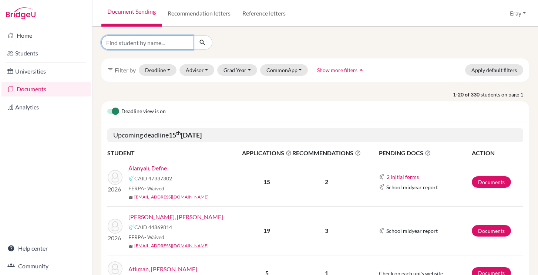
click at [169, 47] on input "Find student by name..." at bounding box center [147, 43] width 92 height 14
type input "derin yayalar"
click button "submit" at bounding box center [203, 43] width 20 height 14
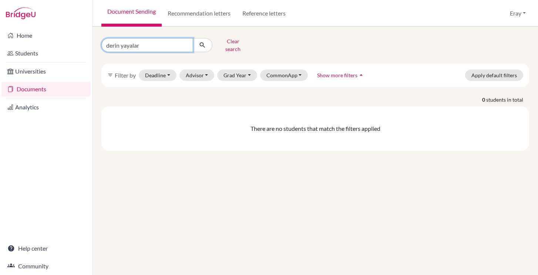
click at [173, 41] on input "derin yayalar" at bounding box center [147, 45] width 92 height 14
click at [239, 49] on form "derin yayalar Clear search" at bounding box center [177, 45] width 152 height 19
click at [241, 45] on button "Clear search" at bounding box center [232, 45] width 41 height 19
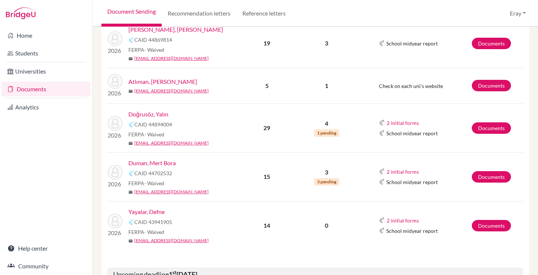
scroll to position [196, 0]
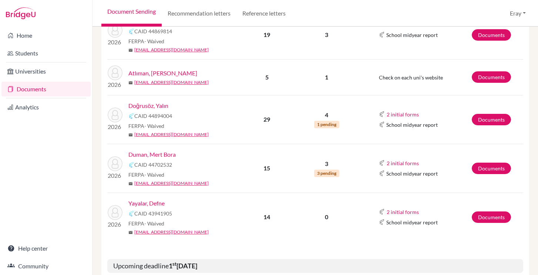
click at [156, 205] on link "Yayalar, Defne" at bounding box center [146, 203] width 36 height 9
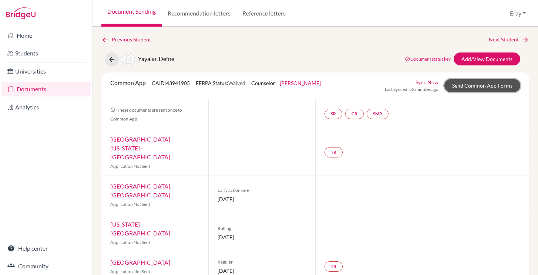
click at [483, 84] on link "Send Common App Forms" at bounding box center [483, 85] width 76 height 13
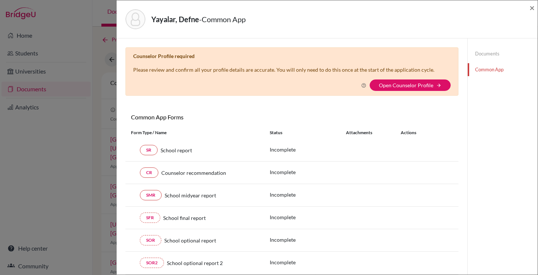
click at [532, 13] on div "×" at bounding box center [532, 19] width 5 height 32
click at [531, 6] on span "×" at bounding box center [532, 7] width 5 height 11
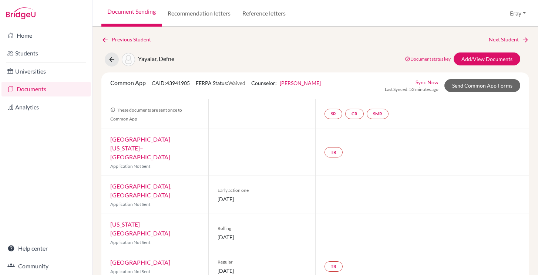
click at [435, 80] on link "Sync Now" at bounding box center [427, 82] width 23 height 8
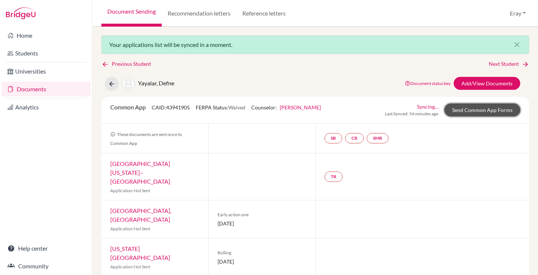
click at [482, 107] on link "Send Common App Forms" at bounding box center [483, 110] width 76 height 13
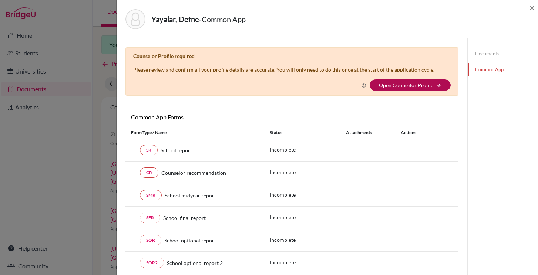
click at [401, 86] on link "Open Counselor Profile" at bounding box center [406, 85] width 54 height 6
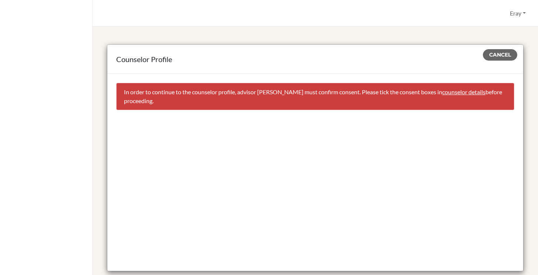
click at [465, 93] on link "counselor details" at bounding box center [463, 91] width 43 height 7
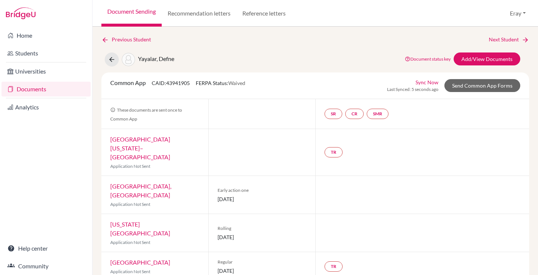
select select "458445"
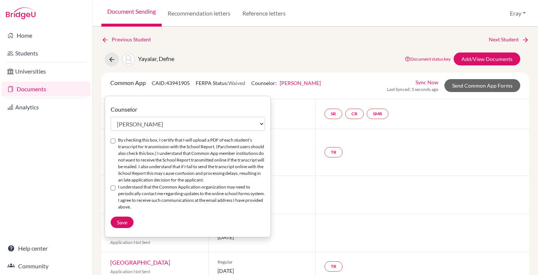
click at [111, 143] on input "By checking this box, I certify that I will upload a PDF of each student’s tran…" at bounding box center [113, 141] width 5 height 5
checkbox input "true"
click at [111, 186] on input "I understand that the Common Application organization may need to periodically …" at bounding box center [113, 188] width 5 height 5
checkbox input "true"
click at [121, 217] on button "Save" at bounding box center [122, 222] width 23 height 11
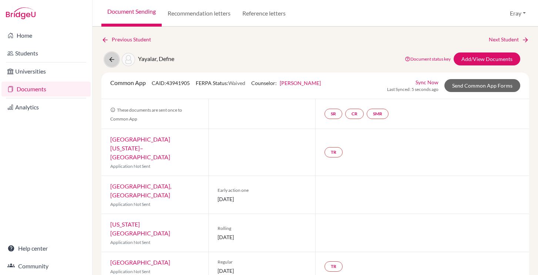
click at [111, 63] on button at bounding box center [112, 60] width 14 height 14
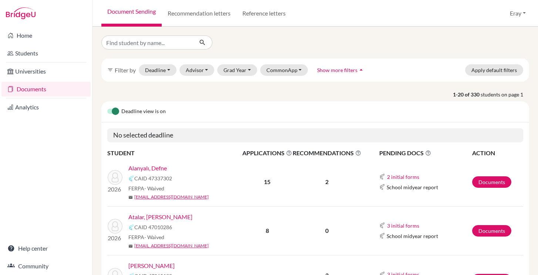
click at [161, 172] on link "Alanyalı, Defne" at bounding box center [147, 168] width 39 height 9
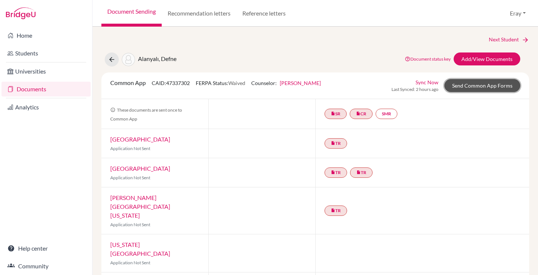
click at [498, 88] on link "Send Common App Forms" at bounding box center [483, 85] width 76 height 13
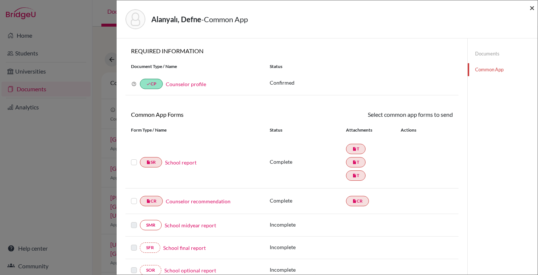
click at [532, 7] on span "×" at bounding box center [532, 7] width 5 height 11
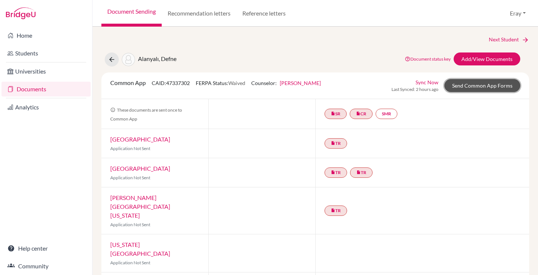
click at [479, 90] on link "Send Common App Forms" at bounding box center [483, 85] width 76 height 13
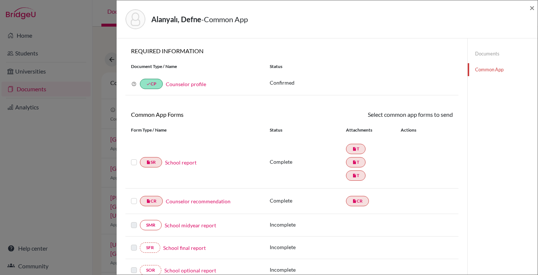
click at [133, 158] on label at bounding box center [134, 158] width 6 height 0
click at [0, 0] on input "checkbox" at bounding box center [0, 0] width 0 height 0
click at [135, 206] on div at bounding box center [135, 202] width 9 height 9
click at [135, 198] on label at bounding box center [134, 198] width 6 height 0
click at [0, 0] on input "checkbox" at bounding box center [0, 0] width 0 height 0
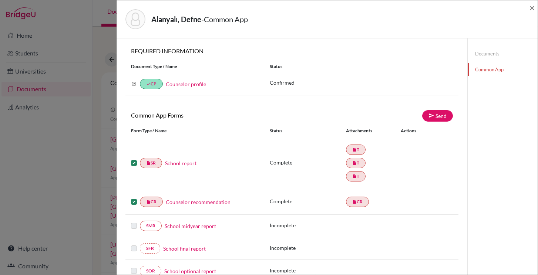
click at [134, 159] on label at bounding box center [134, 159] width 6 height 0
click at [0, 0] on input "checkbox" at bounding box center [0, 0] width 0 height 0
click at [135, 198] on label at bounding box center [134, 198] width 6 height 0
click at [0, 0] on input "checkbox" at bounding box center [0, 0] width 0 height 0
click at [533, 10] on span "×" at bounding box center [532, 7] width 5 height 11
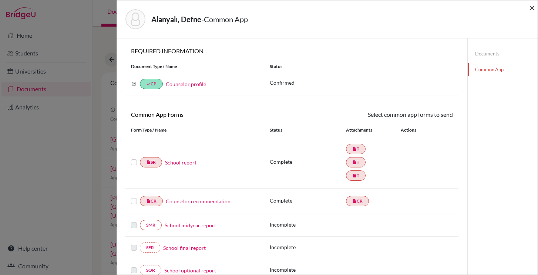
click at [532, 7] on span "×" at bounding box center [532, 7] width 5 height 11
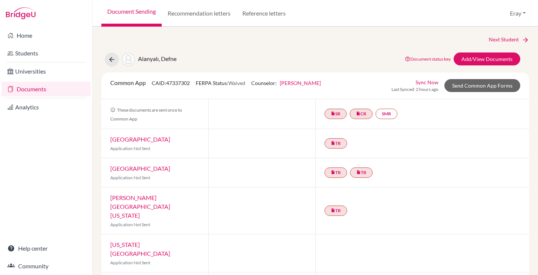
click at [58, 92] on link "Documents" at bounding box center [45, 89] width 89 height 15
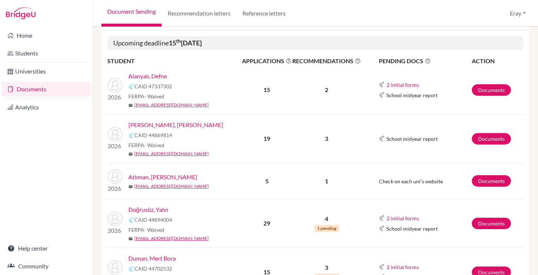
scroll to position [88, 0]
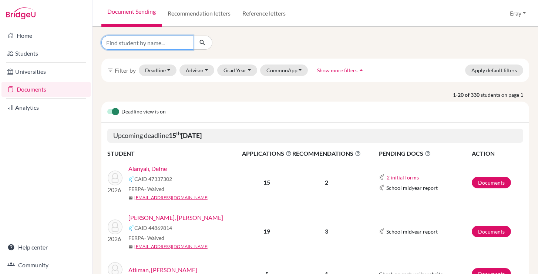
click at [177, 41] on input "Find student by name..." at bounding box center [147, 43] width 92 height 14
click at [137, 43] on input "Find student by name..." at bounding box center [147, 43] width 92 height 14
type input "destan"
click button "submit" at bounding box center [203, 43] width 20 height 14
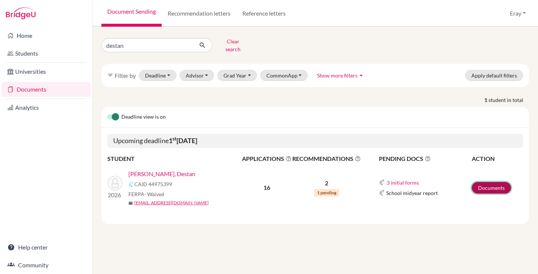
click at [504, 182] on link "Documents" at bounding box center [491, 187] width 39 height 11
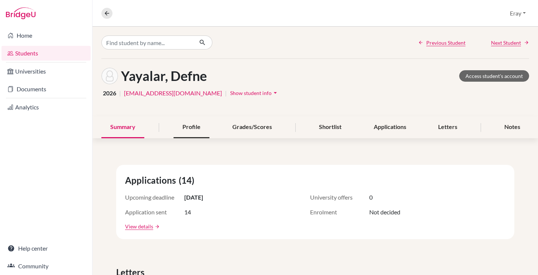
click at [207, 123] on div "Profile" at bounding box center [192, 128] width 36 height 22
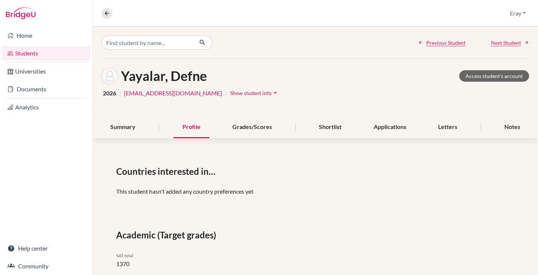
click at [30, 57] on link "Students" at bounding box center [45, 53] width 89 height 15
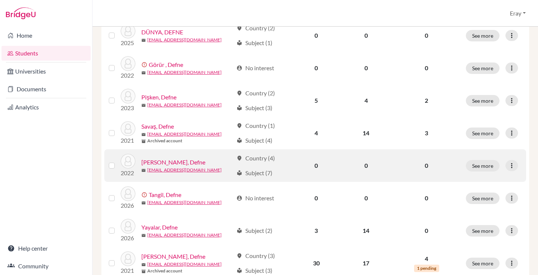
scroll to position [324, 0]
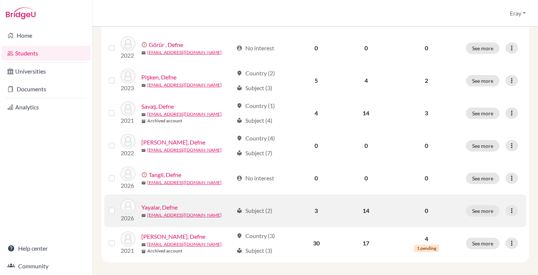
click at [172, 203] on link "Yayalar, Defne" at bounding box center [159, 207] width 36 height 9
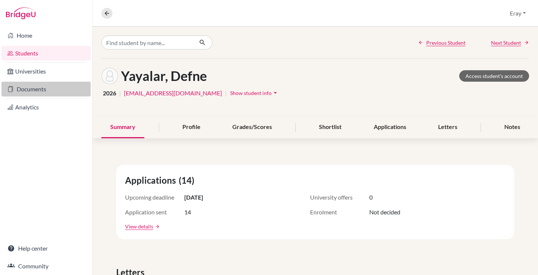
click at [27, 90] on link "Documents" at bounding box center [45, 89] width 89 height 15
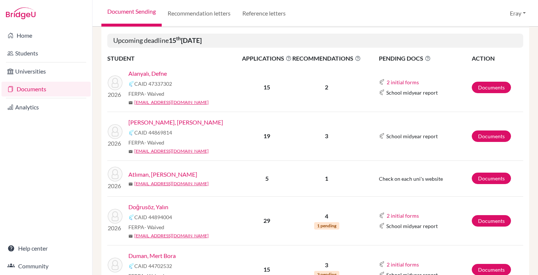
scroll to position [236, 0]
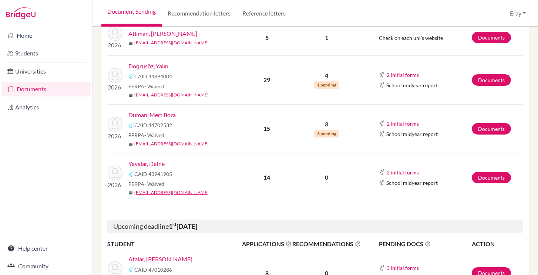
click at [155, 168] on link "Yayalar, Defne" at bounding box center [146, 164] width 36 height 9
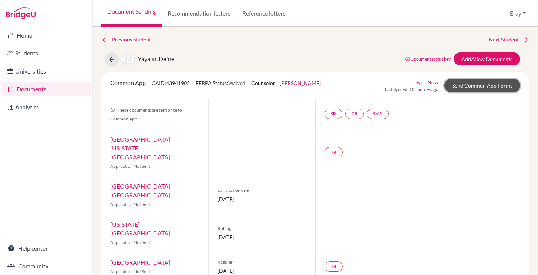
click at [462, 84] on link "Send Common App Forms" at bounding box center [483, 85] width 76 height 13
